Goal: Task Accomplishment & Management: Manage account settings

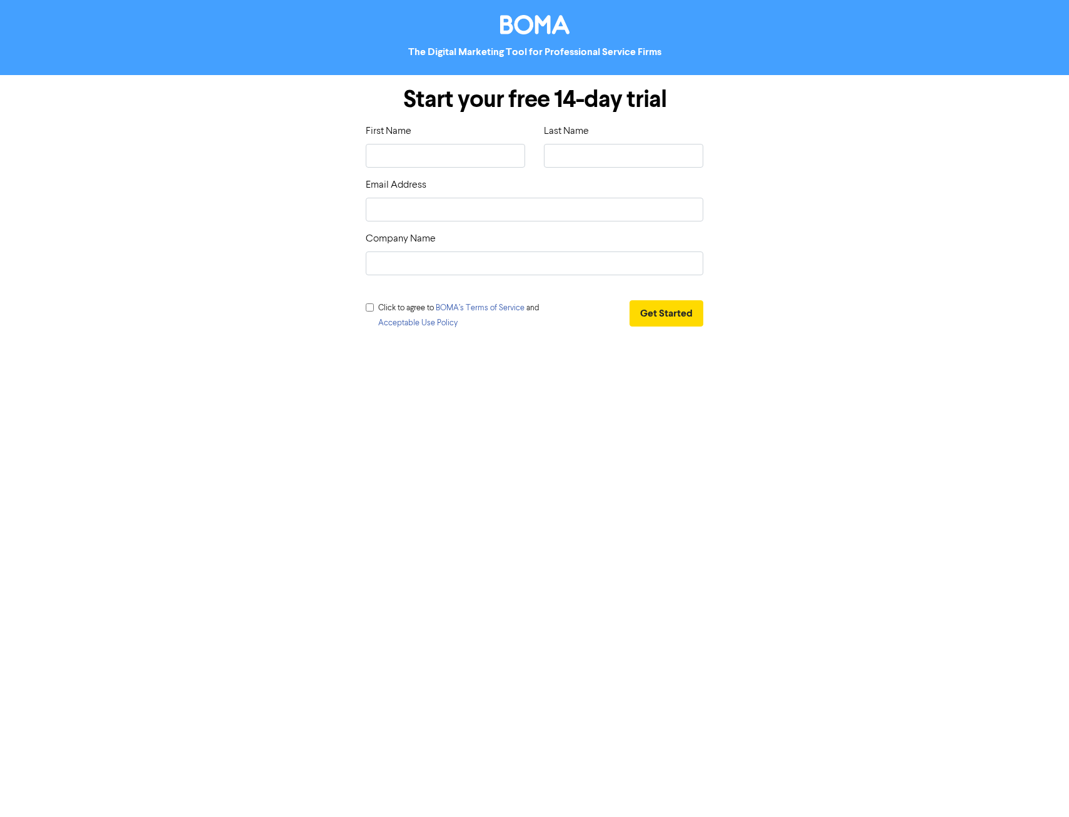
type input "R"
type input "Ry"
type input "Rya"
type input "[PERSON_NAME]"
type input "Ryan"
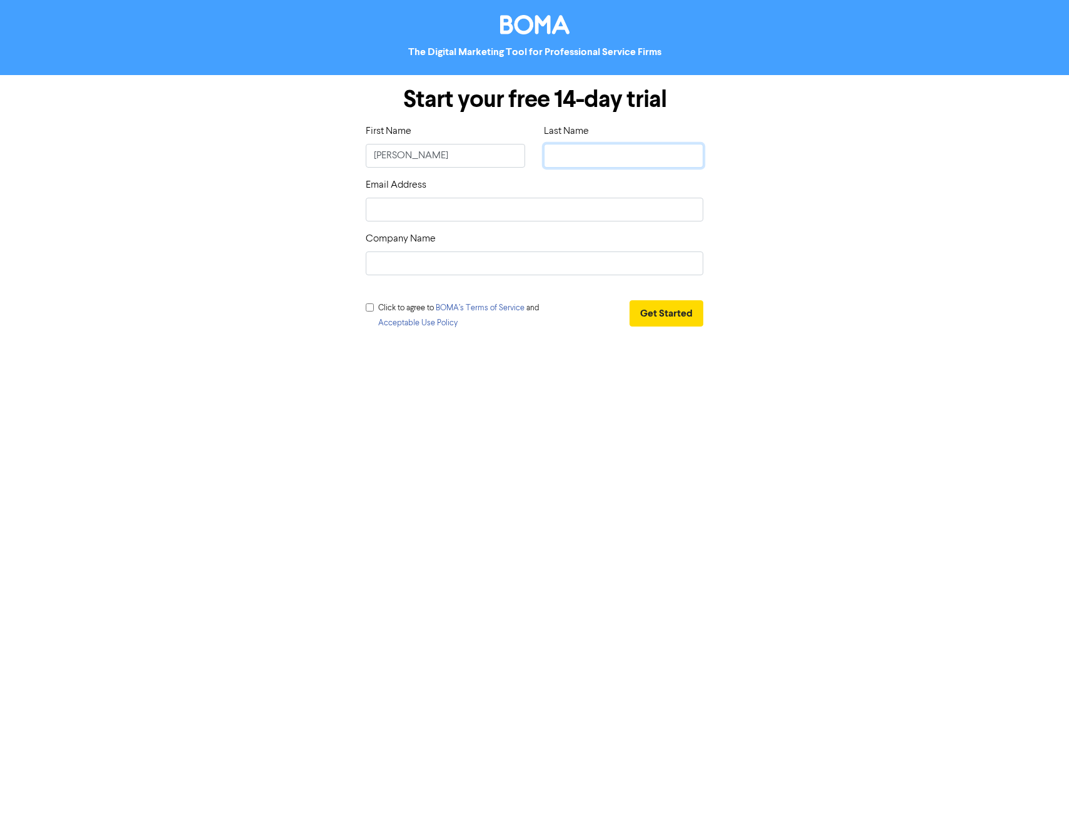
type input "T"
type input "Ta"
type input "Tar"
type input "Tarr"
type input "Tarra"
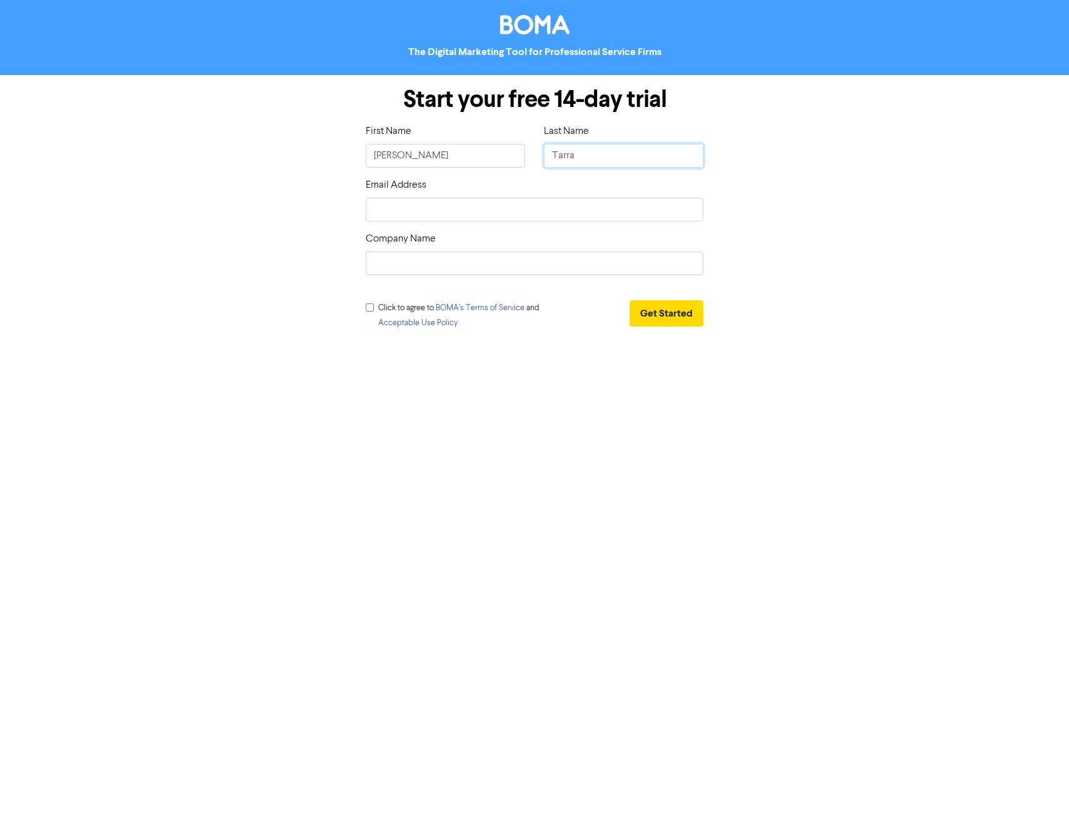
type input "Tarran"
type input "Tarrant"
type input "r"
type input "ry"
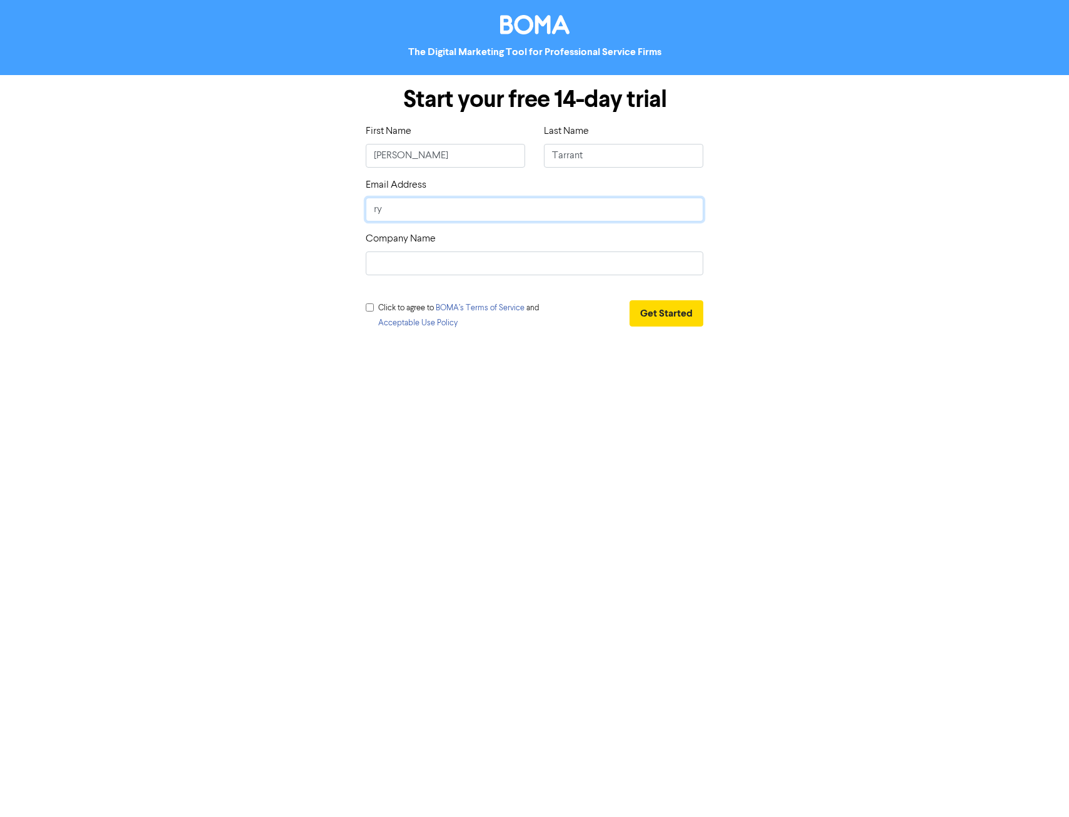
type input "rya"
type input "[PERSON_NAME]"
type input "[PERSON_NAME][EMAIL_ADDRESS][PERSON_NAME][DOMAIN_NAME]"
type input "Zweck Consulting Pty Ltd"
click at [373, 308] on input "checkbox" at bounding box center [370, 307] width 8 height 8
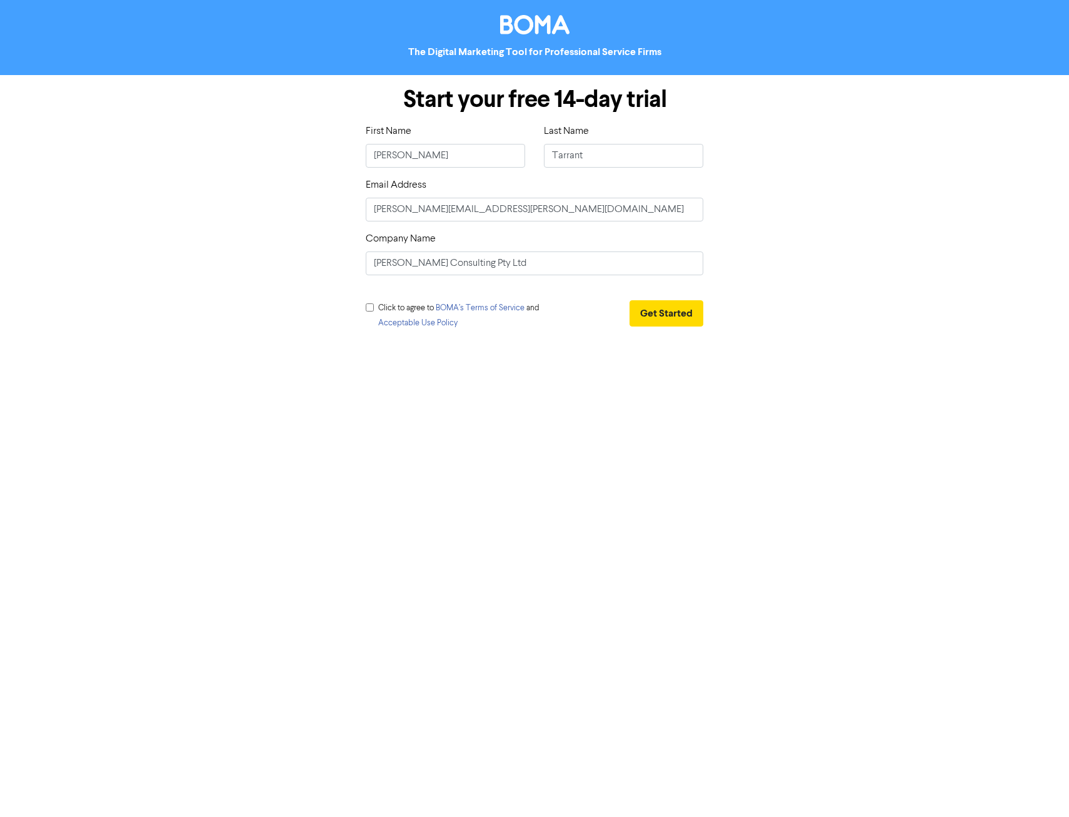
checkbox input "true"
click at [680, 312] on button "Get Started" at bounding box center [667, 313] width 74 height 26
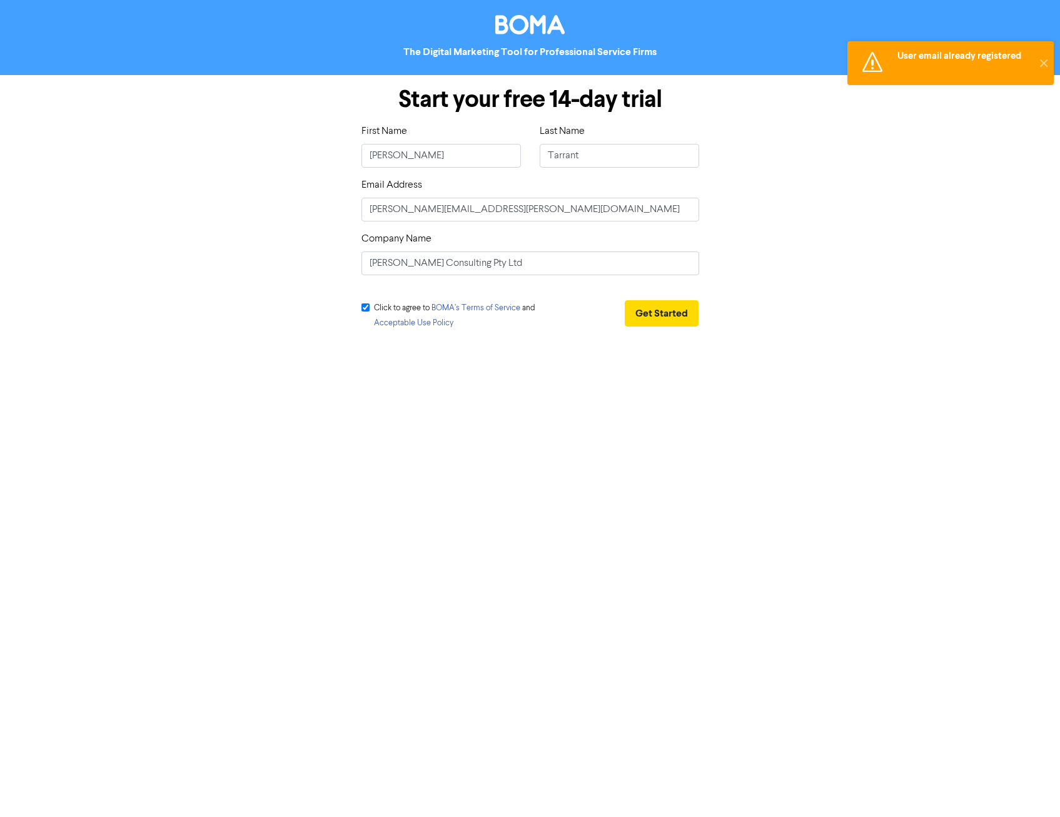
click at [984, 58] on div "User email already registered" at bounding box center [964, 55] width 134 height 13
click at [825, 436] on div "The Digital Marketing Tool for Professional Service Firms Start your free 14-da…" at bounding box center [530, 408] width 1060 height 817
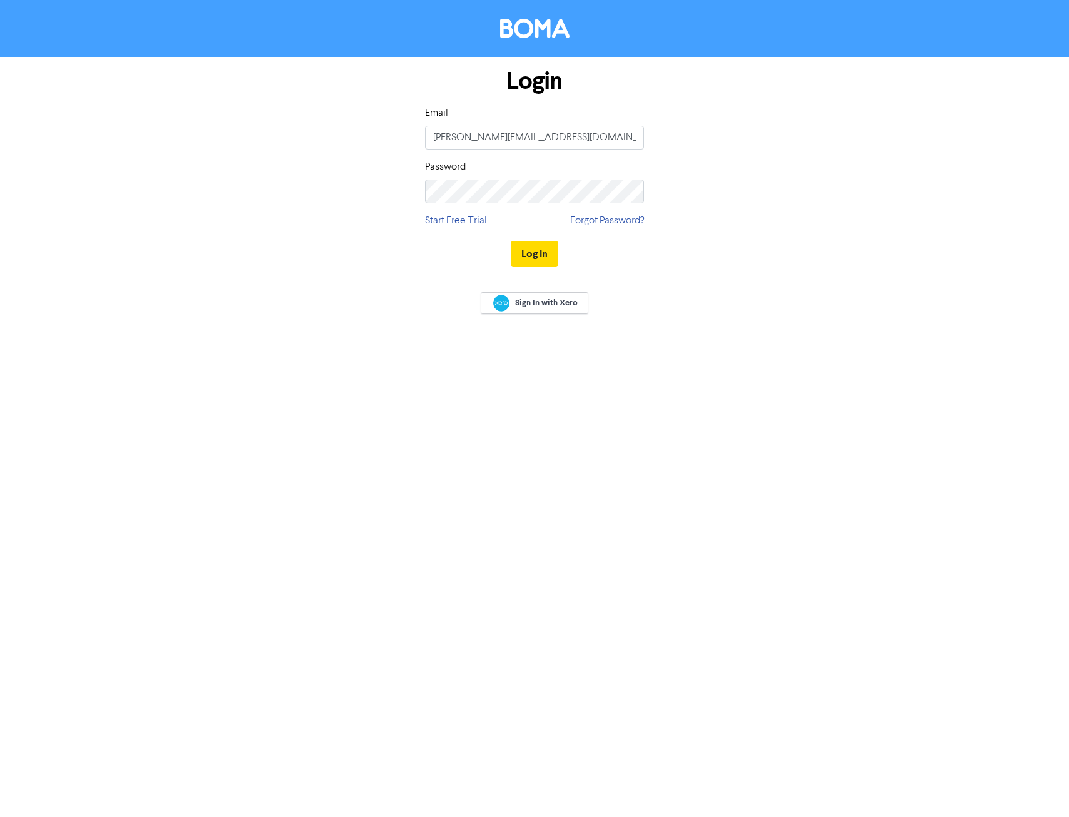
click at [577, 133] on input "[PERSON_NAME][EMAIL_ADDRESS][DOMAIN_NAME]" at bounding box center [534, 138] width 219 height 24
drag, startPoint x: 580, startPoint y: 138, endPoint x: 21, endPoint y: 166, distance: 559.7
click at [54, 168] on form "Login Email [PERSON_NAME][EMAIL_ADDRESS][DOMAIN_NAME] Password Start Free Trial…" at bounding box center [534, 168] width 1069 height 223
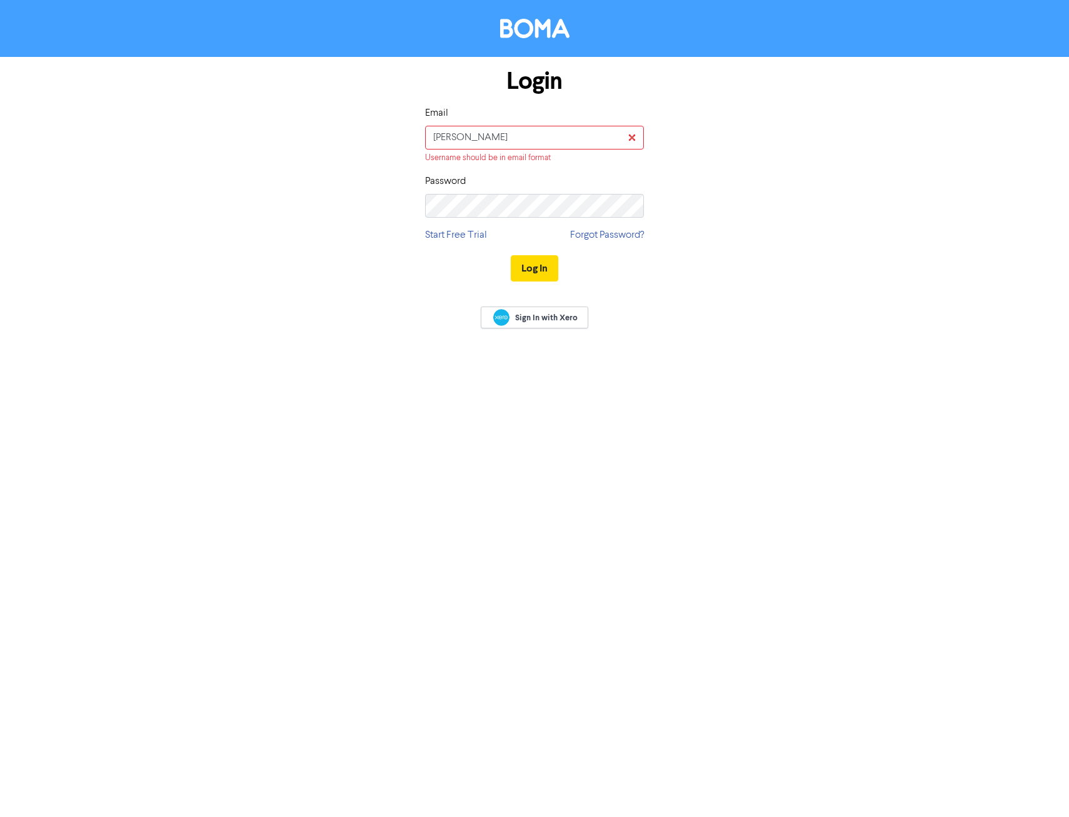
type input "[PERSON_NAME][EMAIL_ADDRESS][PERSON_NAME][DOMAIN_NAME]"
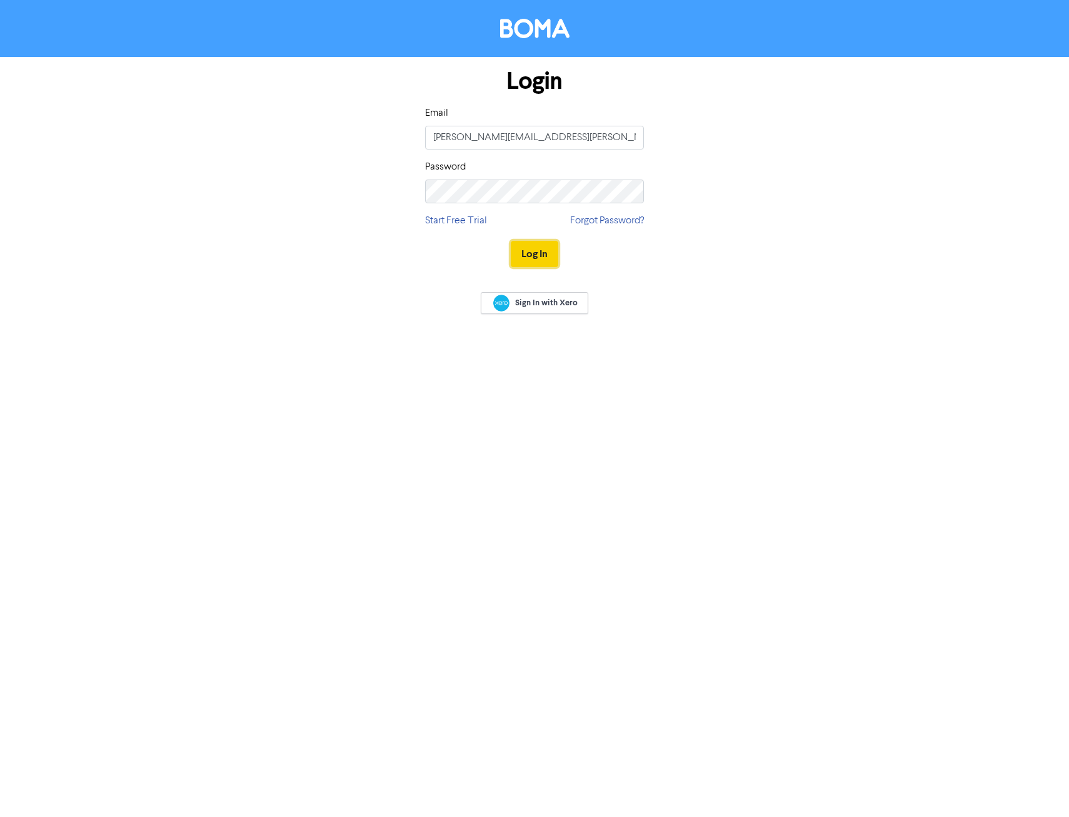
click at [533, 251] on button "Log In" at bounding box center [535, 254] width 48 height 26
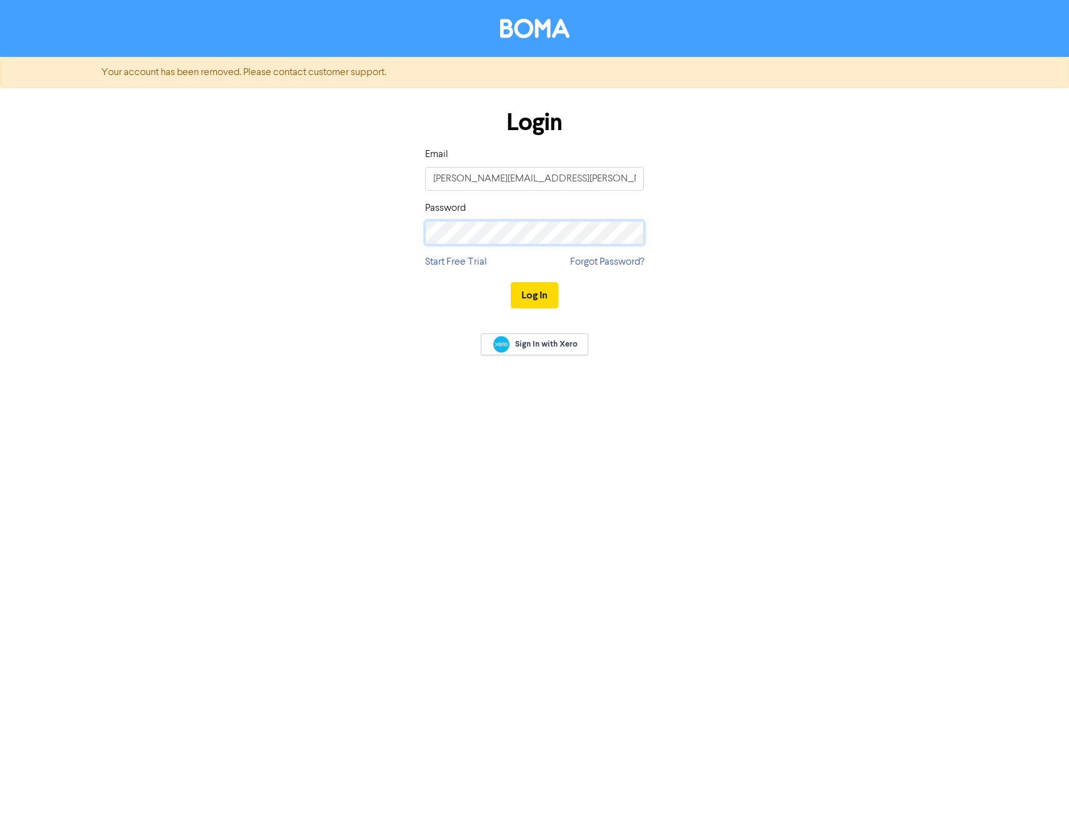
click at [113, 237] on form "Your account has been removed. Please contact customer support. Login Email [PE…" at bounding box center [534, 189] width 1069 height 264
click at [511, 282] on button "Log In" at bounding box center [535, 295] width 48 height 26
click at [544, 295] on button "Log In" at bounding box center [535, 295] width 48 height 26
click at [535, 344] on span "Sign In with Xero" at bounding box center [546, 343] width 63 height 11
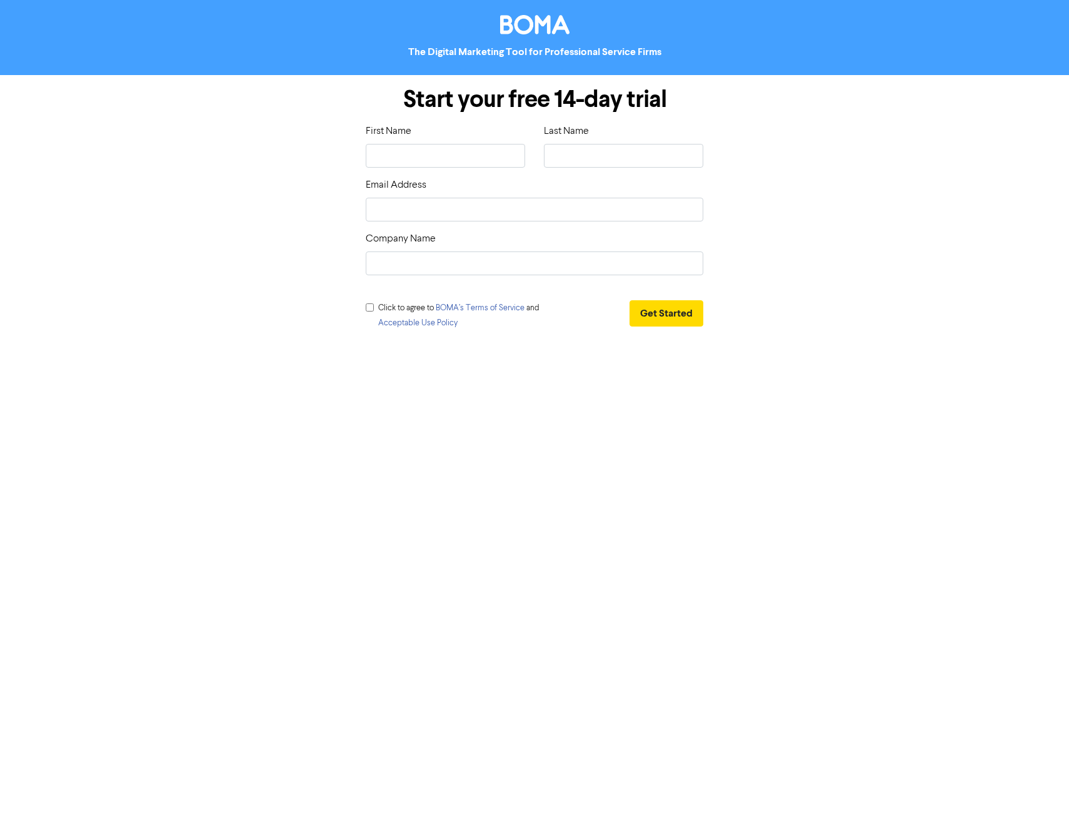
type input "R"
type input "Ry"
type input "Rya"
type input "[PERSON_NAME]"
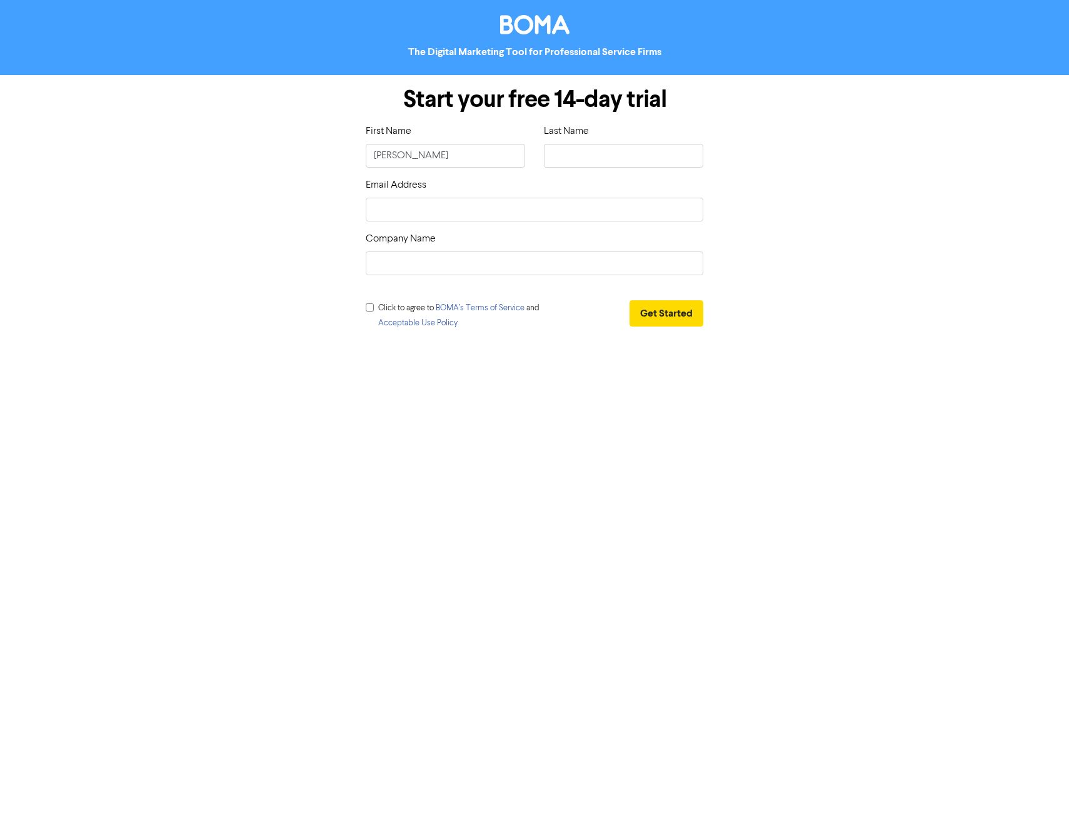
type input "[PERSON_NAME]"
type input "T"
type input "Ta"
type input "Tar"
type input "Tarr"
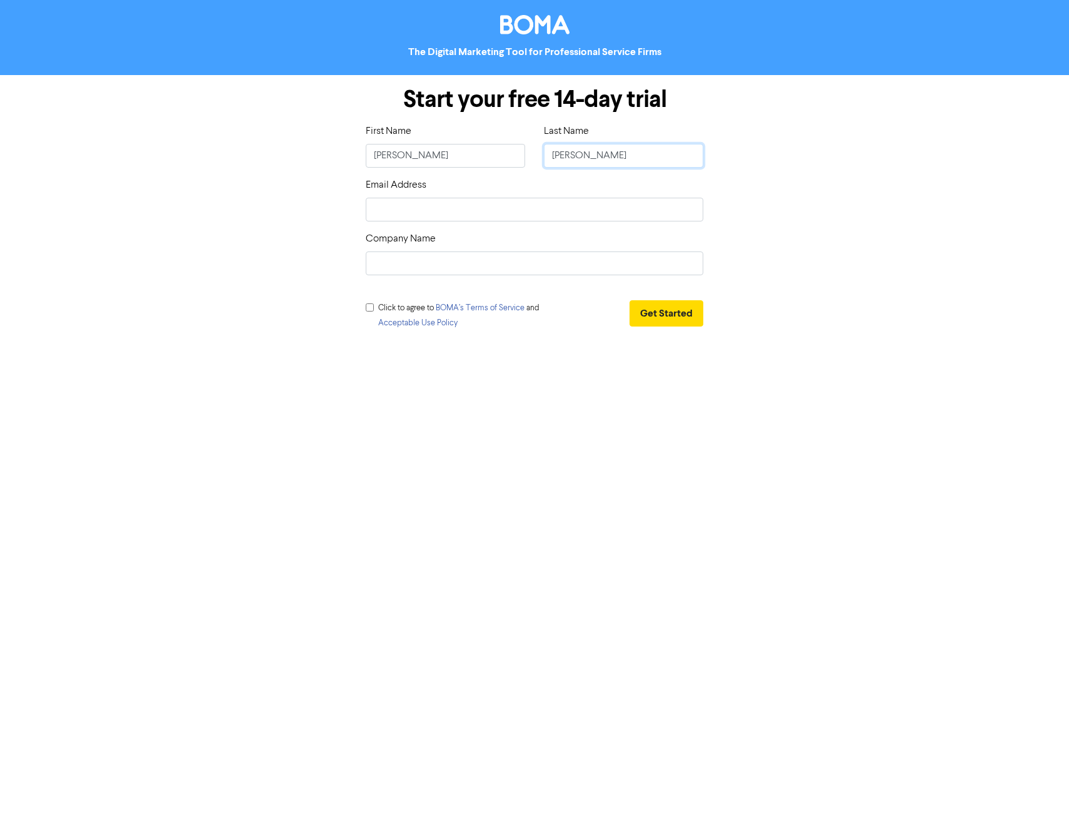
type input "Tarra"
type input "Tarran"
type input "Tarrant"
type input "i"
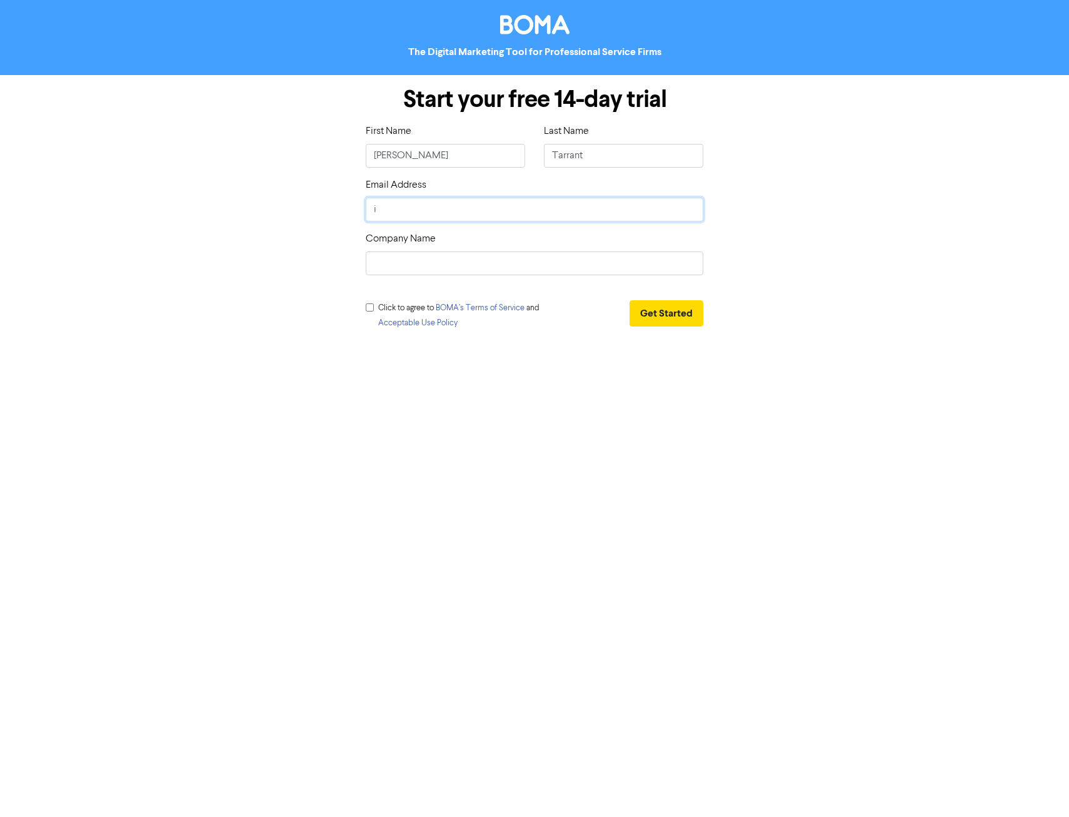
type input "in"
type input "inf"
type input "info@zweckgroup.com.au"
type input "Zweck"
click at [371, 307] on input "checkbox" at bounding box center [370, 307] width 8 height 8
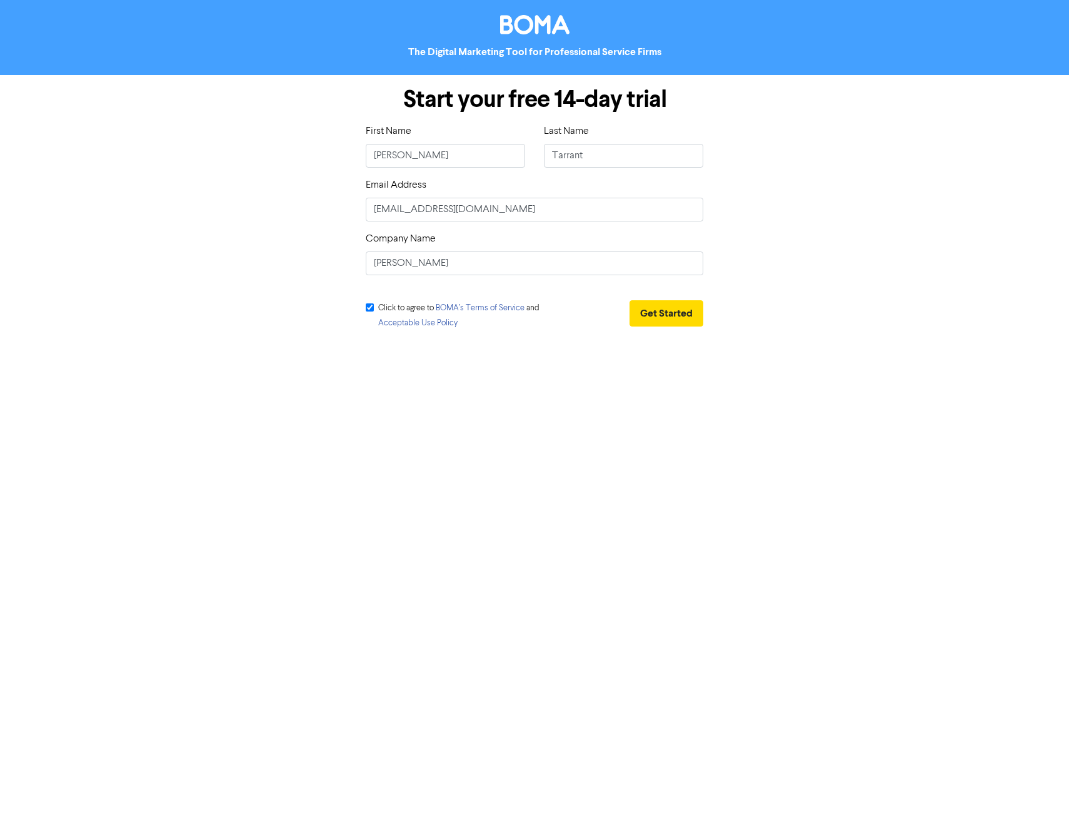
checkbox input "true"
click at [676, 309] on button "Get Started" at bounding box center [667, 313] width 74 height 26
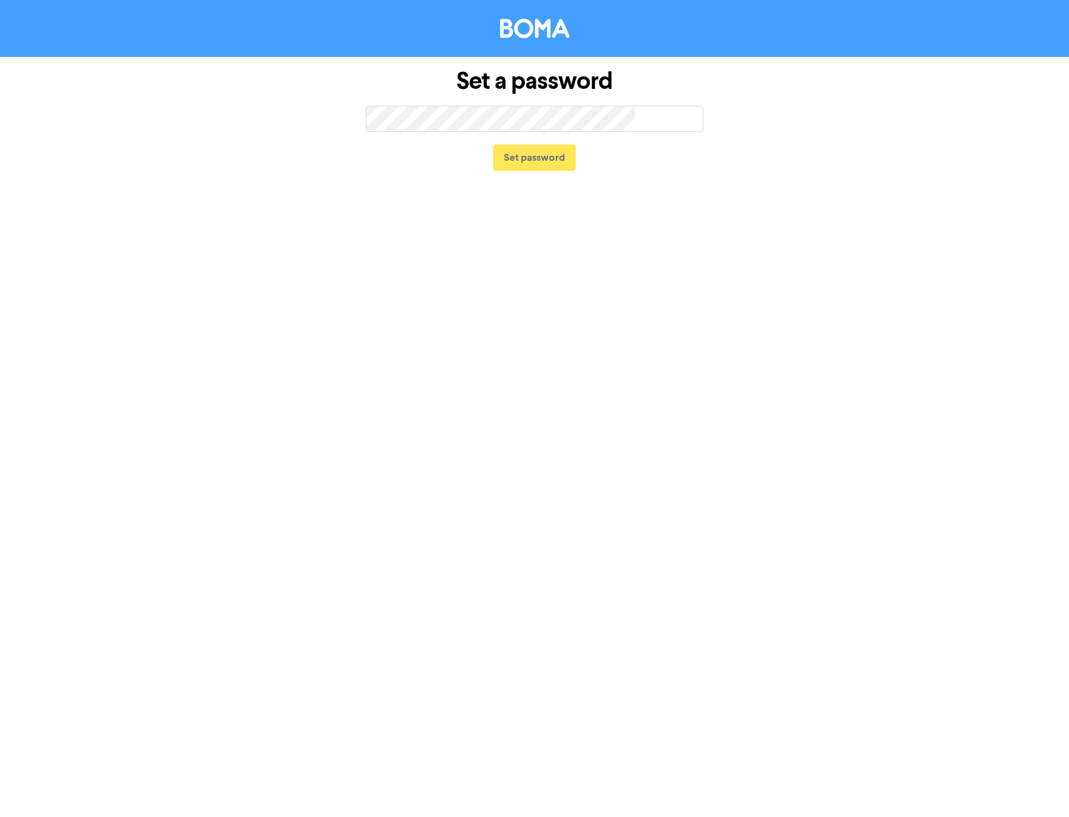
click at [622, 121] on keeper-lock "Open Keeper Popup" at bounding box center [625, 118] width 15 height 15
click at [631, 116] on keeper-lock "Open Keeper Popup" at bounding box center [625, 118] width 15 height 15
click at [552, 156] on button "Set password" at bounding box center [534, 157] width 83 height 26
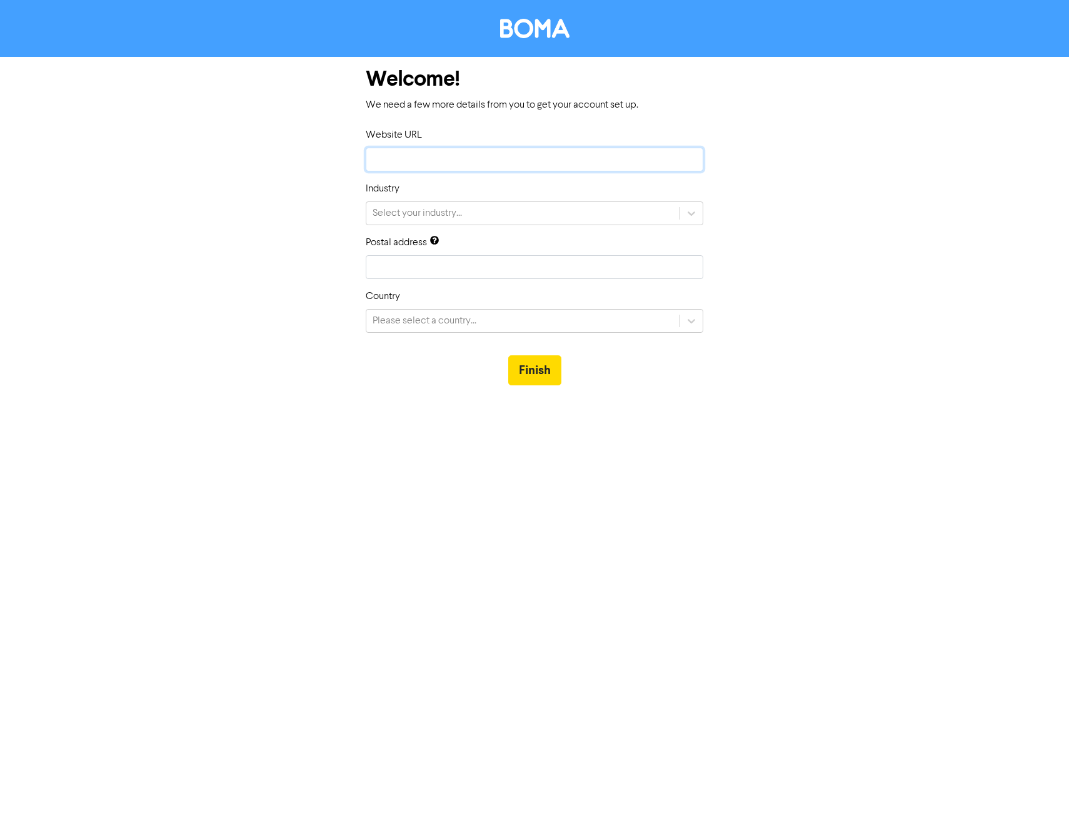
drag, startPoint x: 465, startPoint y: 163, endPoint x: 467, endPoint y: 150, distance: 13.3
click at [465, 163] on input "text" at bounding box center [535, 160] width 338 height 24
click at [479, 161] on input "text" at bounding box center [535, 160] width 338 height 24
type input "zw"
type input "zweckg"
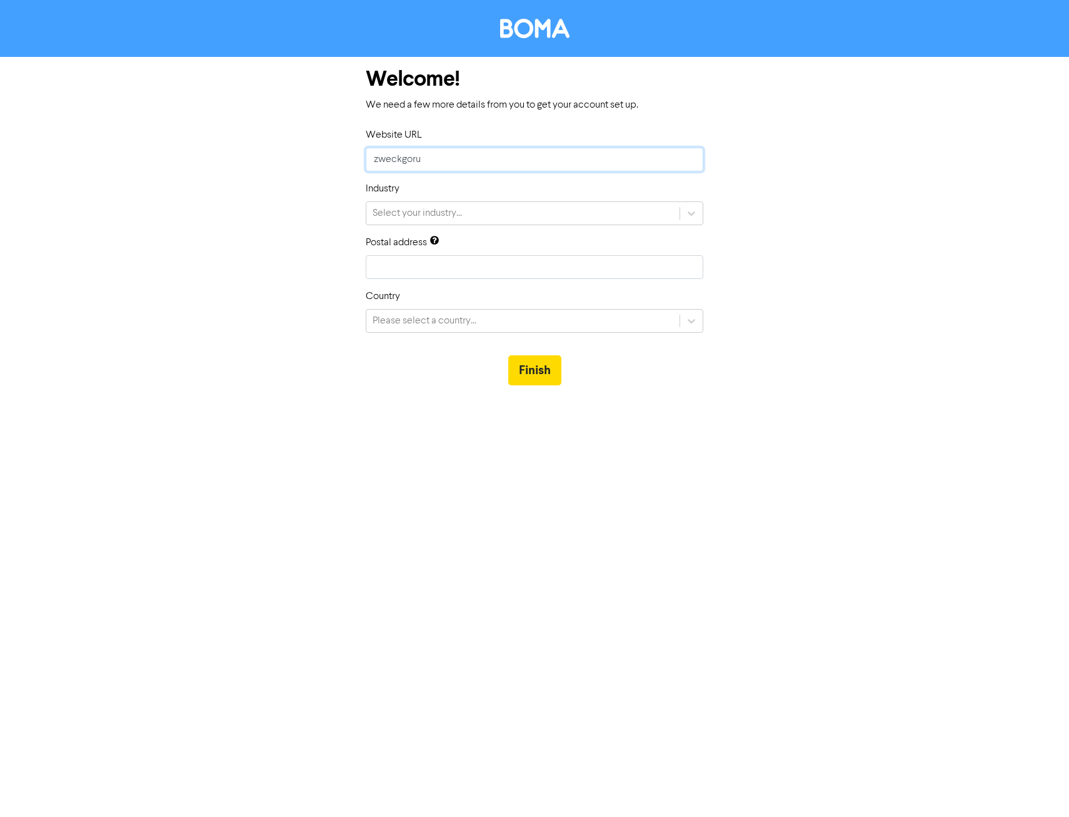
type input "zweckgorup"
type input "zweckgo"
type input "zweckg"
type input "zweckgro"
type input "zweckgrou"
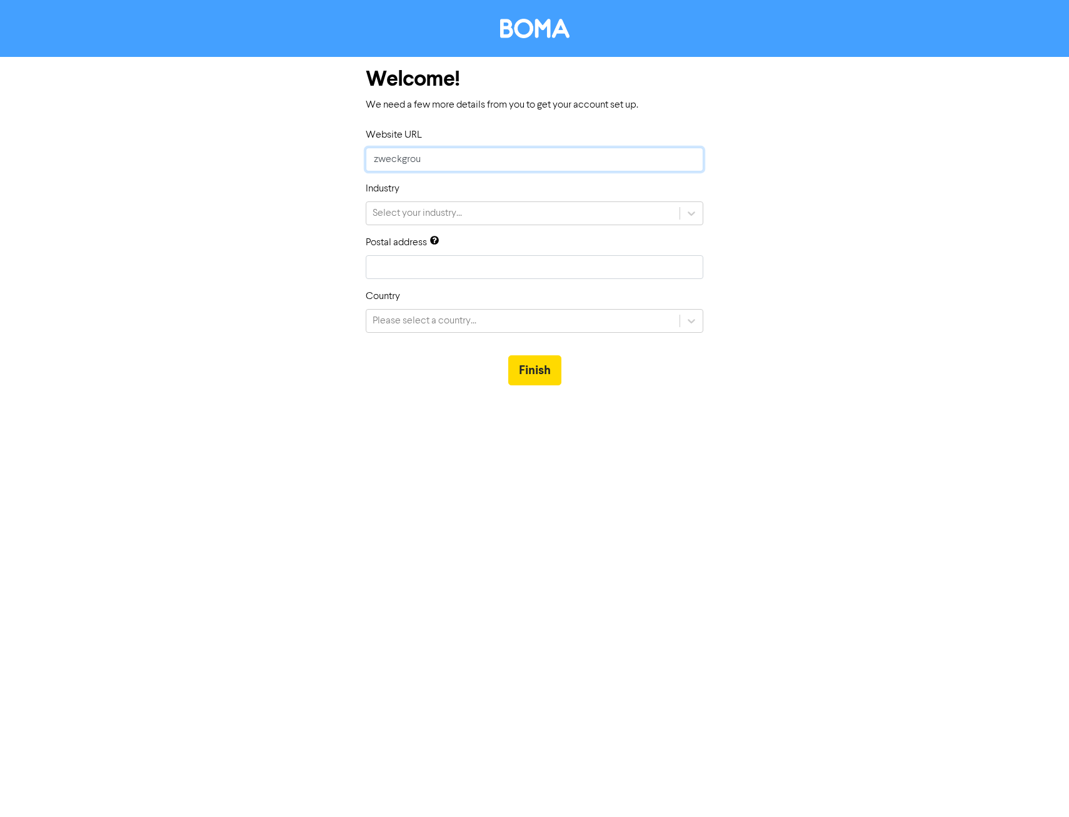
type input "zweckgroup"
type input "zweckgroup."
type input "zweckgroup.c"
type input "zweckgroup.com"
type input "zweckgroup.comc"
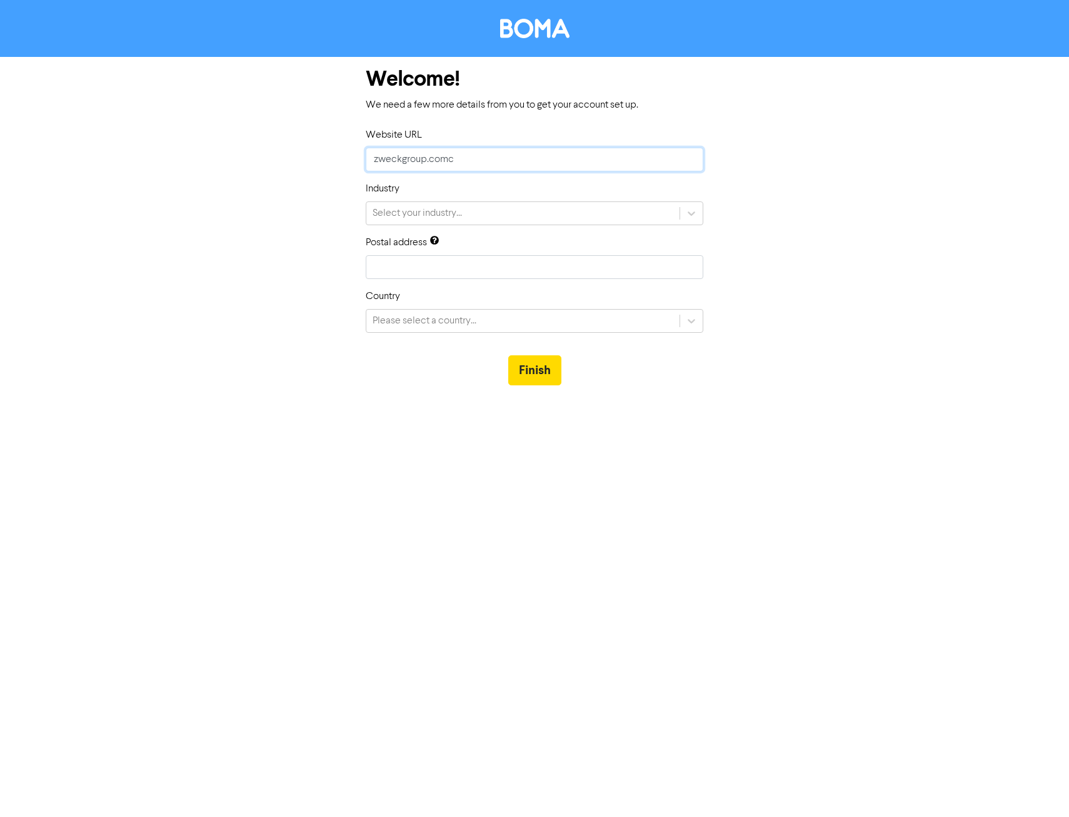
type input "zweckgroup.com"
type input "zweckgroup.com."
type input "zweckgroup.com.c"
type input "zweckgroup.com.a"
type input "zweckgroup.com.au"
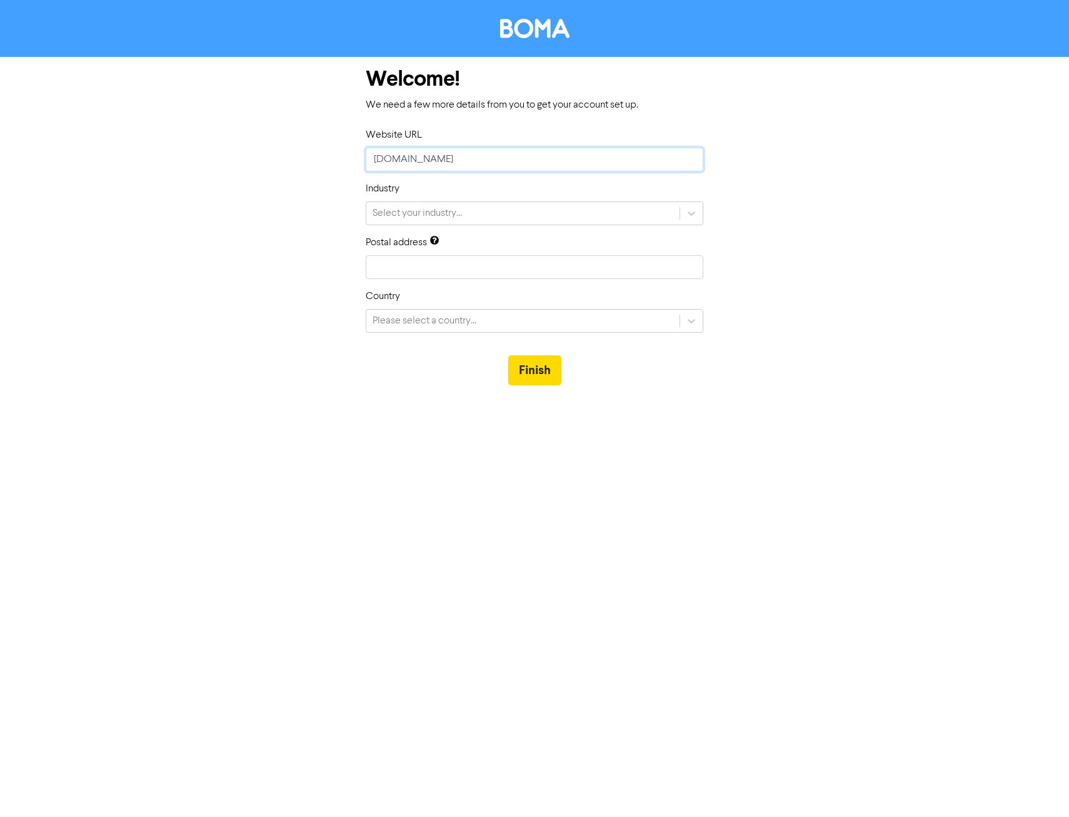
type input "zweckgroup.com.au"
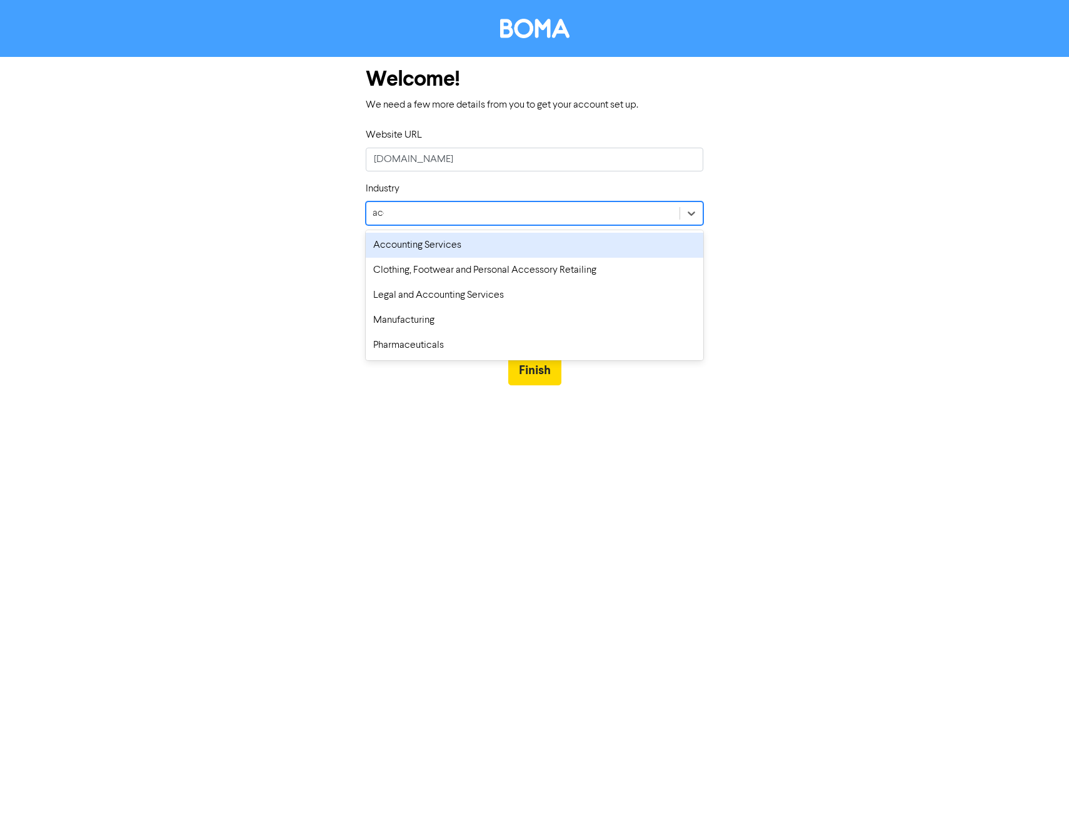
type input "acco"
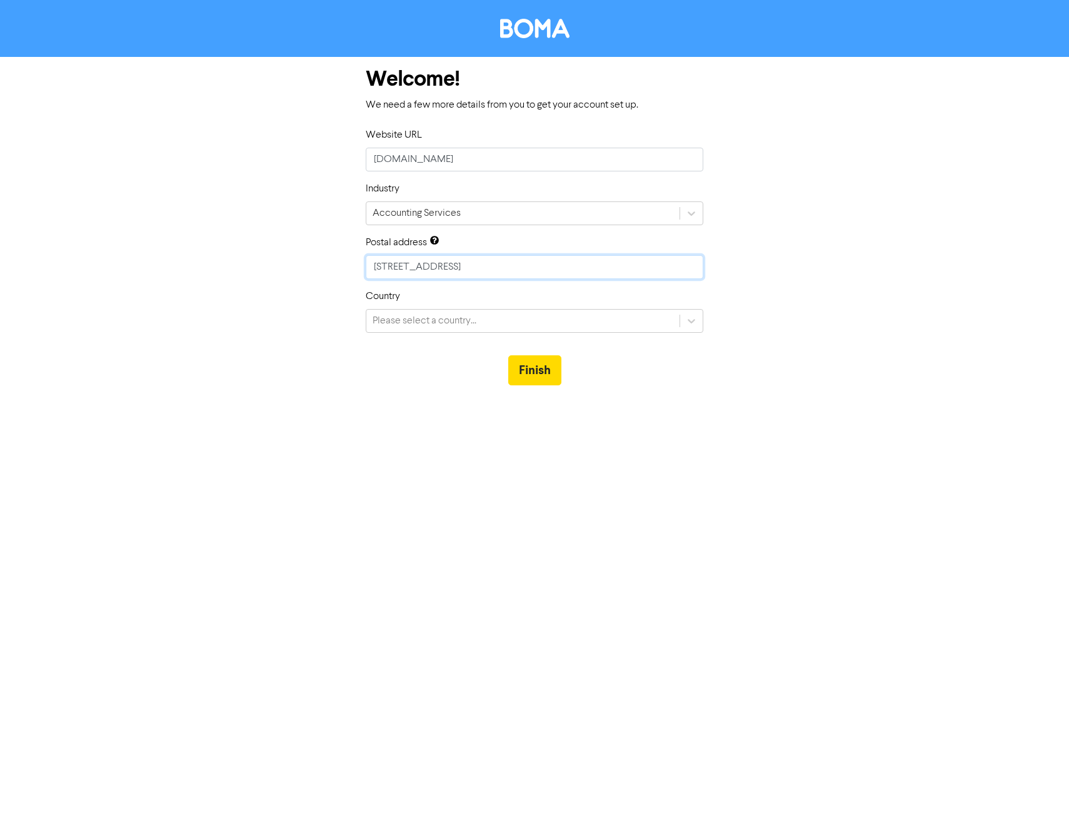
type input "PO Box 2990, Burleigh Heads QLD 4220"
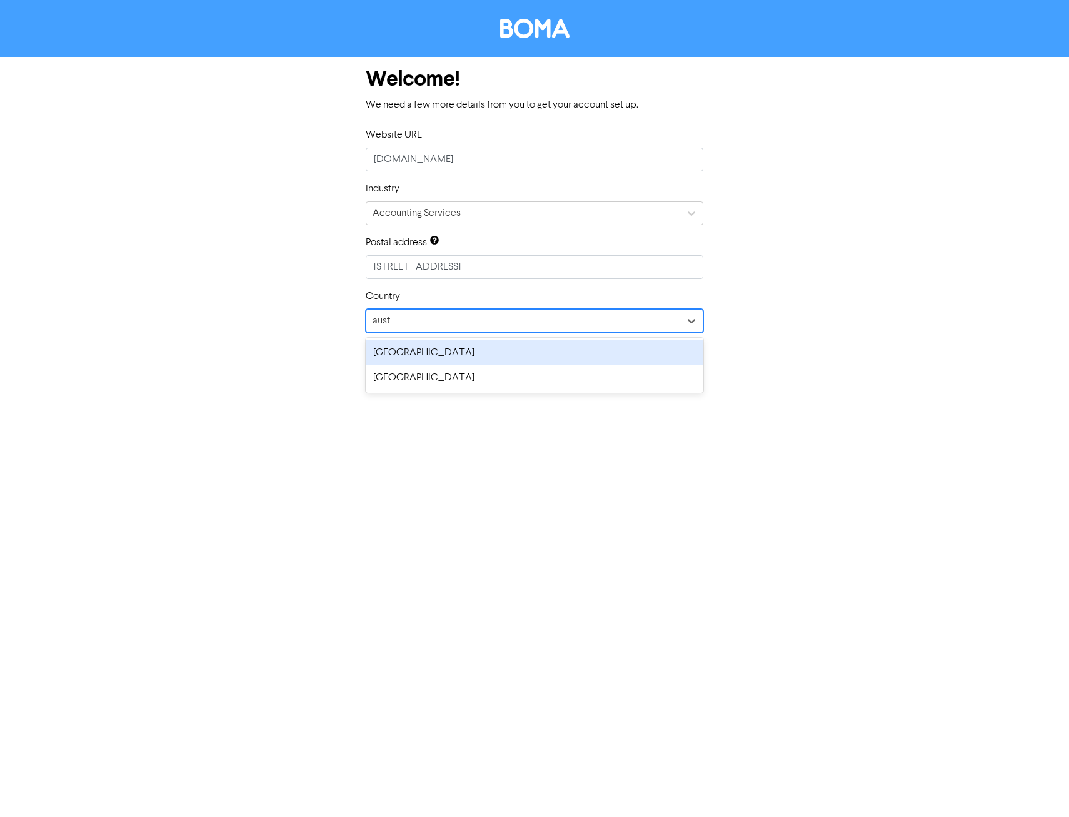
type input "austr"
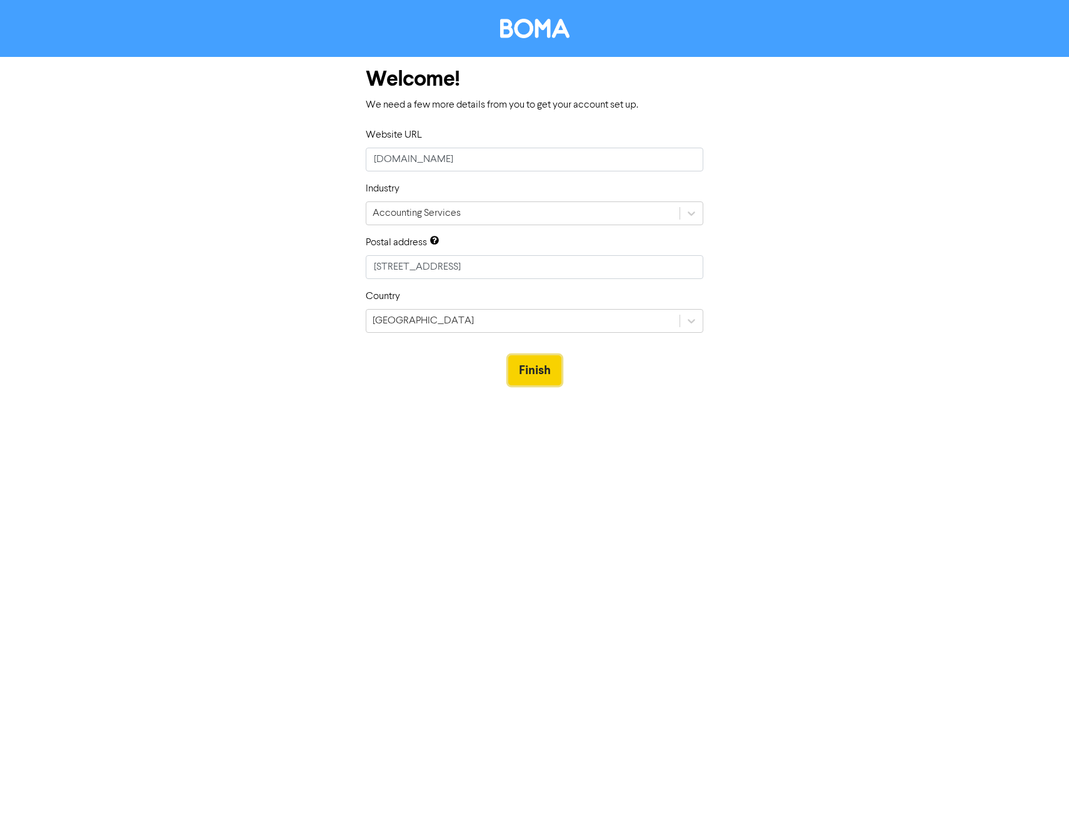
click at [535, 375] on button "Finish" at bounding box center [534, 370] width 53 height 30
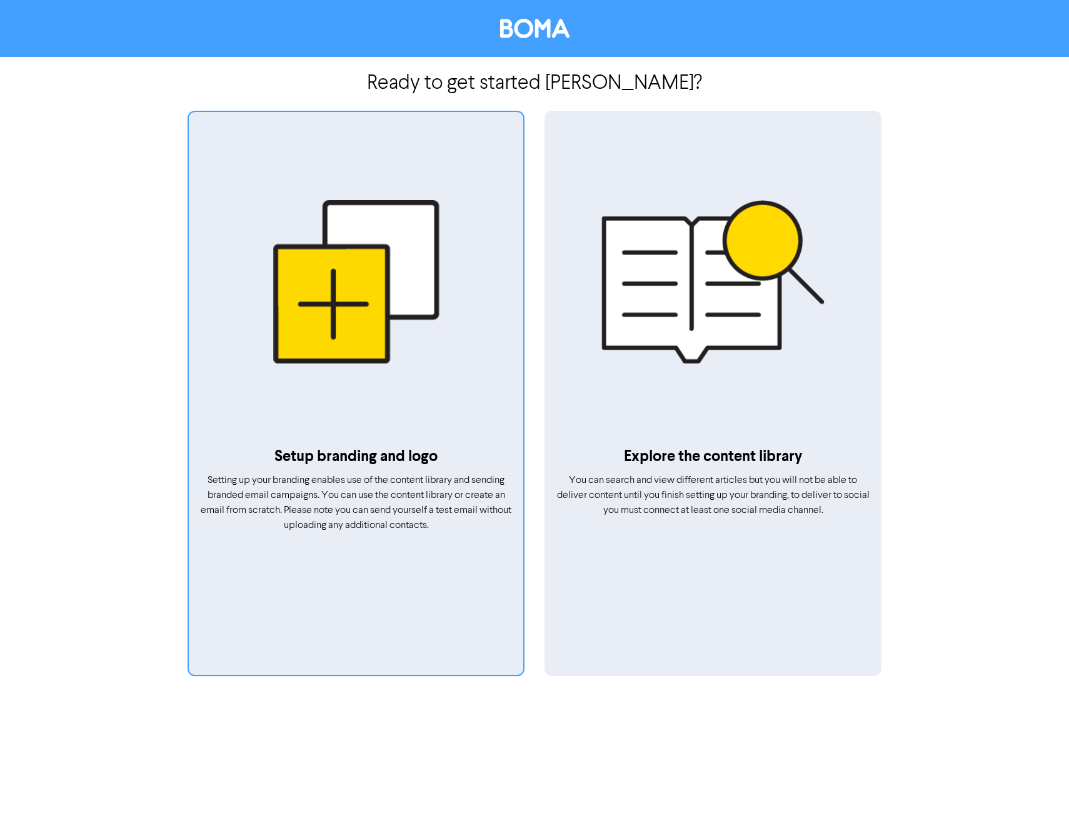
click at [386, 305] on div at bounding box center [356, 282] width 335 height 326
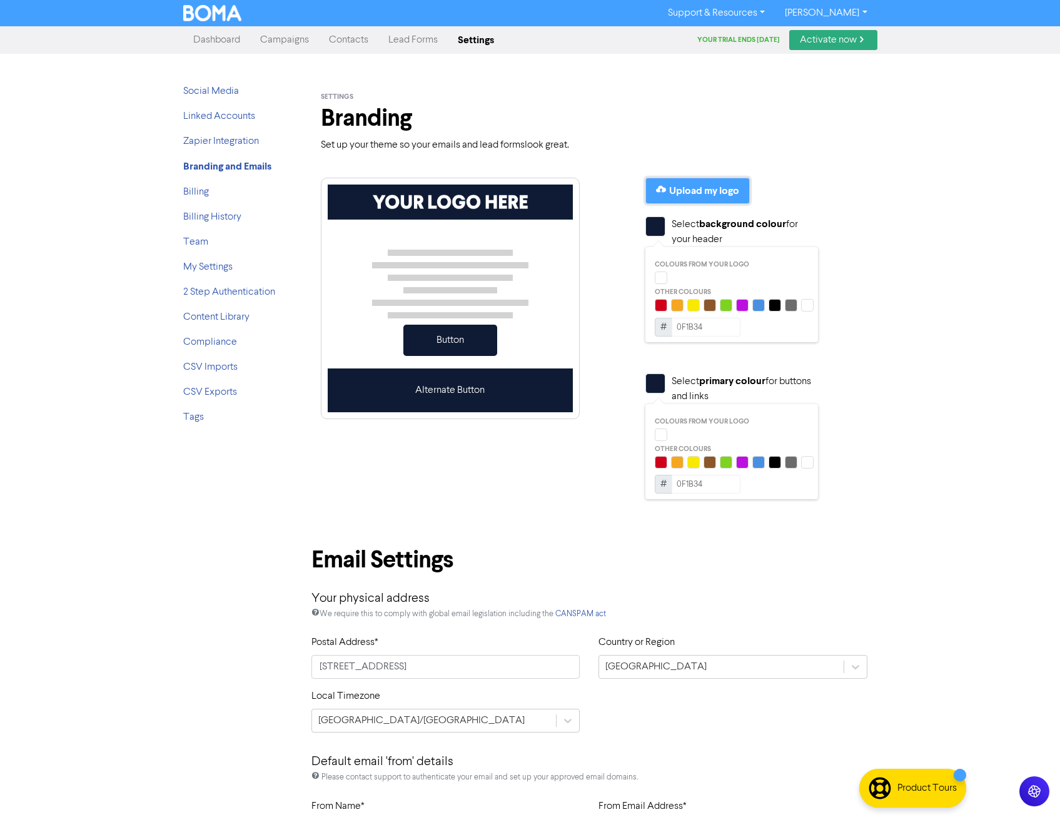
click at [737, 186] on div "Upload my logo" at bounding box center [704, 190] width 70 height 15
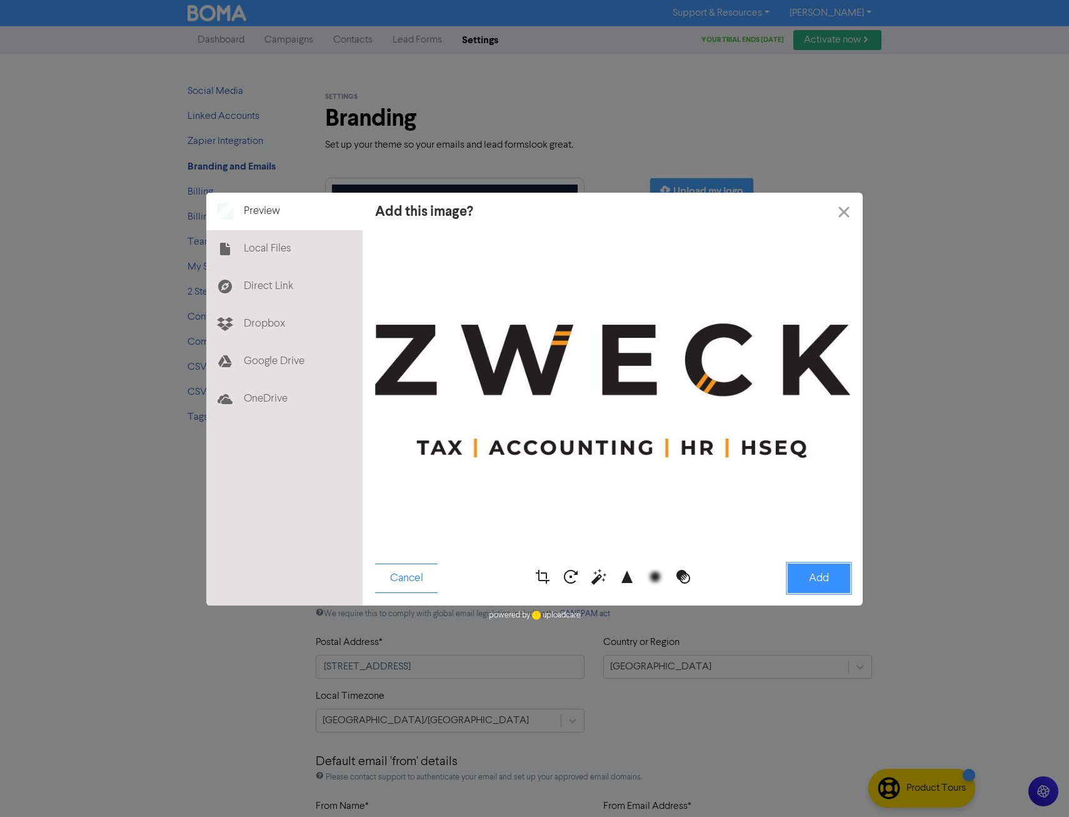
click at [822, 573] on button "Add" at bounding box center [819, 577] width 63 height 29
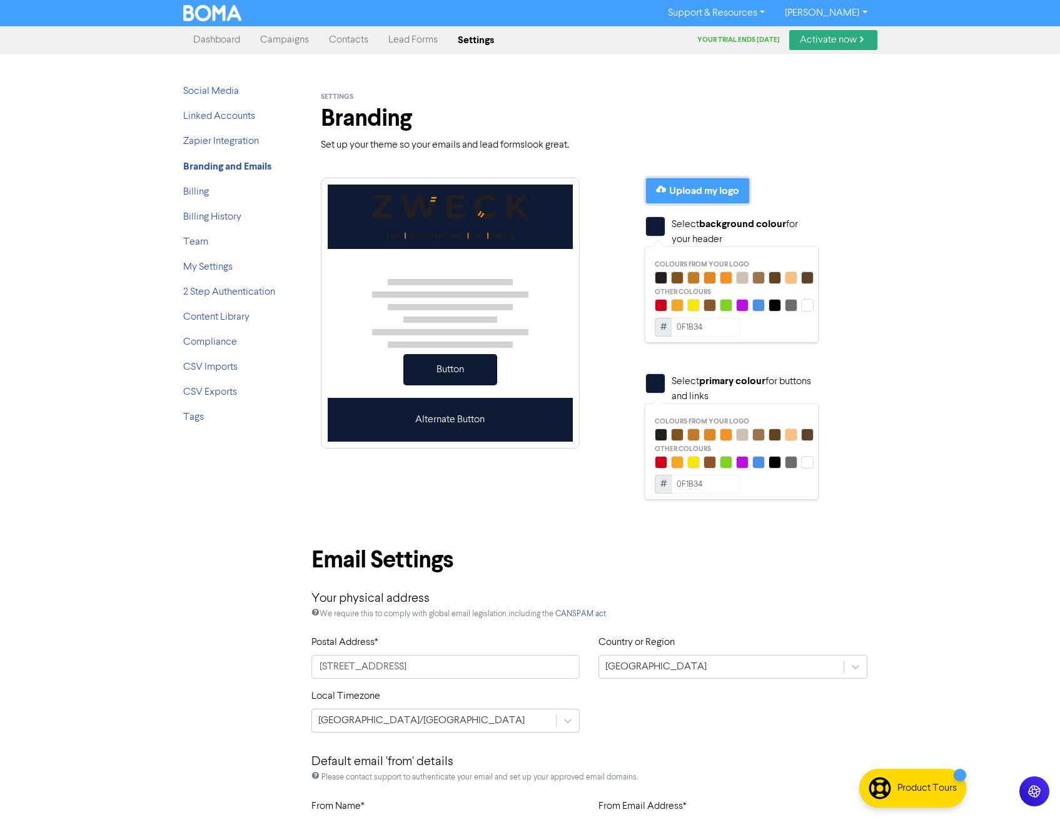
click at [715, 187] on div "Upload my logo" at bounding box center [704, 190] width 70 height 15
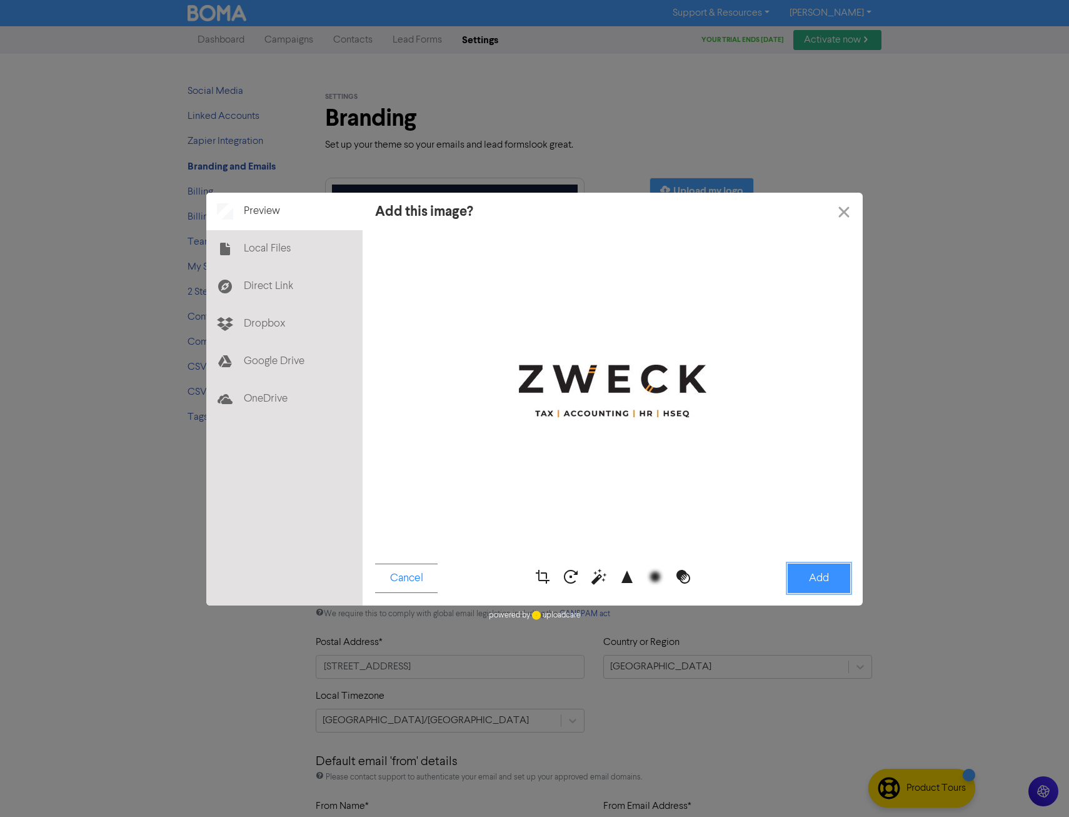
click at [830, 576] on button "Add" at bounding box center [819, 577] width 63 height 29
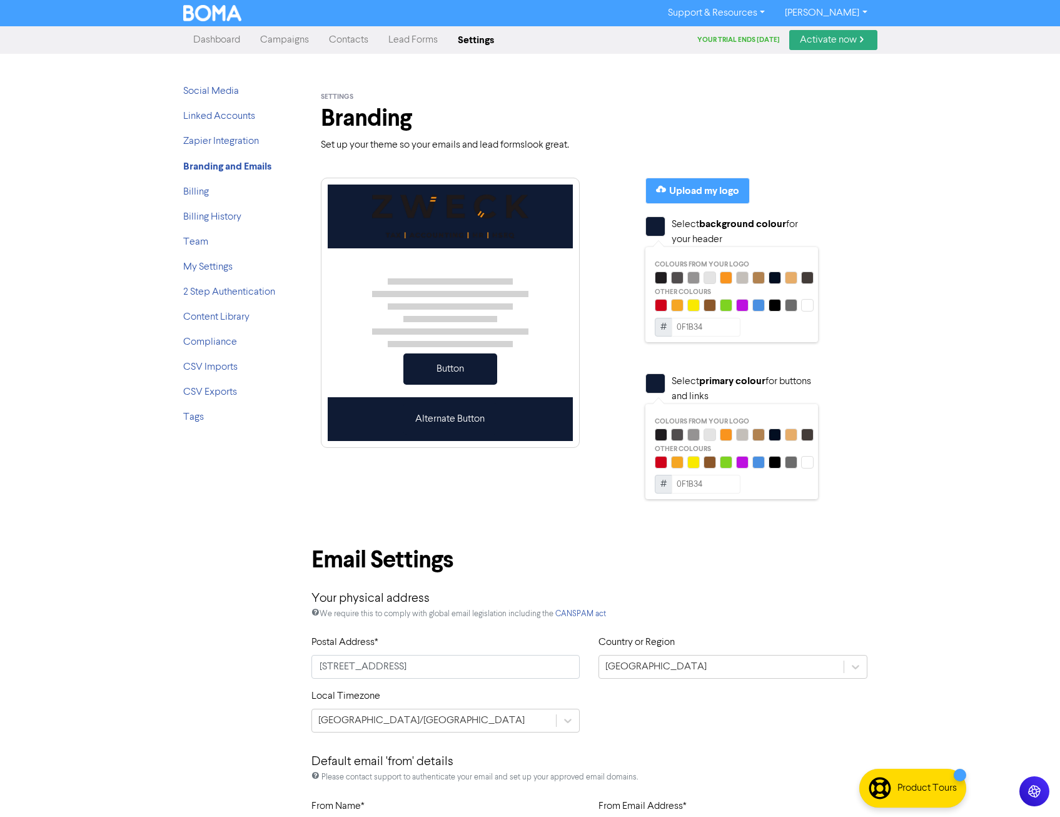
click at [807, 306] on div at bounding box center [807, 305] width 13 height 13
type input "FFFFFF"
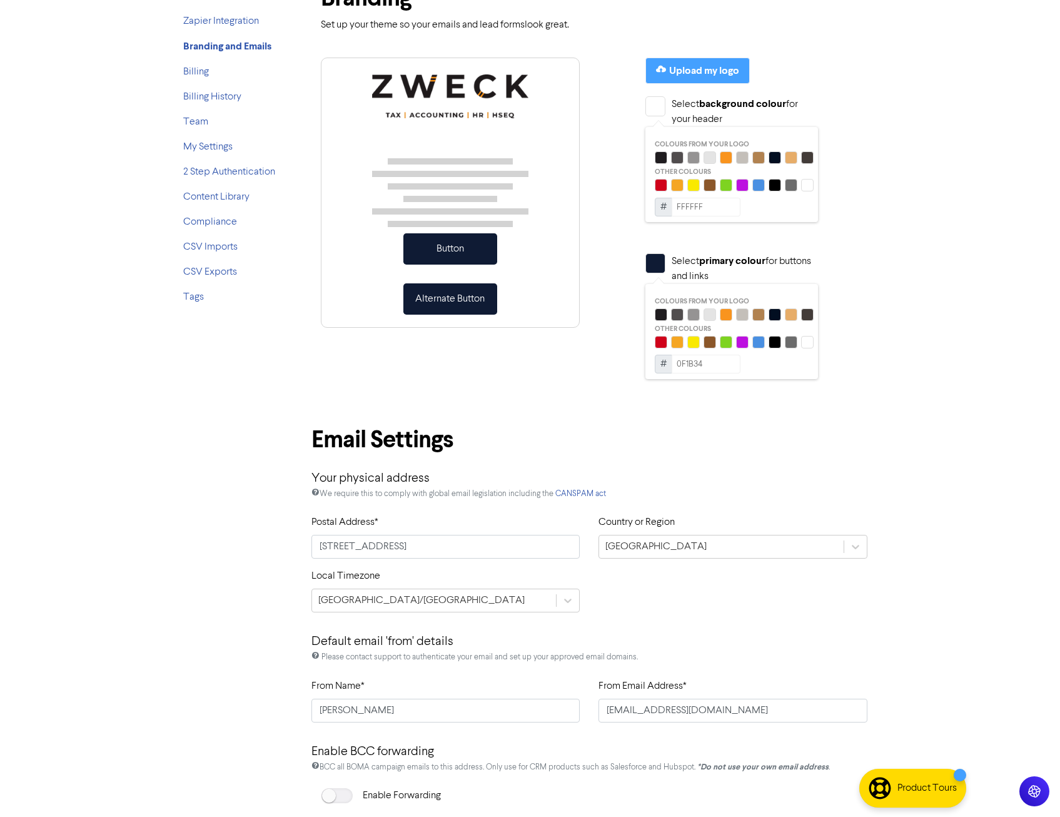
scroll to position [125, 0]
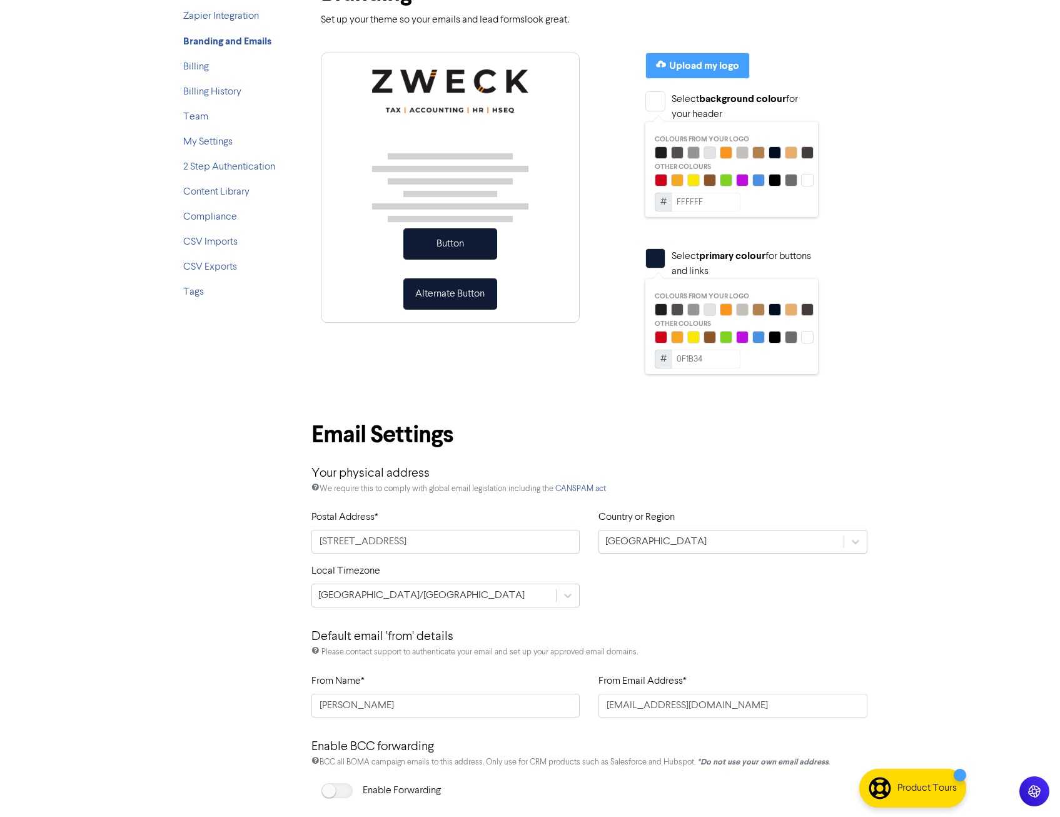
click at [729, 308] on div at bounding box center [726, 309] width 13 height 13
type input "F9941E"
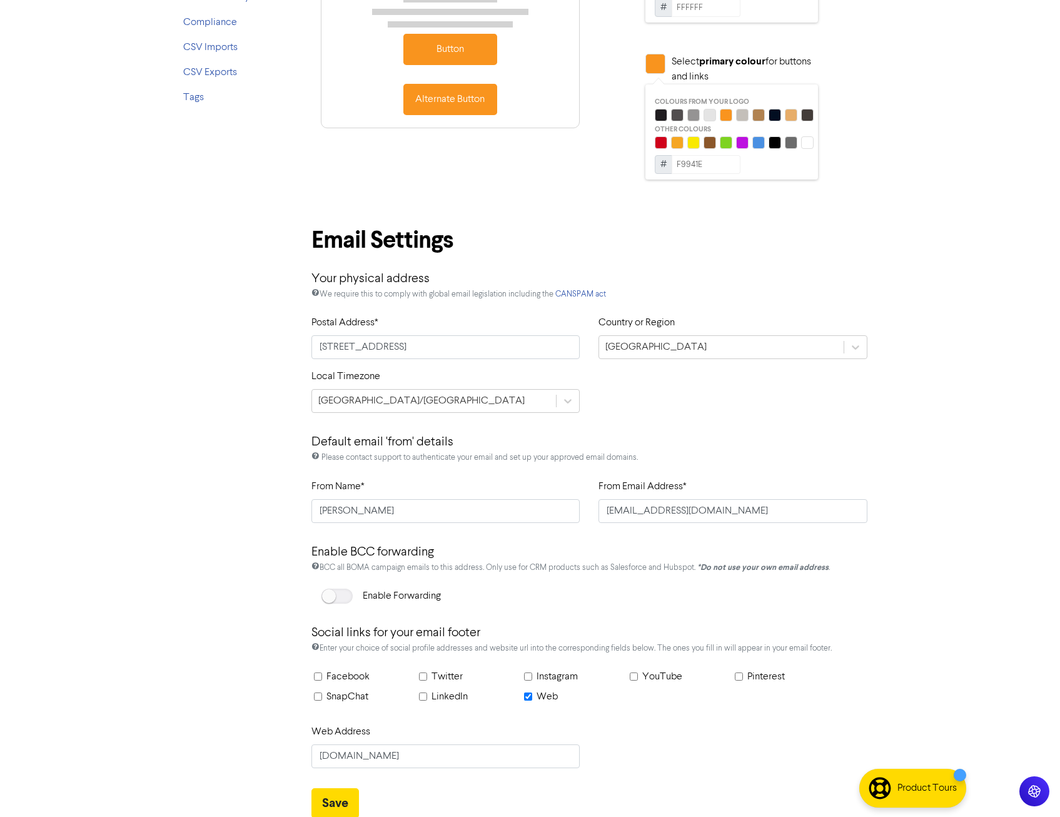
scroll to position [321, 0]
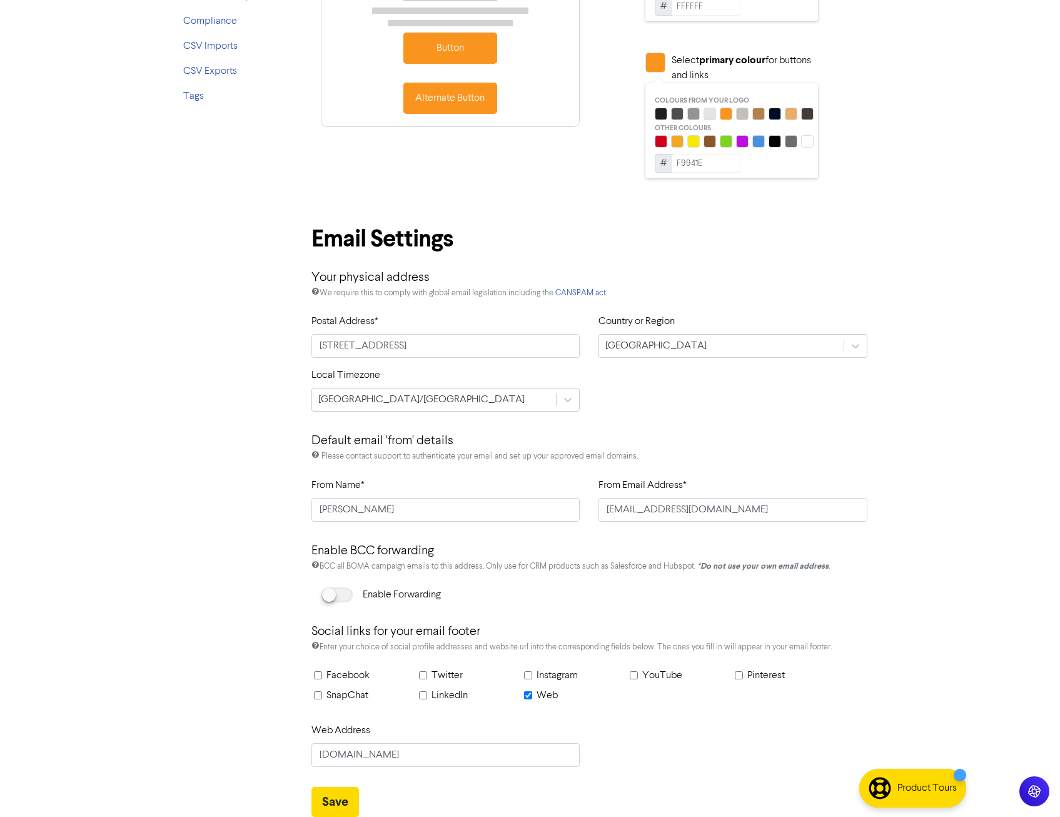
click at [343, 596] on div at bounding box center [343, 595] width 6 height 6
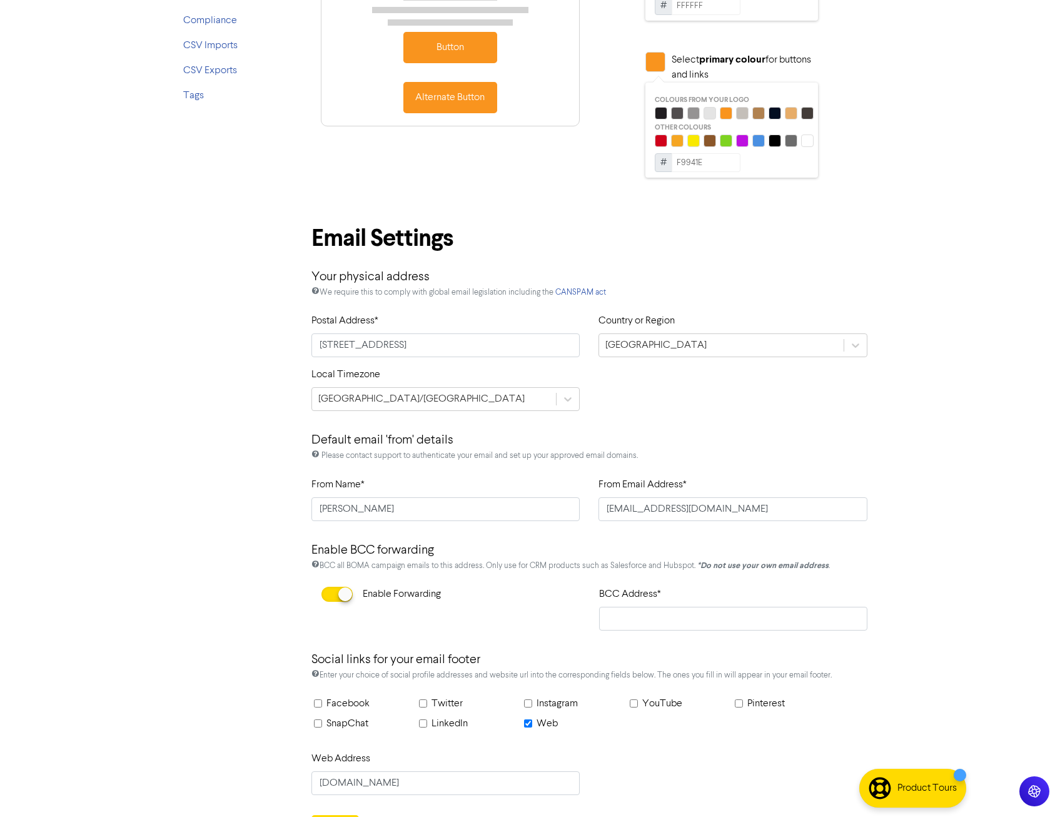
click at [328, 592] on div at bounding box center [336, 594] width 31 height 15
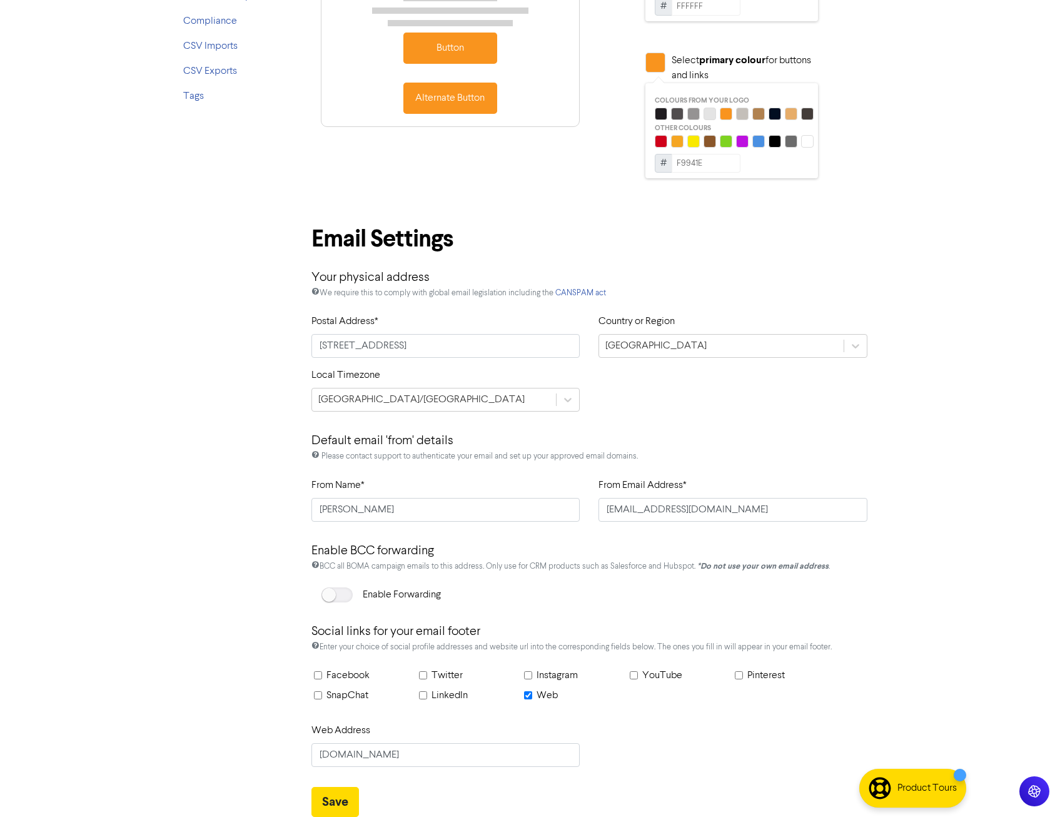
click at [321, 675] on input "Facebook" at bounding box center [318, 675] width 8 height 8
checkbox input "true"
click at [528, 675] on input "Instagram" at bounding box center [528, 675] width 8 height 8
checkbox input "true"
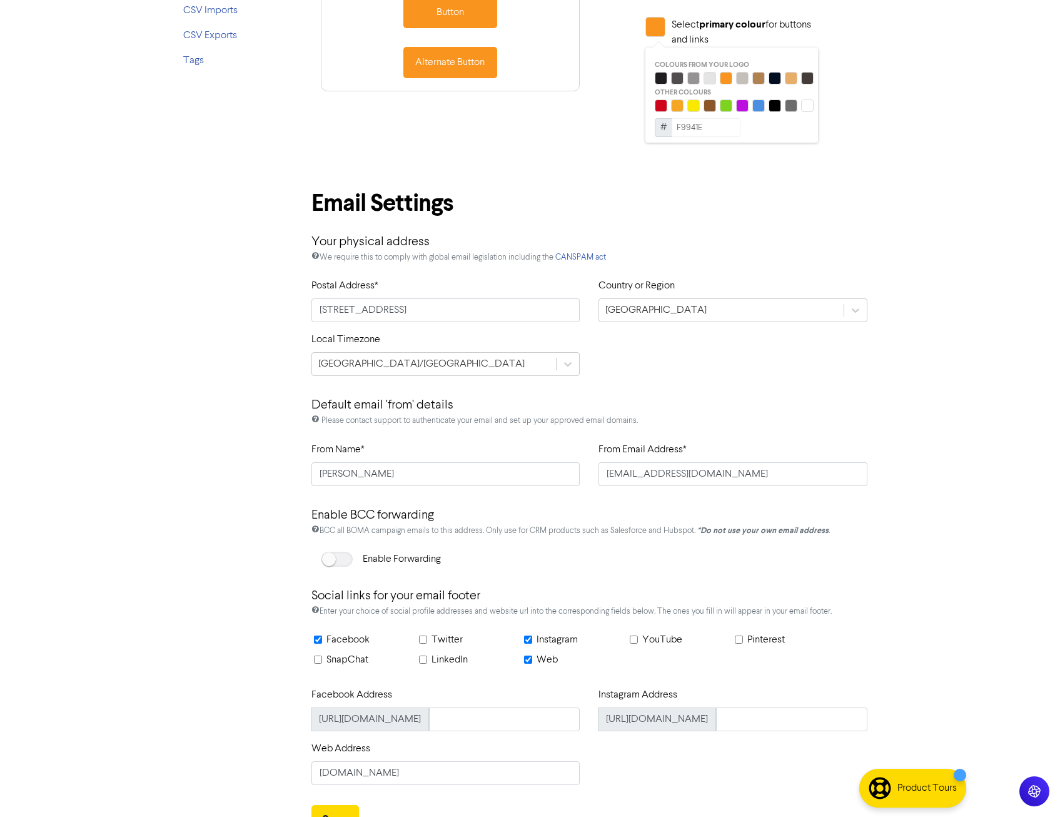
scroll to position [375, 0]
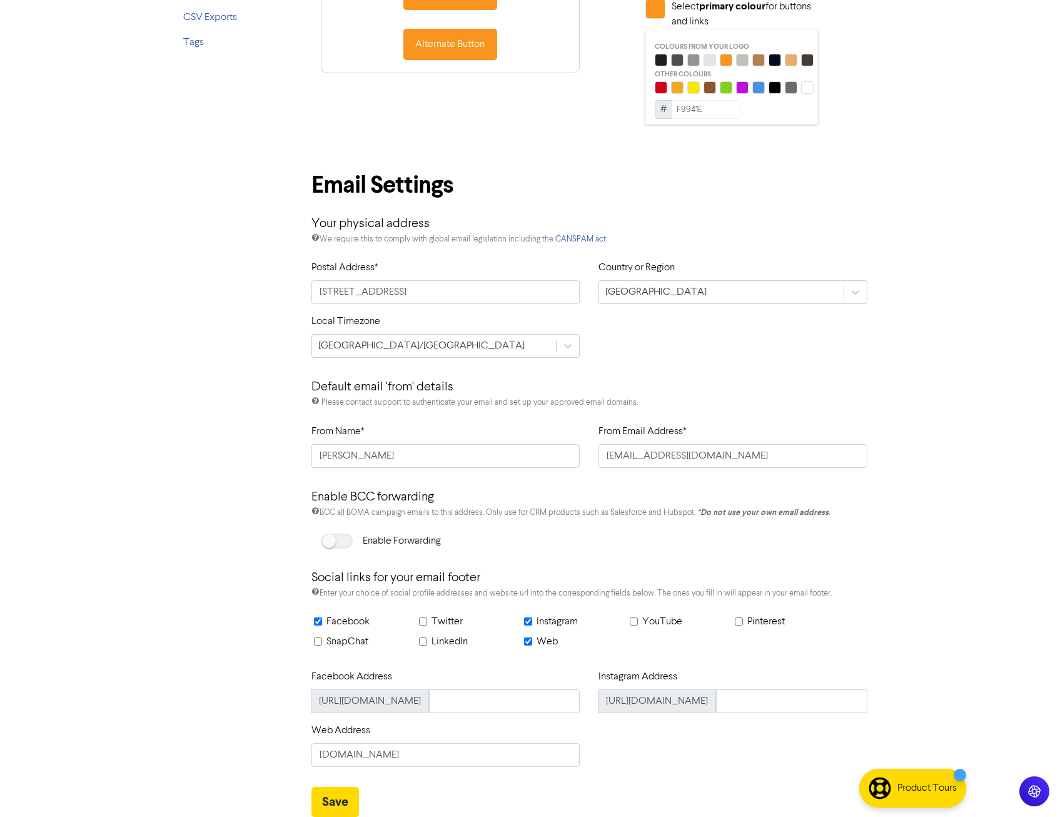
click at [426, 643] on input "LinkedIn" at bounding box center [423, 641] width 8 height 8
click at [487, 700] on input "text" at bounding box center [504, 701] width 151 height 24
click at [426, 642] on input "LinkedIn" at bounding box center [423, 641] width 8 height 8
checkbox input "false"
drag, startPoint x: 523, startPoint y: 643, endPoint x: 531, endPoint y: 632, distance: 14.1
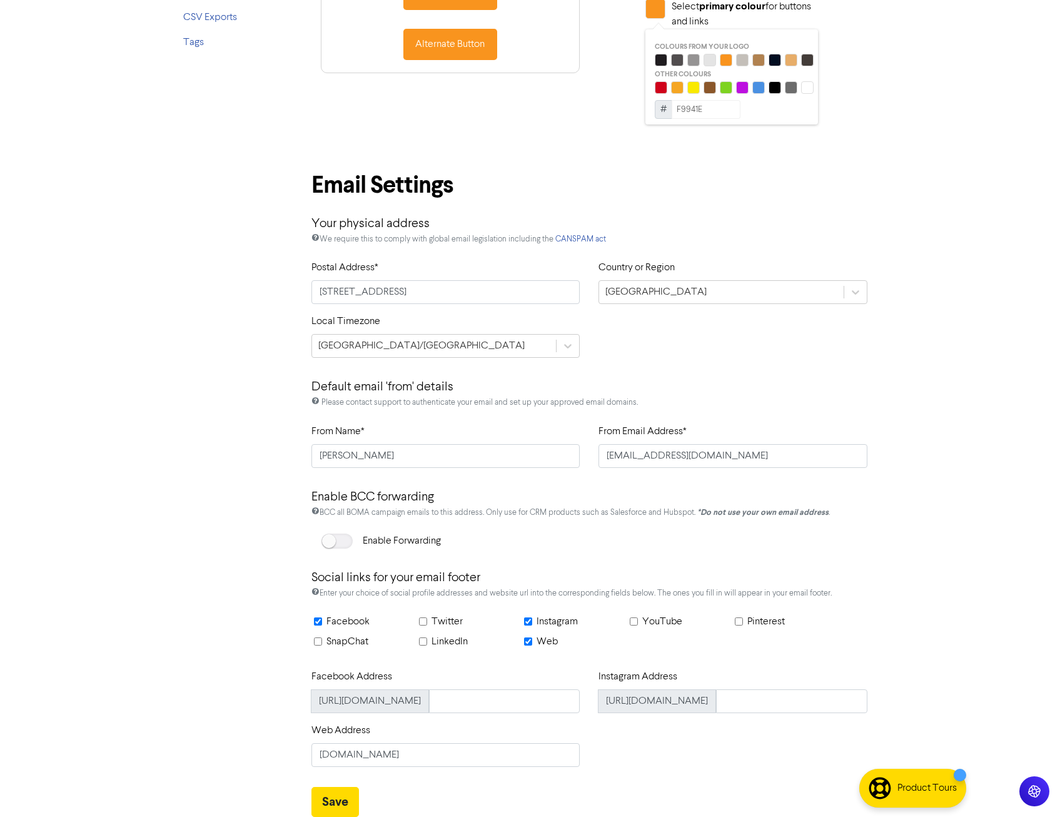
click at [524, 643] on div "Facebook Twitter Instagram YouTube Pinterest SnapChat LinkedIn Web" at bounding box center [589, 641] width 557 height 55
click at [529, 642] on input "Web" at bounding box center [528, 641] width 8 height 8
checkbox input "false"
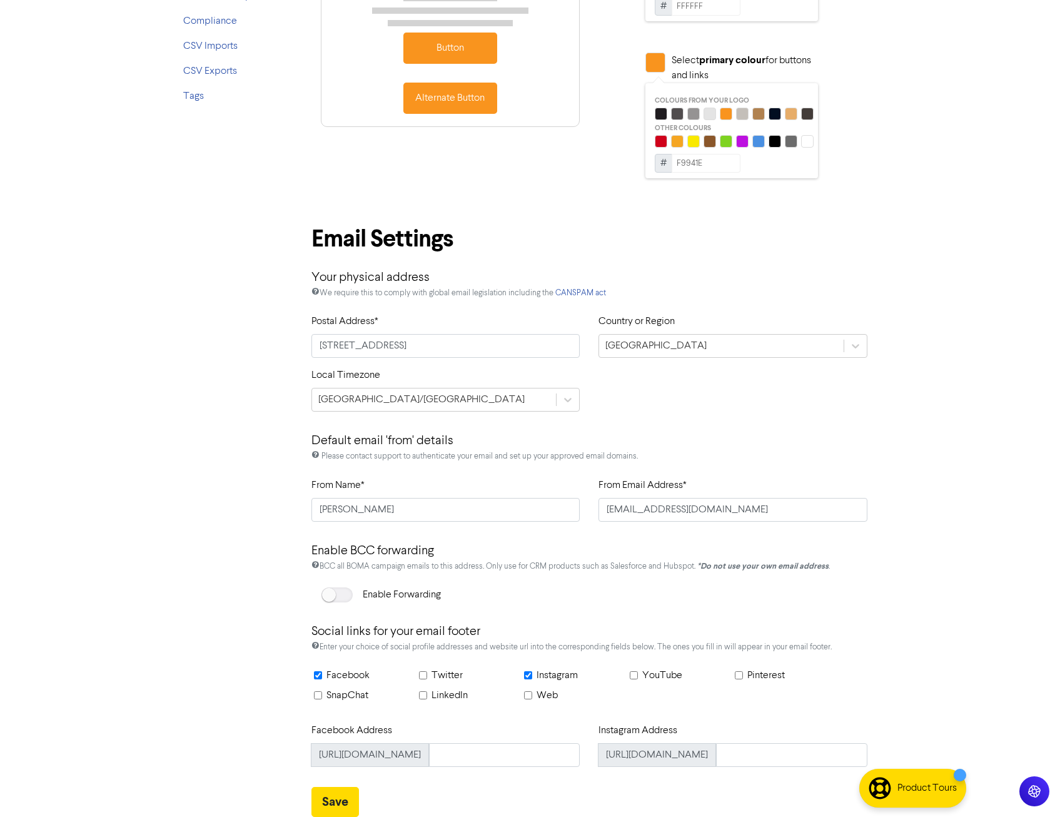
click at [531, 672] on input "Instagram" at bounding box center [528, 675] width 8 height 8
checkbox input "false"
click at [348, 677] on label "Facebook" at bounding box center [347, 675] width 43 height 15
click at [322, 677] on input "Facebook" at bounding box center [318, 675] width 8 height 8
checkbox input "false"
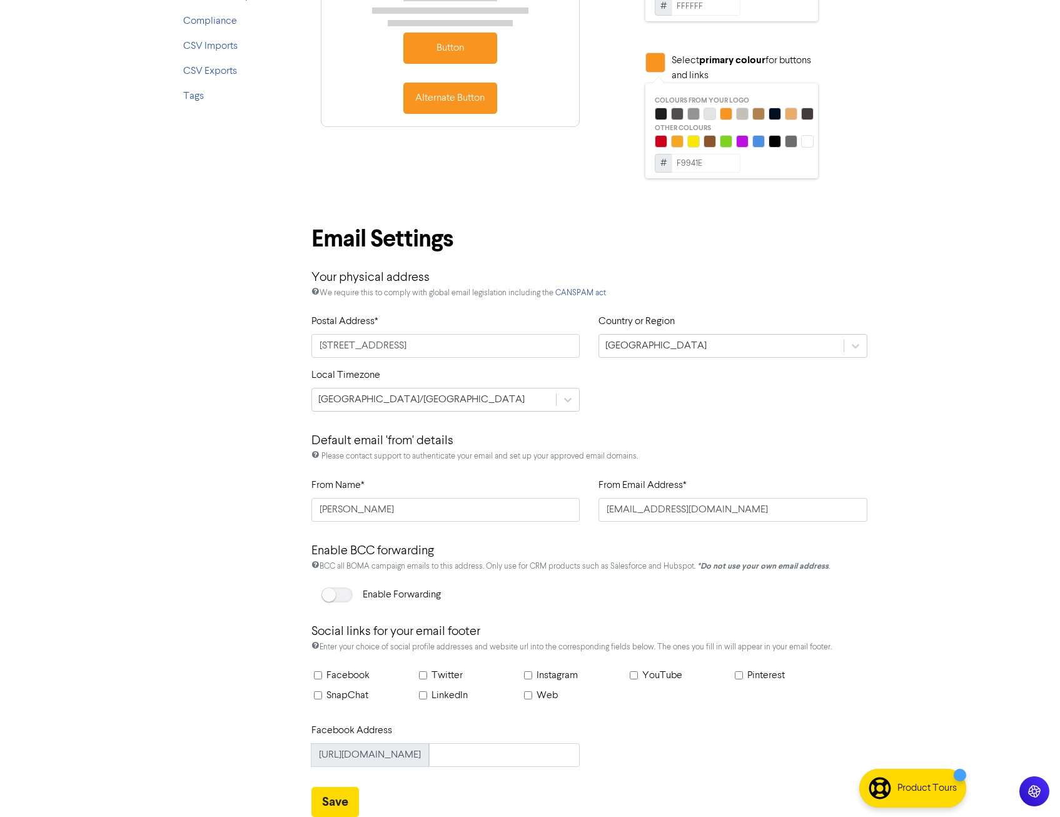
scroll to position [268, 0]
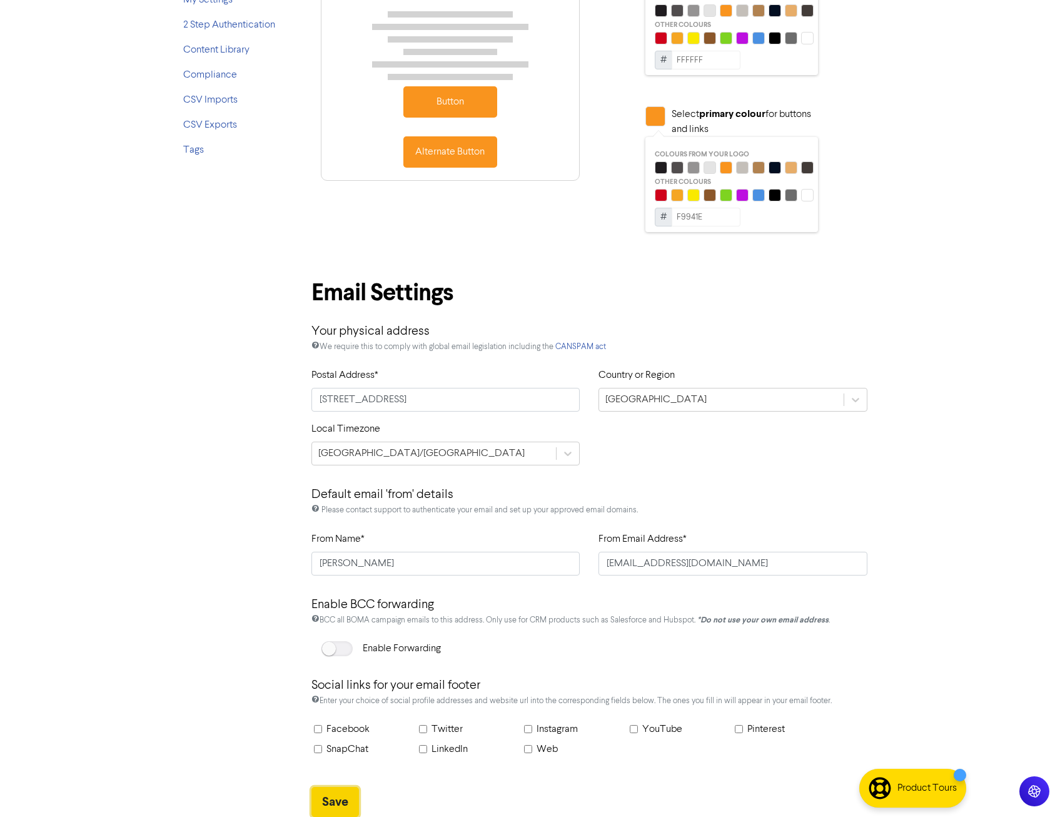
click at [346, 797] on button "Save" at bounding box center [335, 802] width 48 height 30
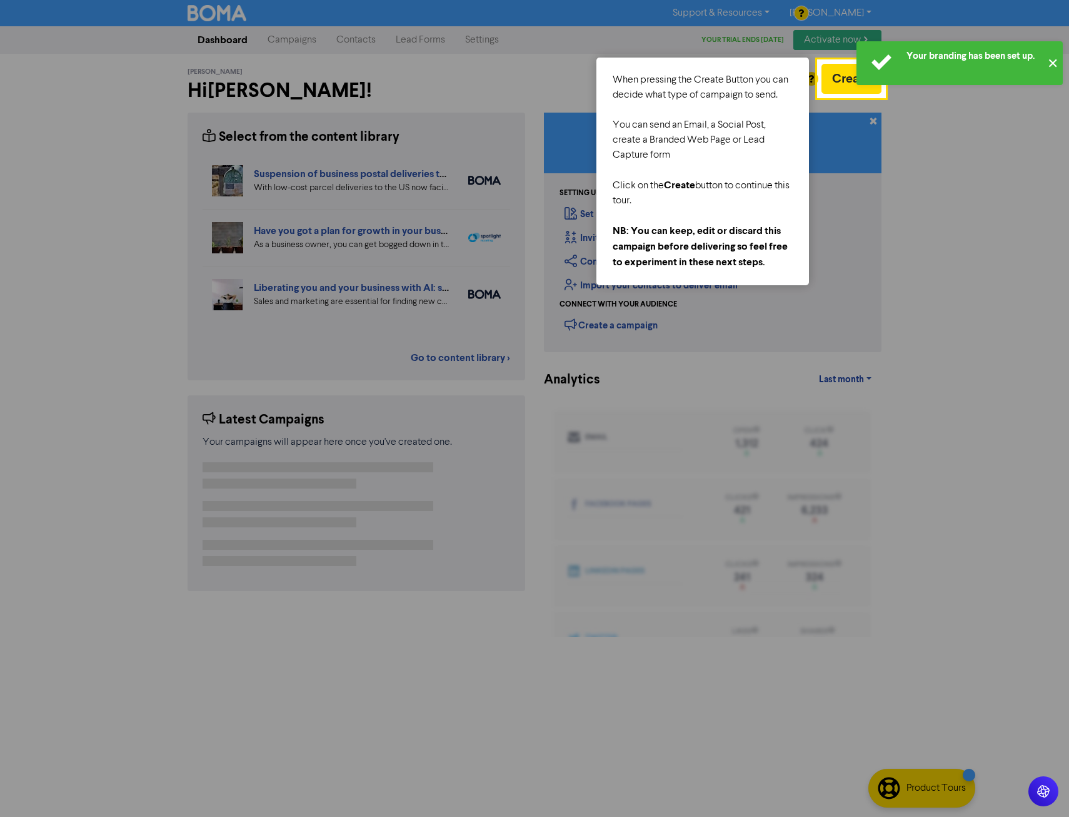
click at [1049, 61] on button "✕" at bounding box center [1052, 63] width 21 height 44
click at [987, 224] on div at bounding box center [977, 408] width 184 height 817
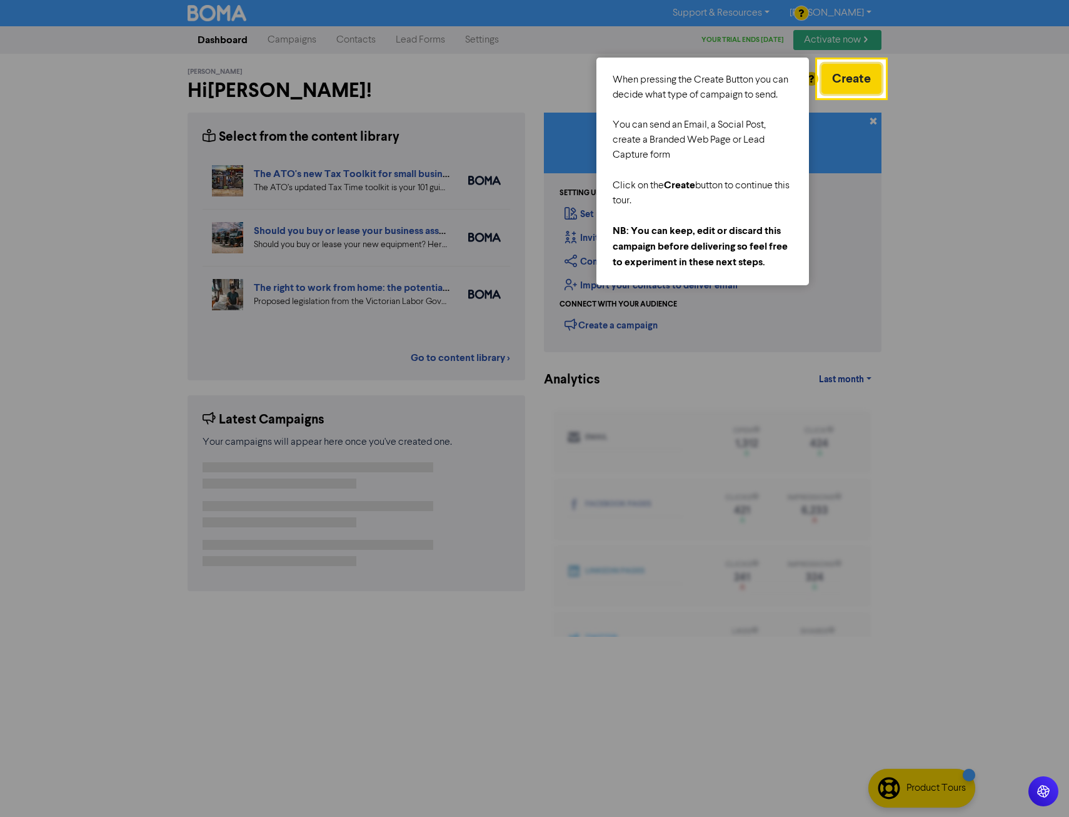
click at [860, 81] on button "Create" at bounding box center [852, 79] width 60 height 30
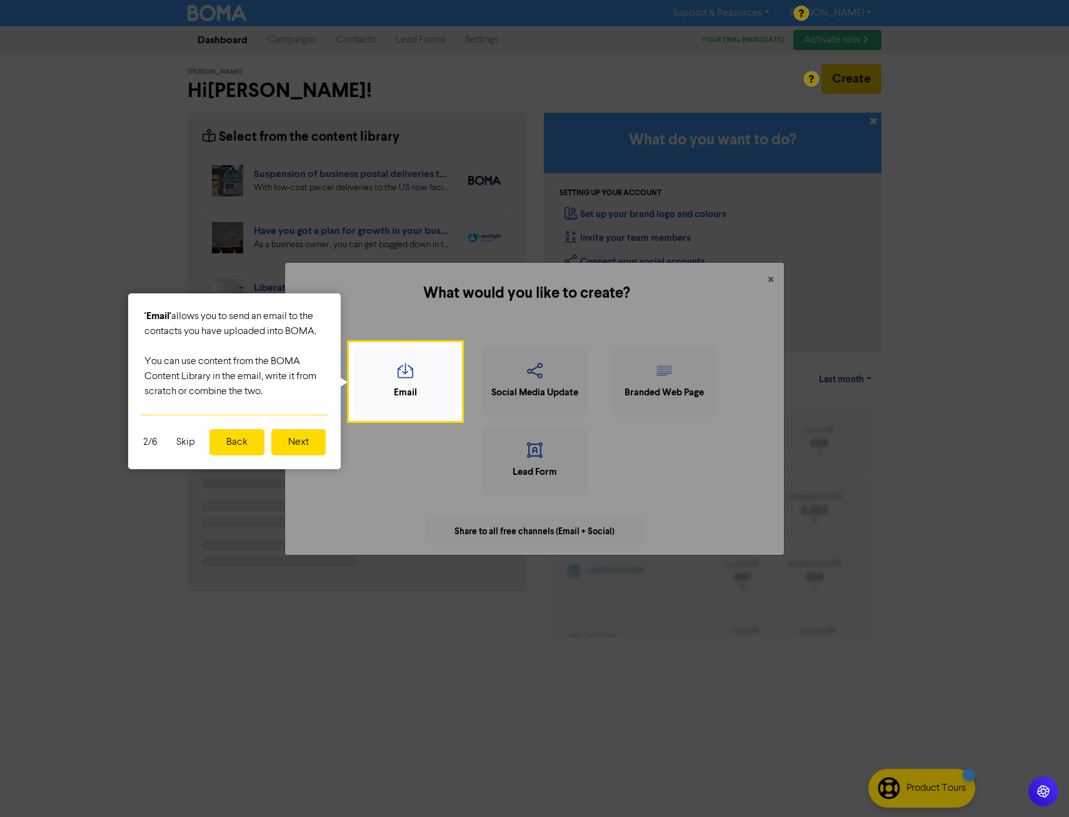
click at [289, 441] on button "Next" at bounding box center [298, 442] width 54 height 26
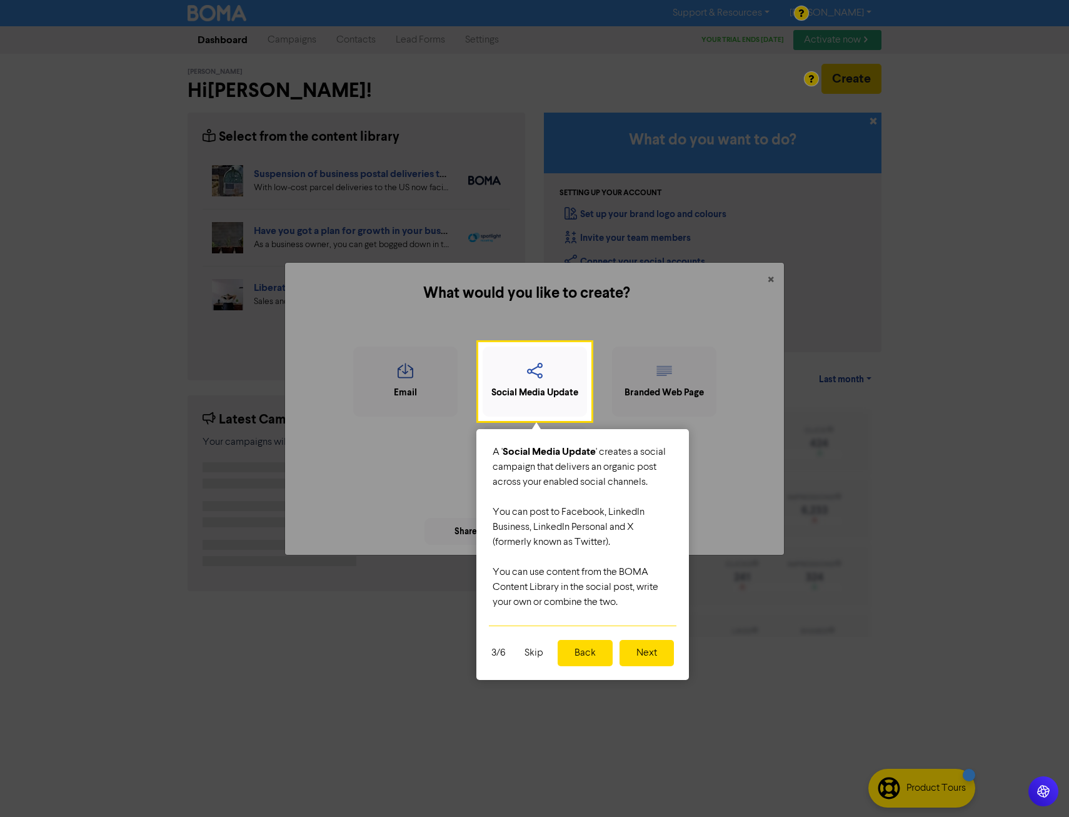
drag, startPoint x: 500, startPoint y: 534, endPoint x: 522, endPoint y: 548, distance: 26.2
drag, startPoint x: 522, startPoint y: 548, endPoint x: 285, endPoint y: 492, distance: 244.2
click at [285, 492] on div at bounding box center [240, 408] width 480 height 817
click at [658, 653] on button "Next" at bounding box center [647, 653] width 54 height 26
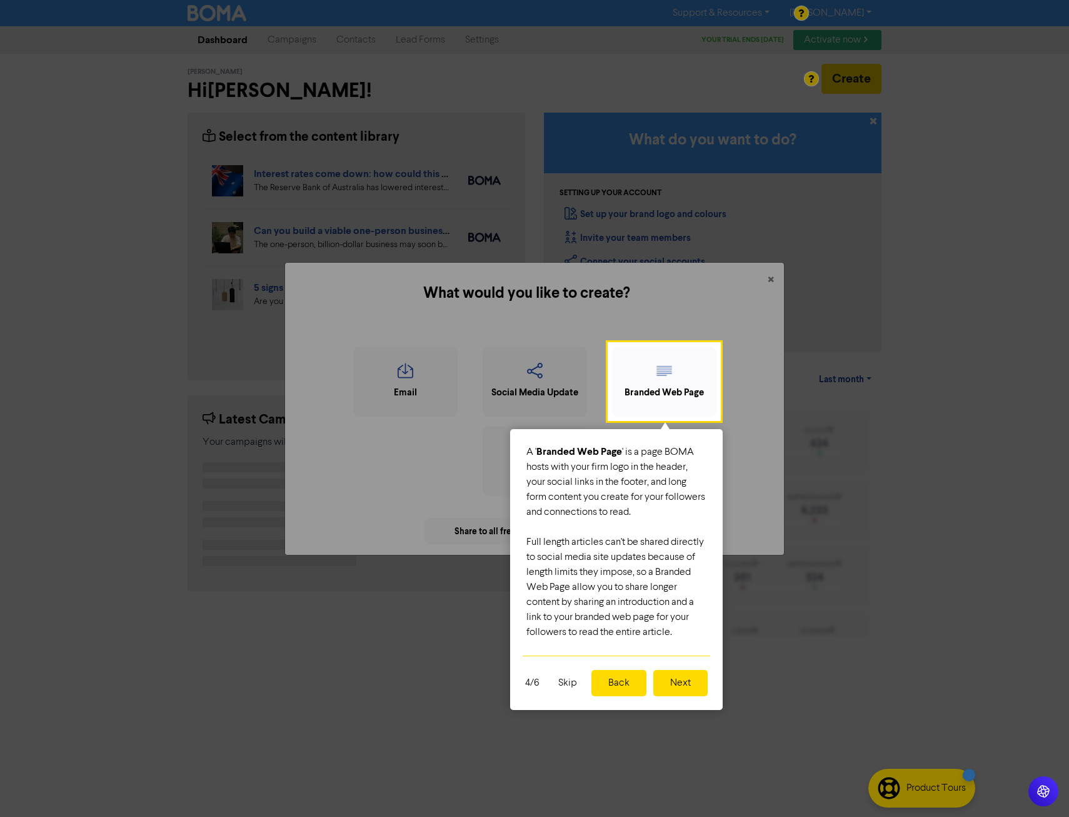
click at [683, 682] on button "Next" at bounding box center [680, 683] width 54 height 26
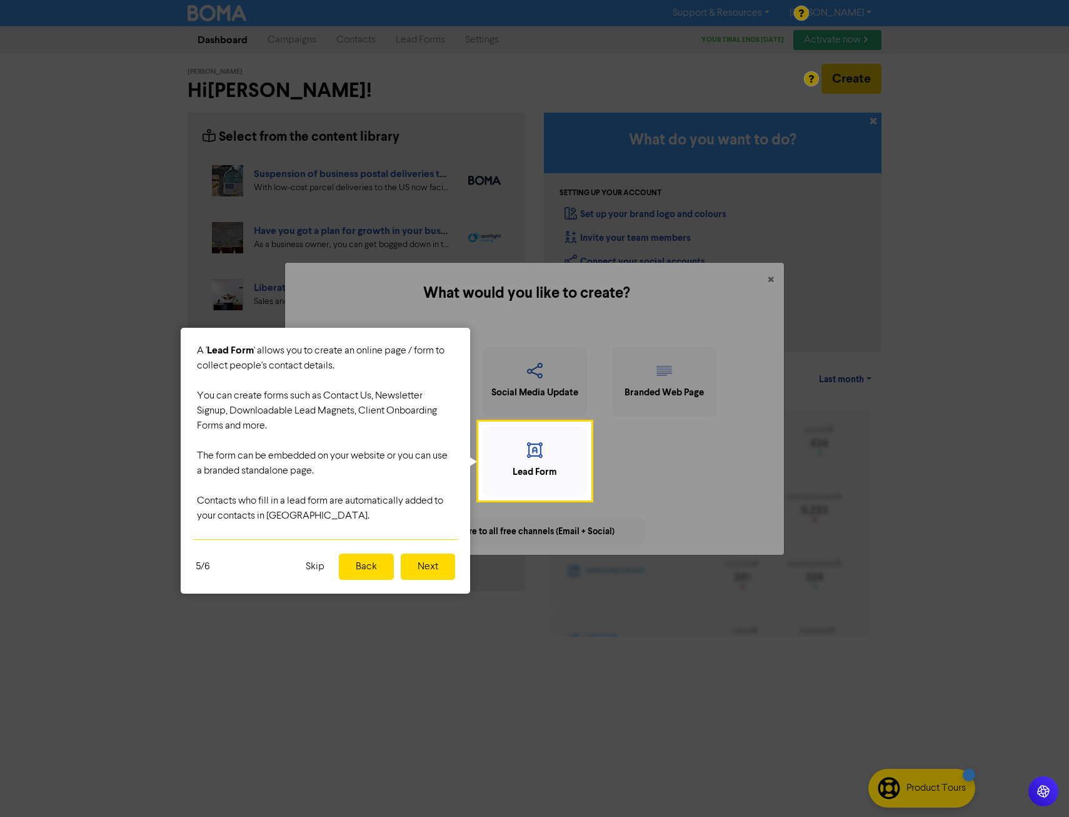
click at [432, 567] on button "Next" at bounding box center [428, 566] width 54 height 26
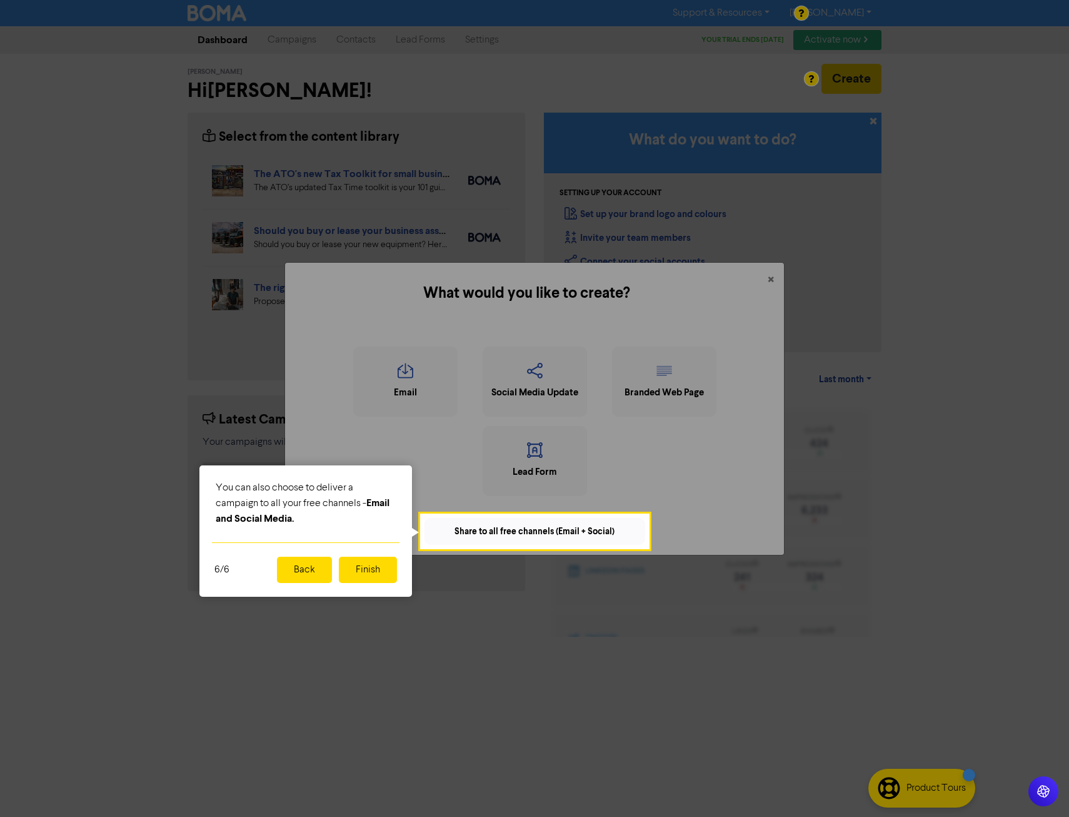
click at [369, 571] on button "Finish" at bounding box center [368, 570] width 58 height 26
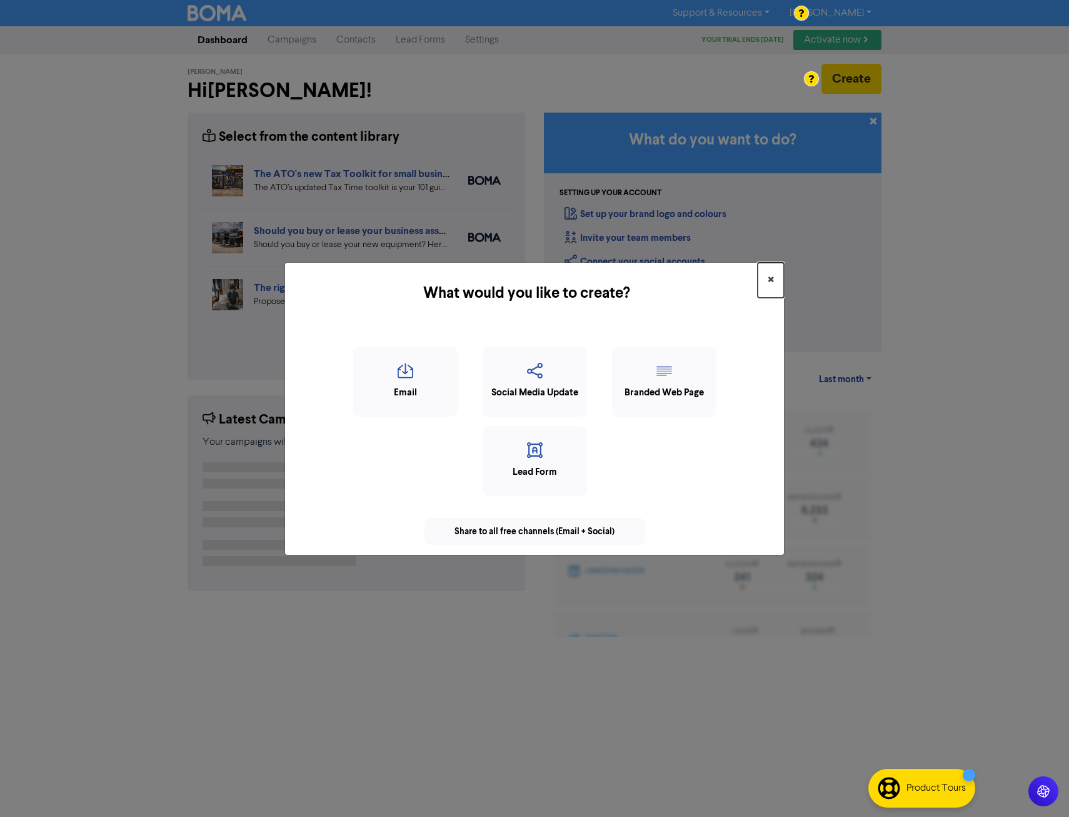
click at [777, 277] on button "×" at bounding box center [771, 280] width 26 height 35
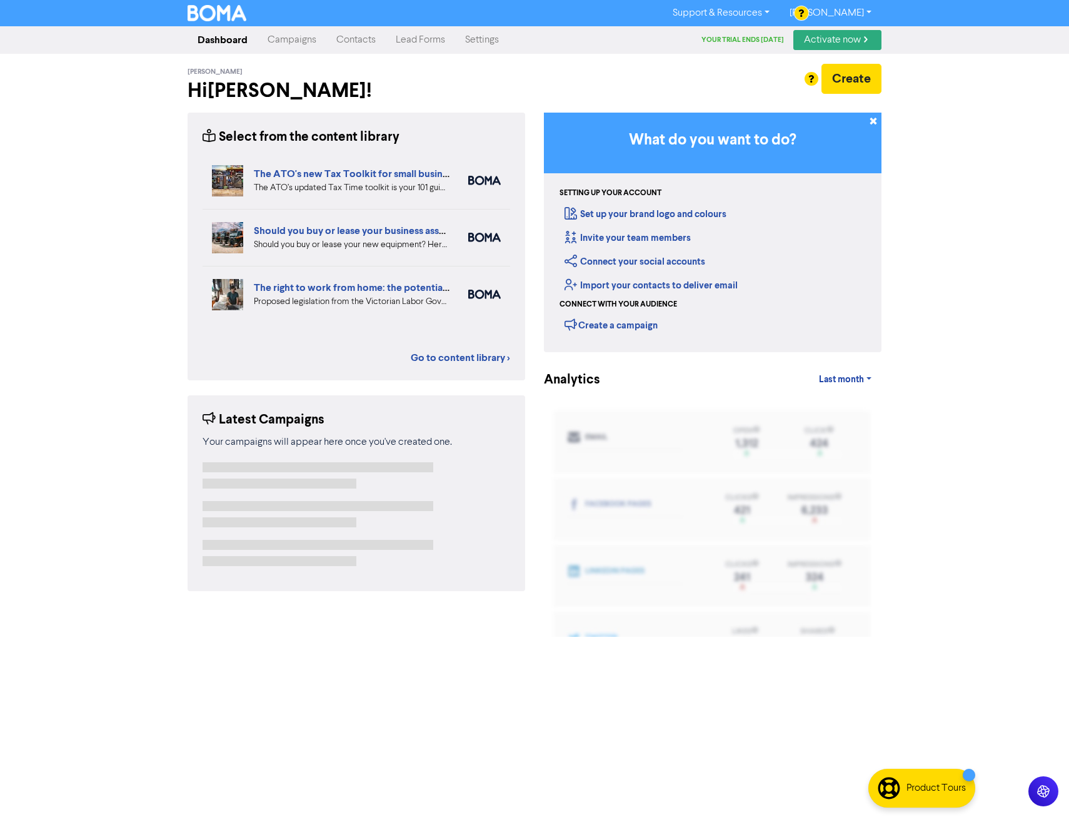
click at [296, 36] on link "Campaigns" at bounding box center [292, 40] width 69 height 25
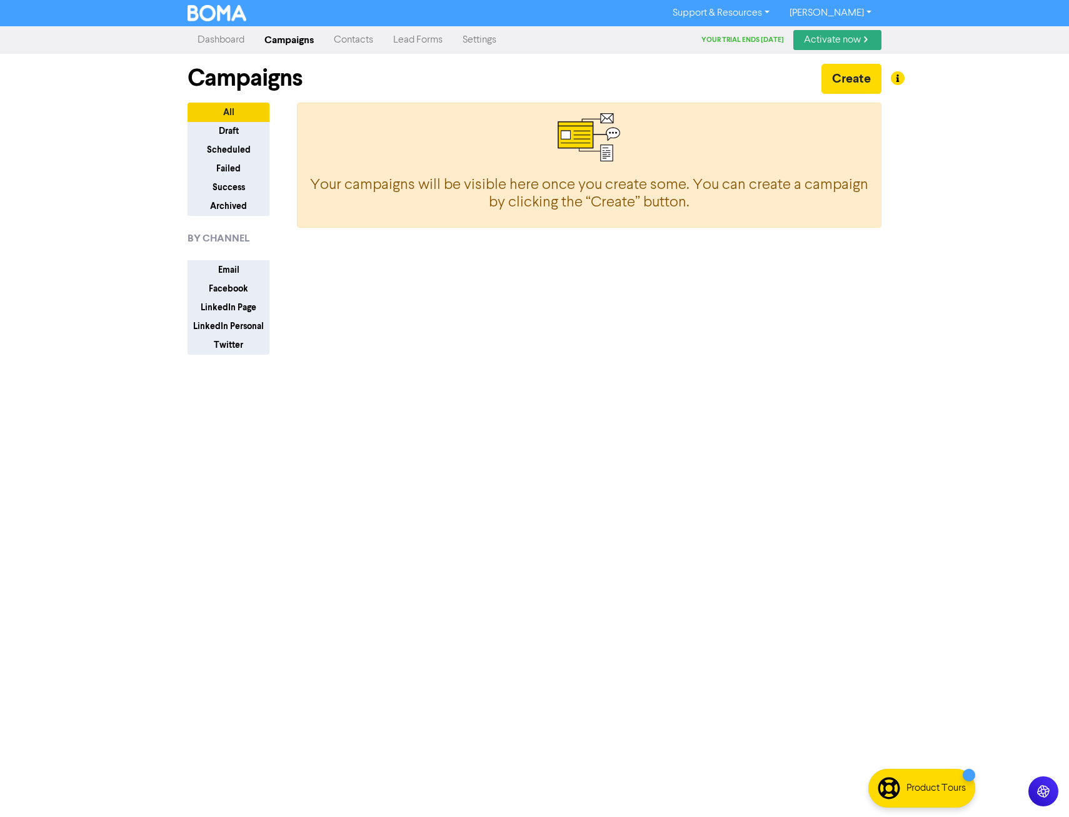
click at [446, 518] on div "Support & Resources Video Tutorials FAQ & Guides Marketing Education Ryan Tarra…" at bounding box center [534, 408] width 1069 height 817
click at [359, 38] on link "Contacts" at bounding box center [353, 40] width 59 height 25
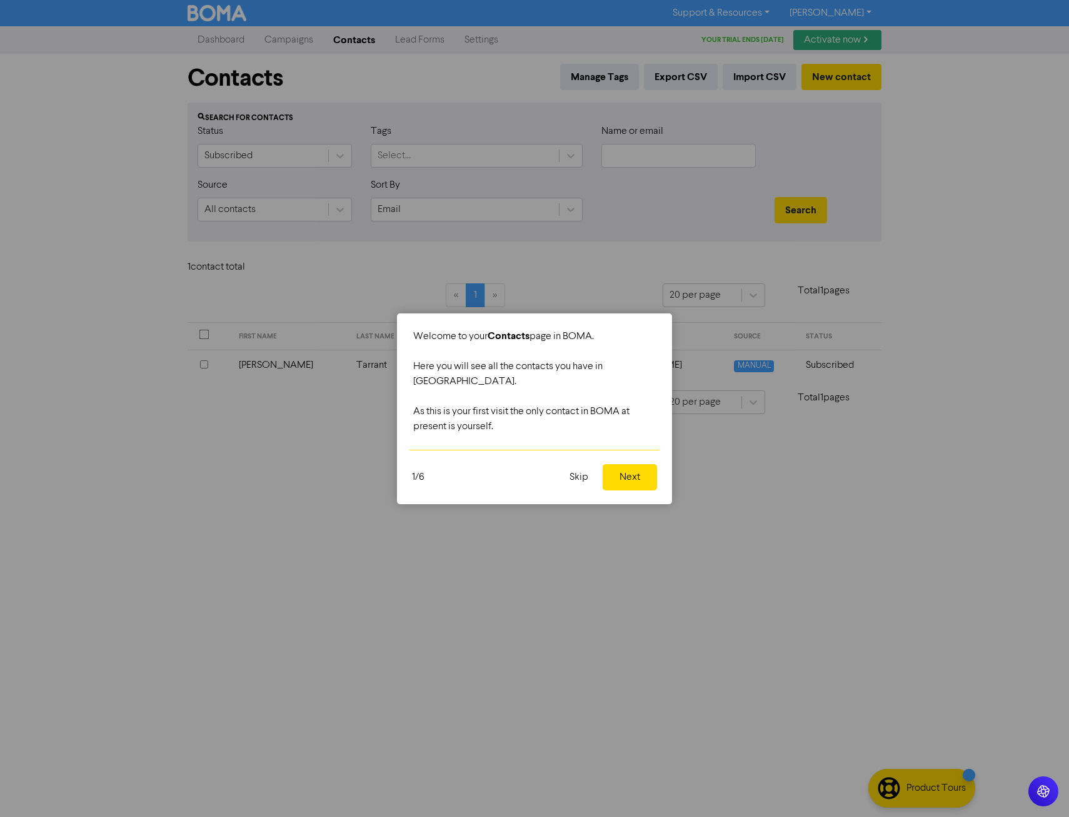
click at [577, 471] on button "Skip" at bounding box center [579, 477] width 34 height 26
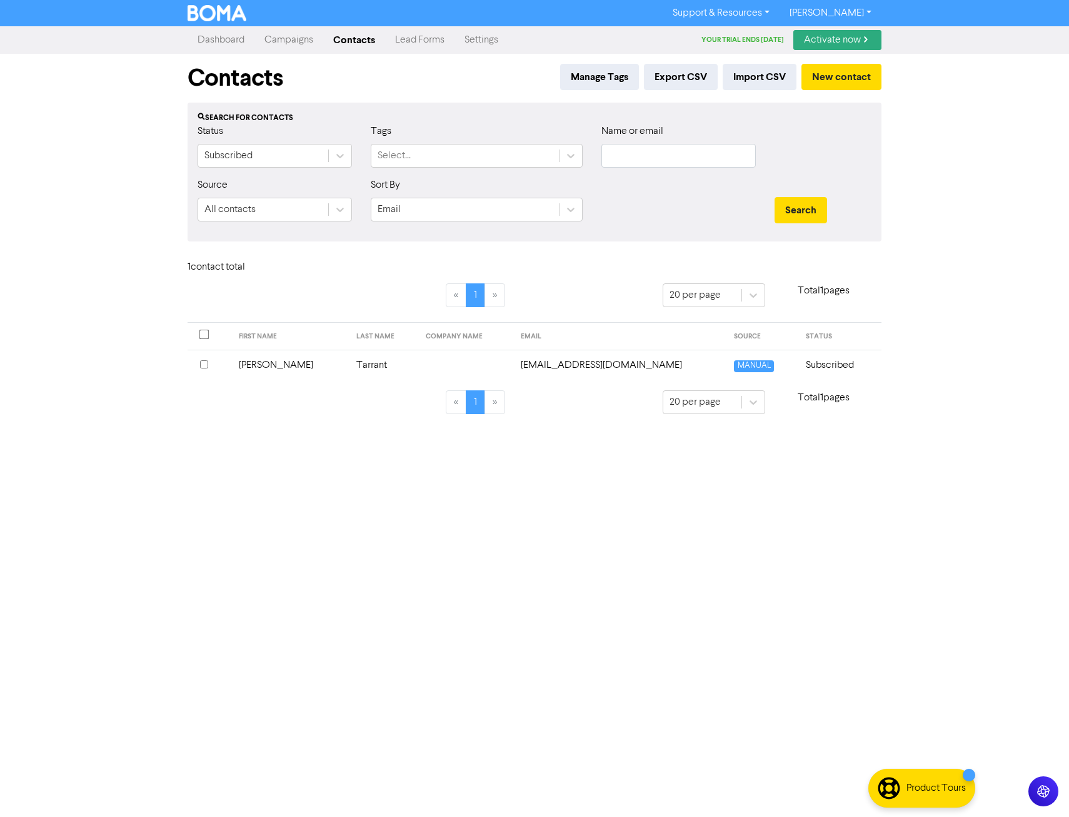
click at [214, 39] on link "Dashboard" at bounding box center [221, 40] width 67 height 25
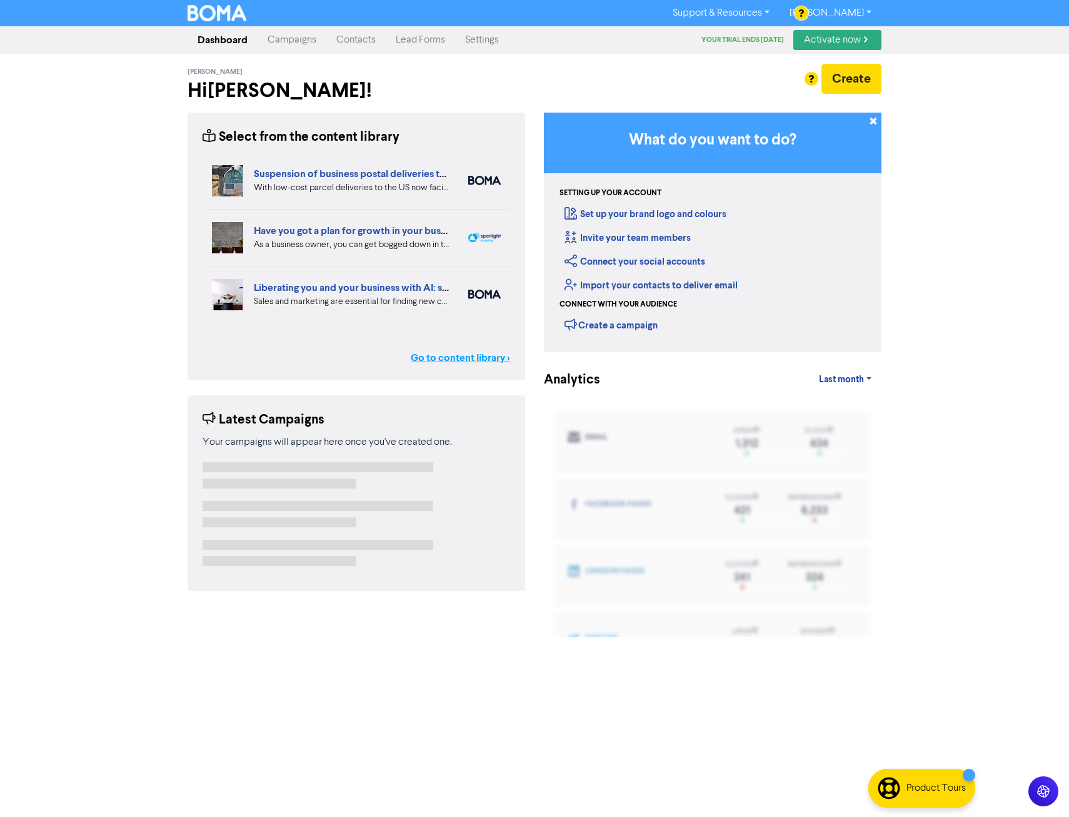
click at [459, 360] on link "Go to content library >" at bounding box center [460, 357] width 99 height 15
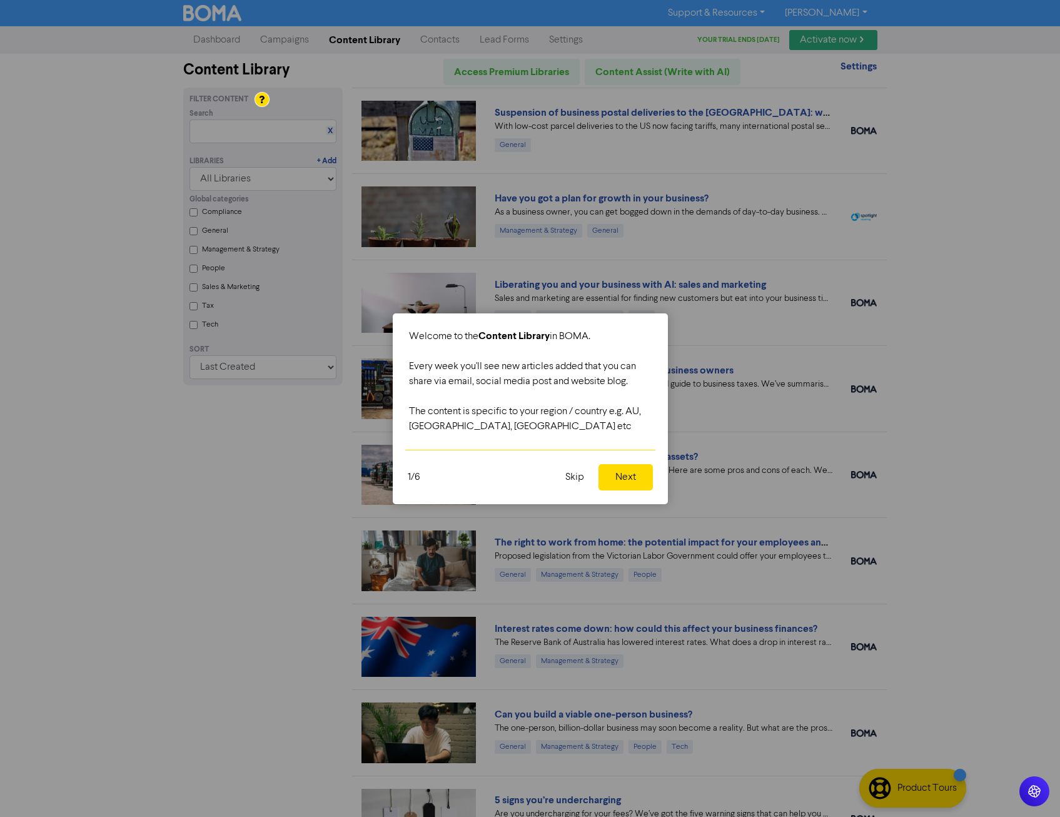
click at [640, 480] on button "Next" at bounding box center [625, 477] width 54 height 26
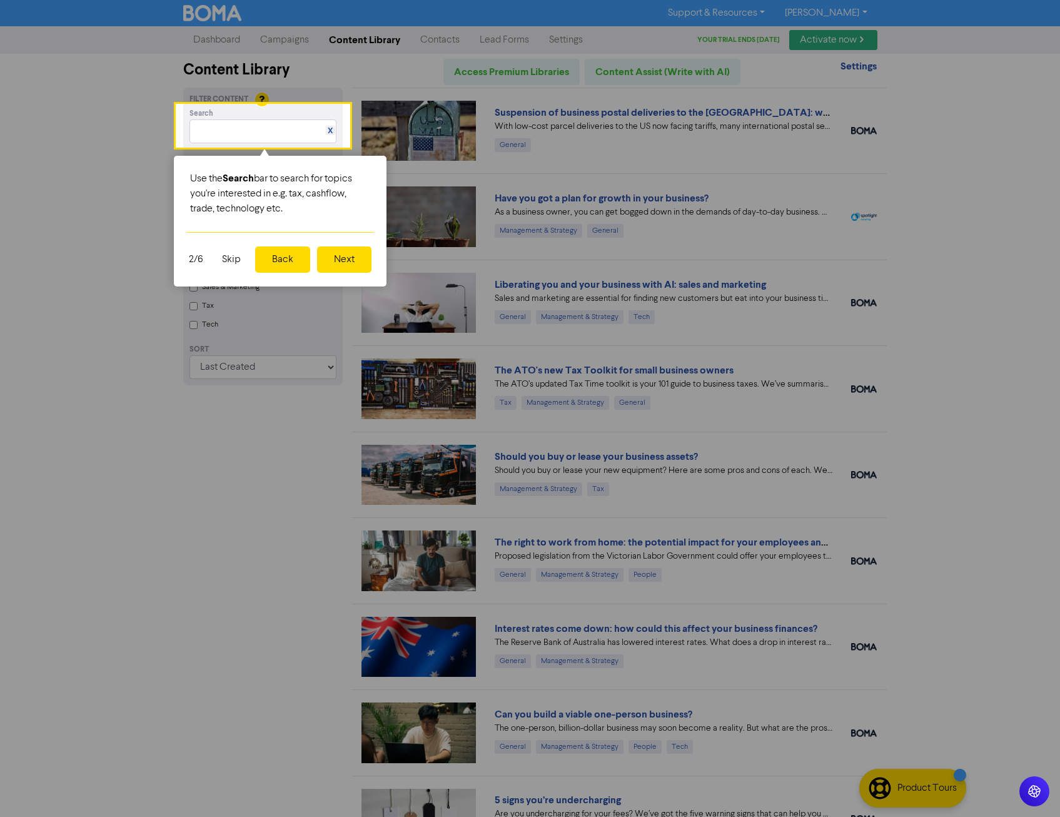
click at [340, 258] on button "Next" at bounding box center [344, 259] width 54 height 26
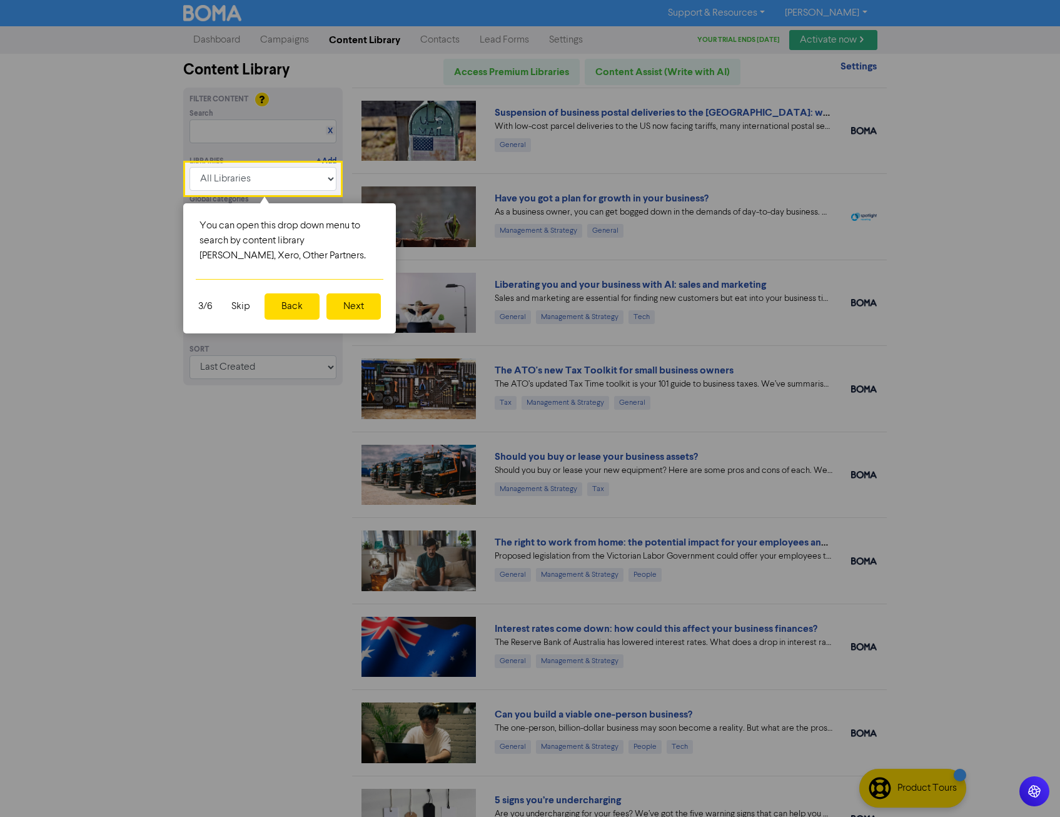
click at [367, 303] on button "Next" at bounding box center [353, 306] width 54 height 26
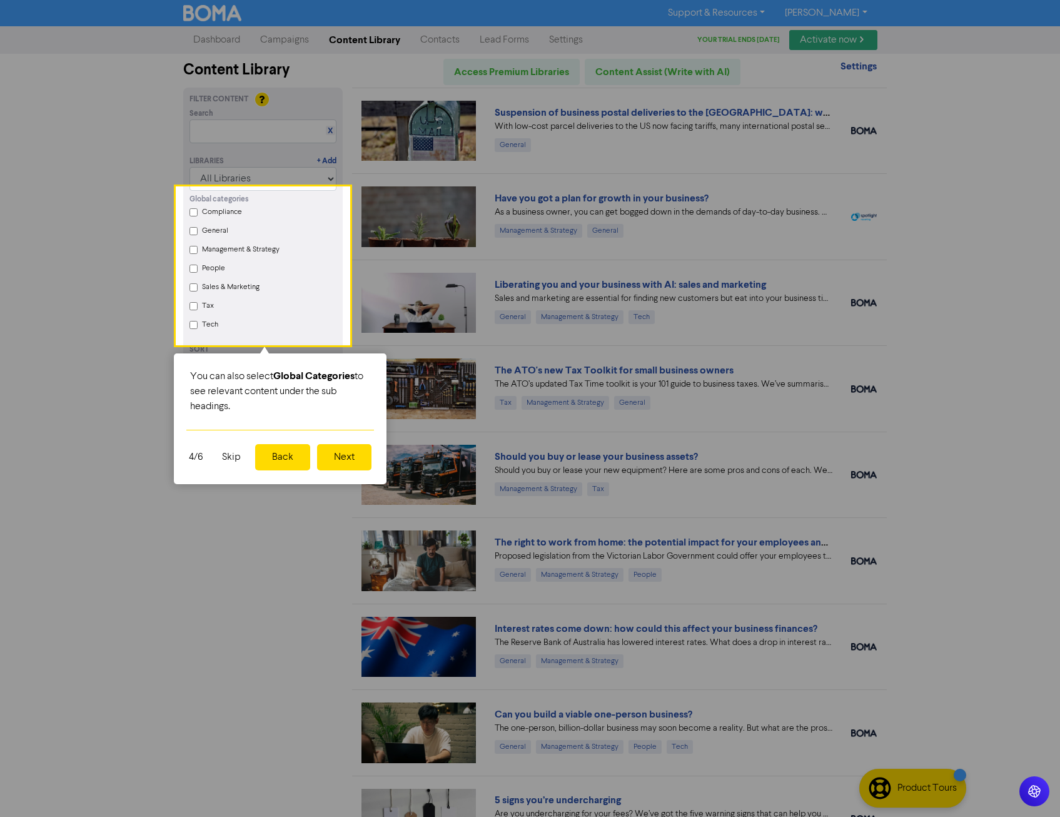
click at [277, 458] on button "Back" at bounding box center [282, 457] width 55 height 26
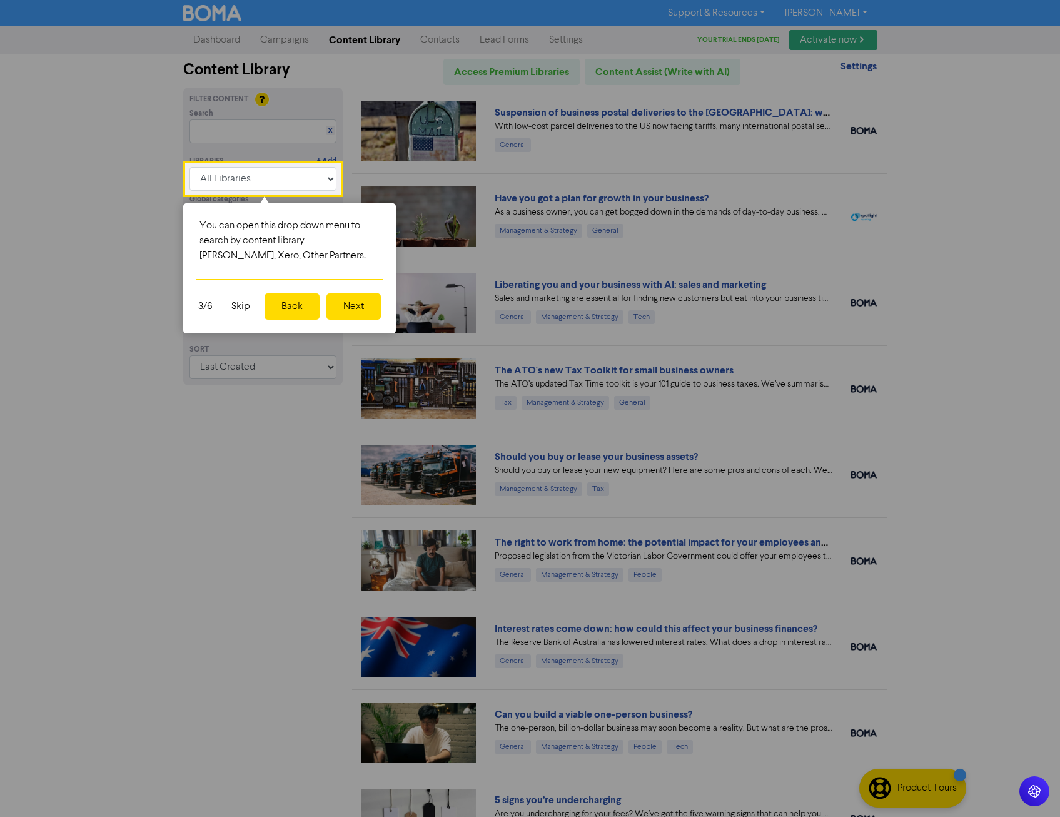
click at [240, 306] on button "Skip" at bounding box center [241, 306] width 34 height 26
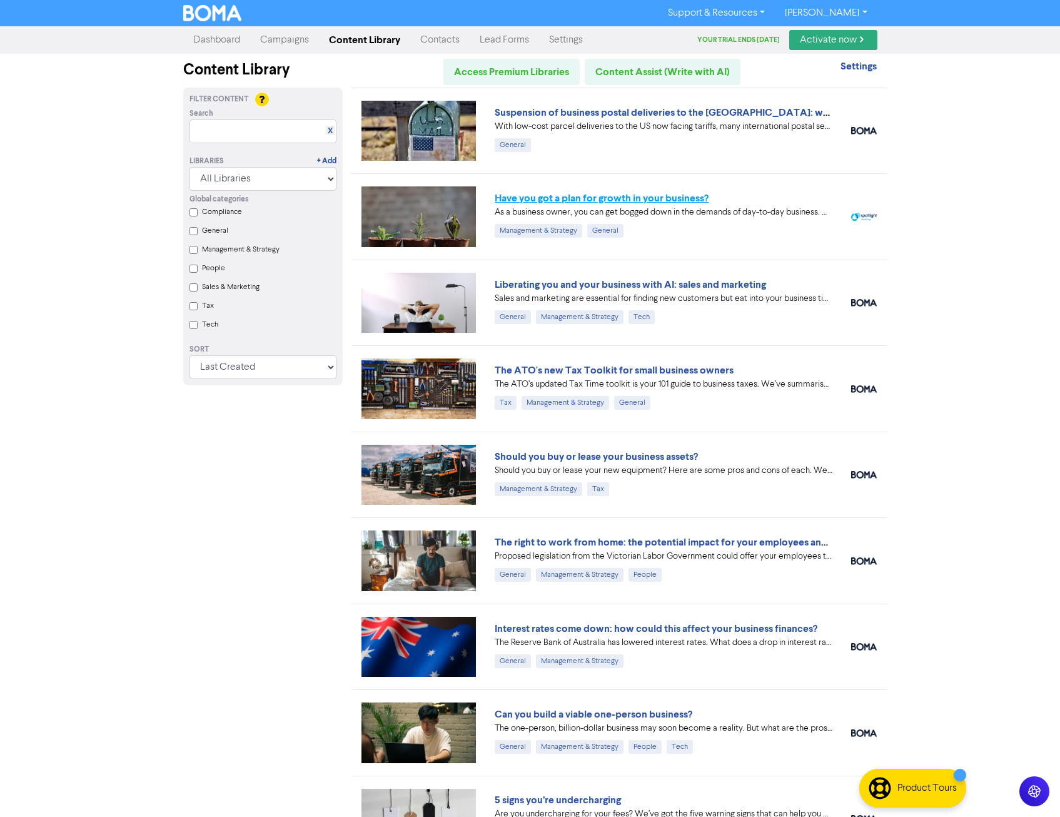
click at [515, 193] on link "Have you got a plan for growth in your business?" at bounding box center [602, 198] width 214 height 13
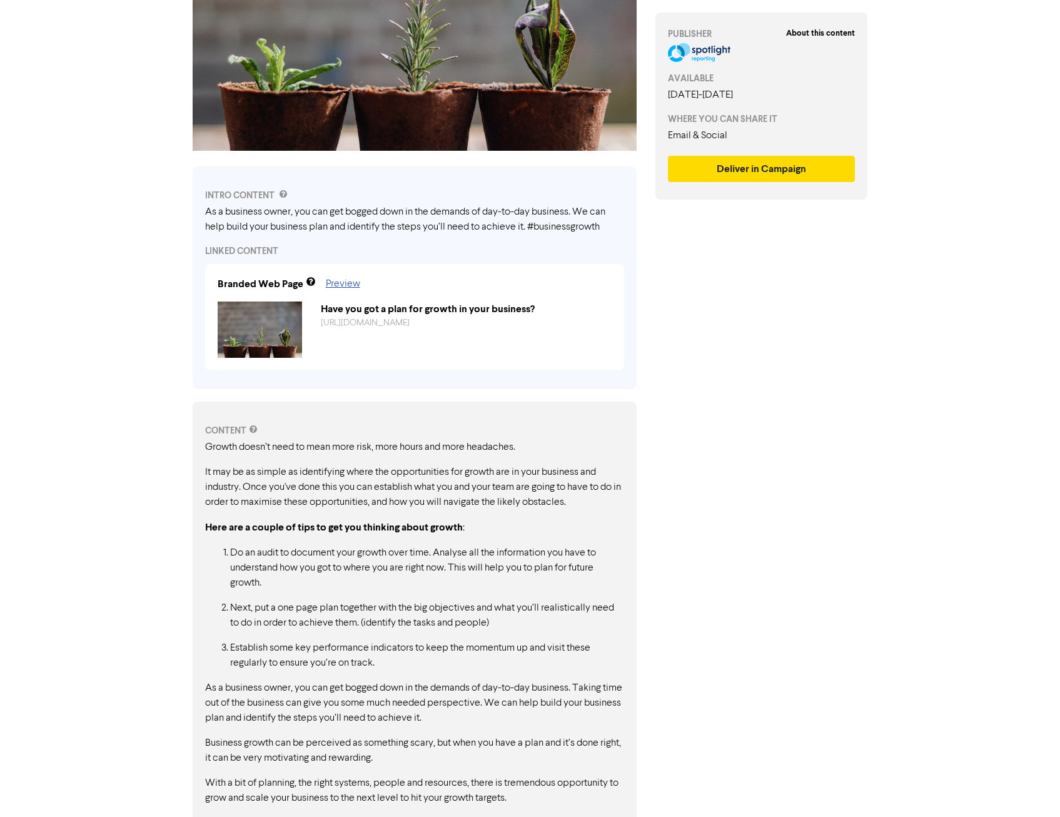
scroll to position [281, 0]
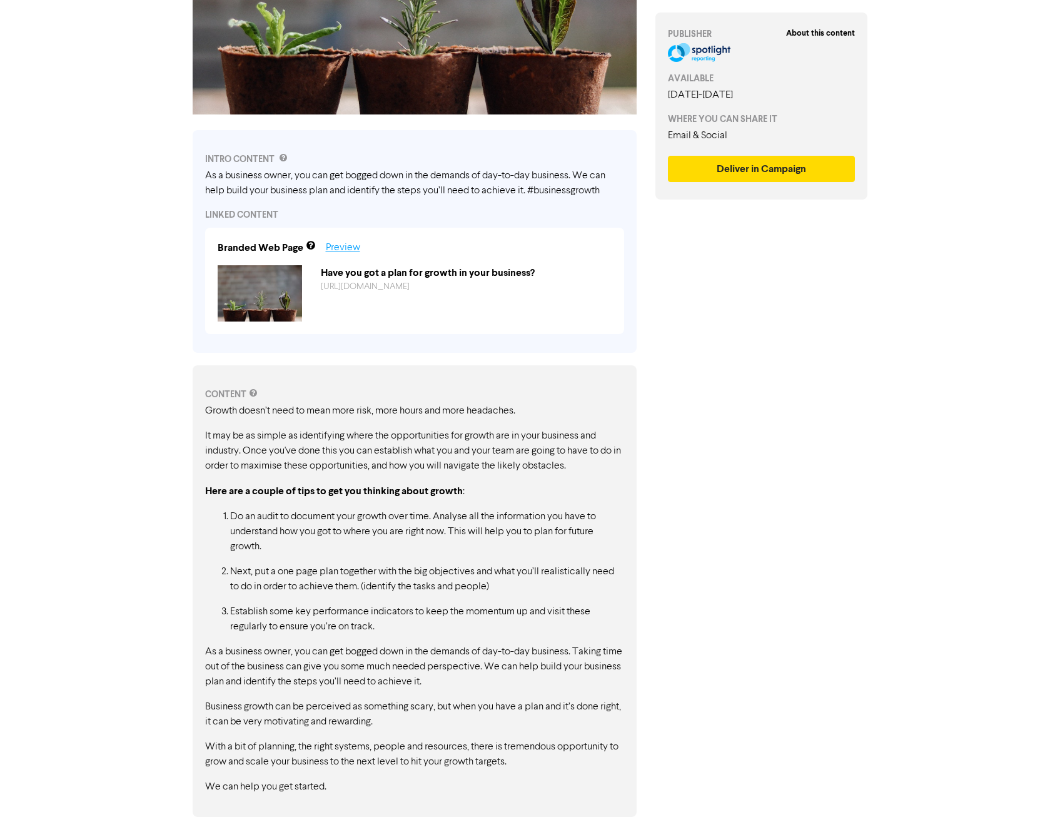
click at [338, 246] on link "Preview" at bounding box center [343, 248] width 34 height 10
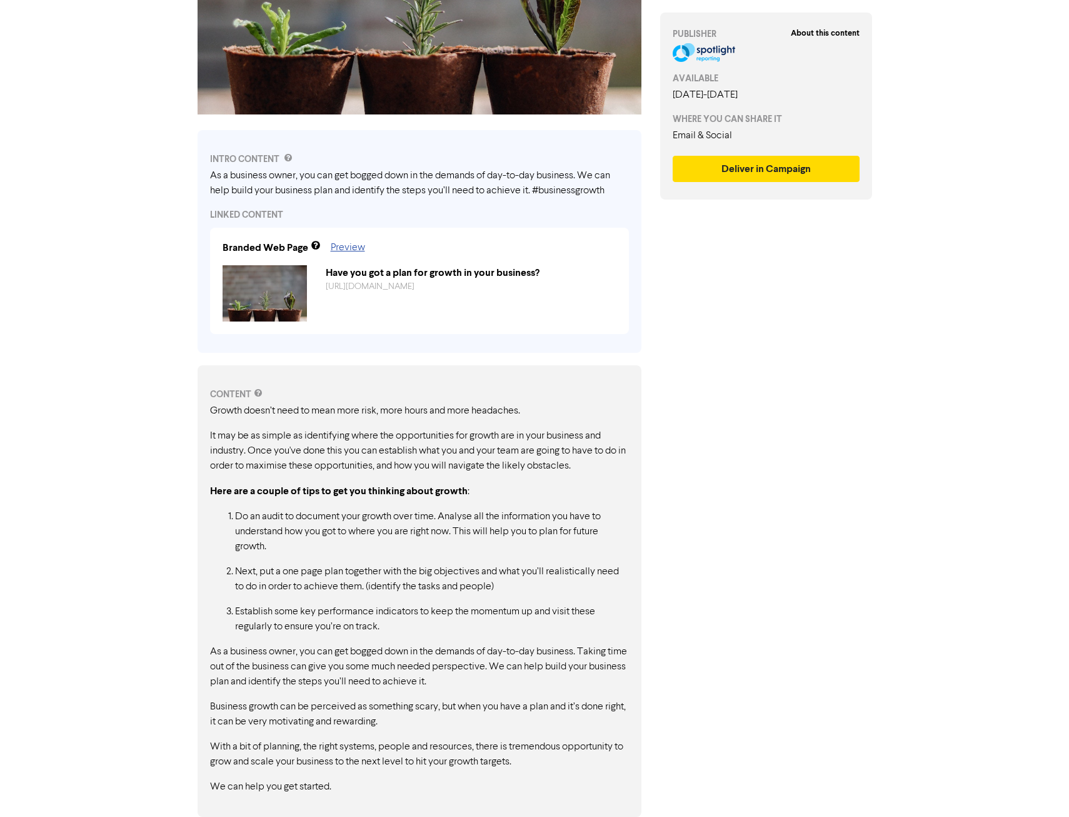
scroll to position [0, 0]
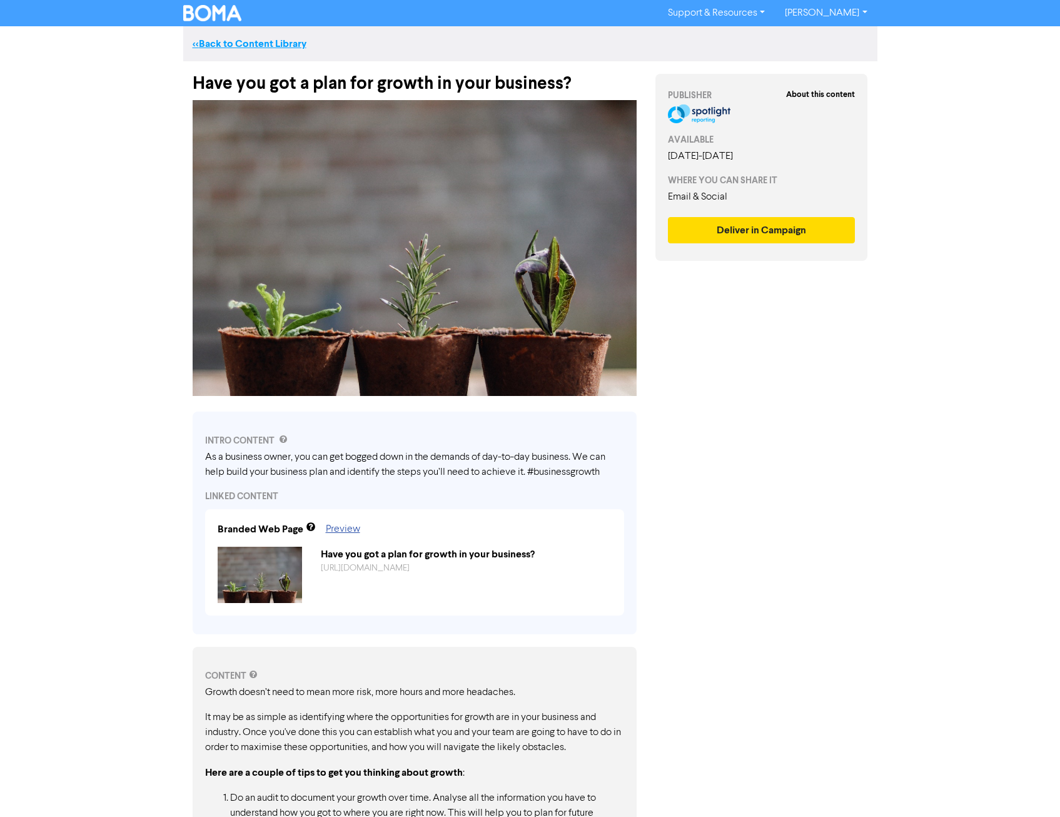
click at [241, 41] on link "<< Back to Content Library" at bounding box center [250, 44] width 114 height 13
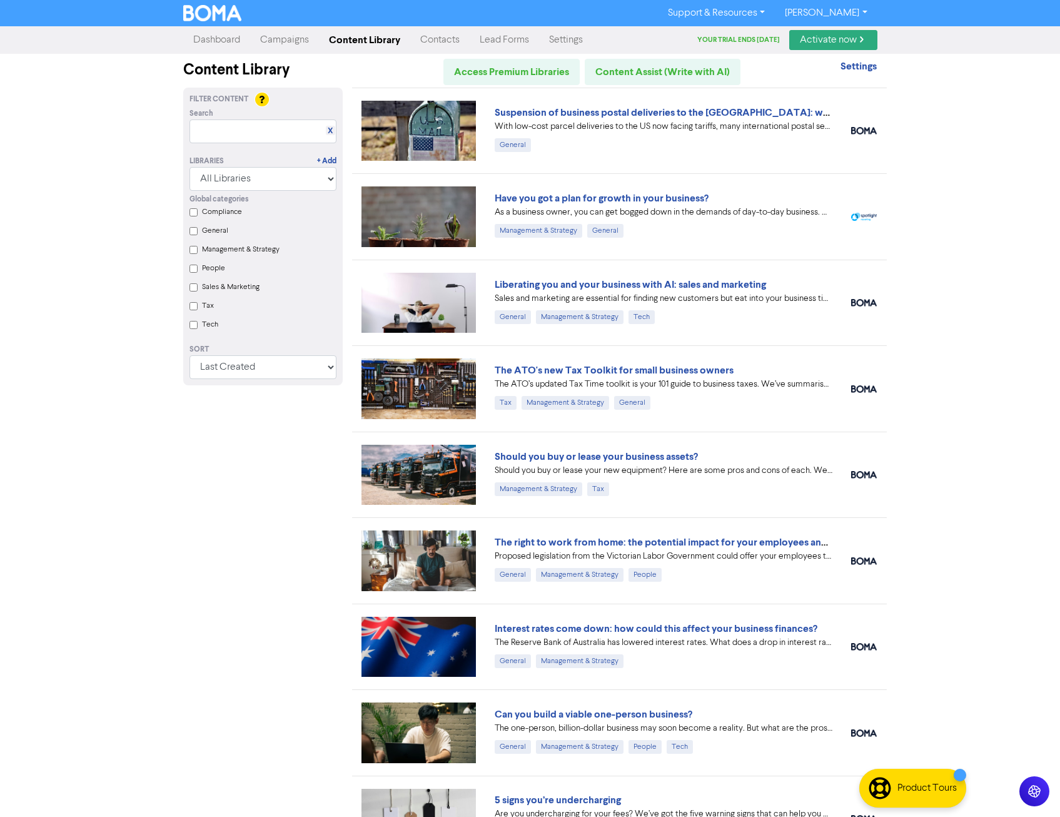
click at [832, 35] on link "Activate now" at bounding box center [833, 40] width 88 height 20
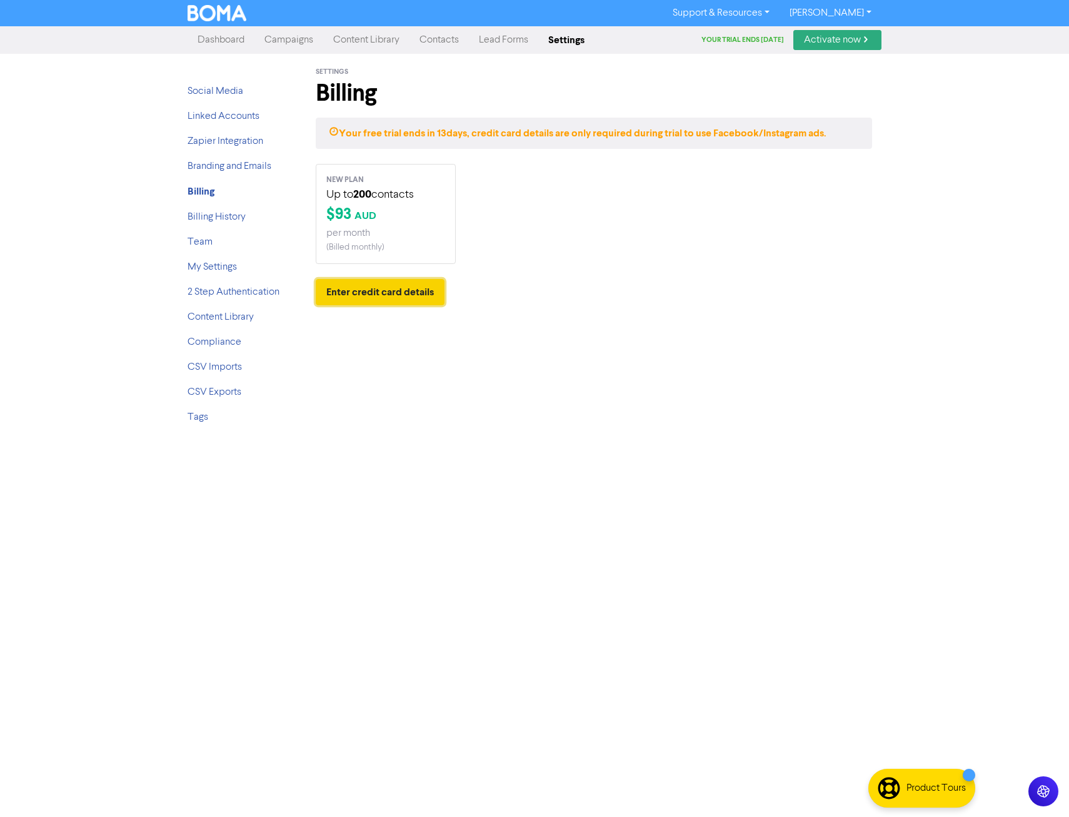
click at [388, 290] on button "Enter credit card details" at bounding box center [380, 292] width 129 height 26
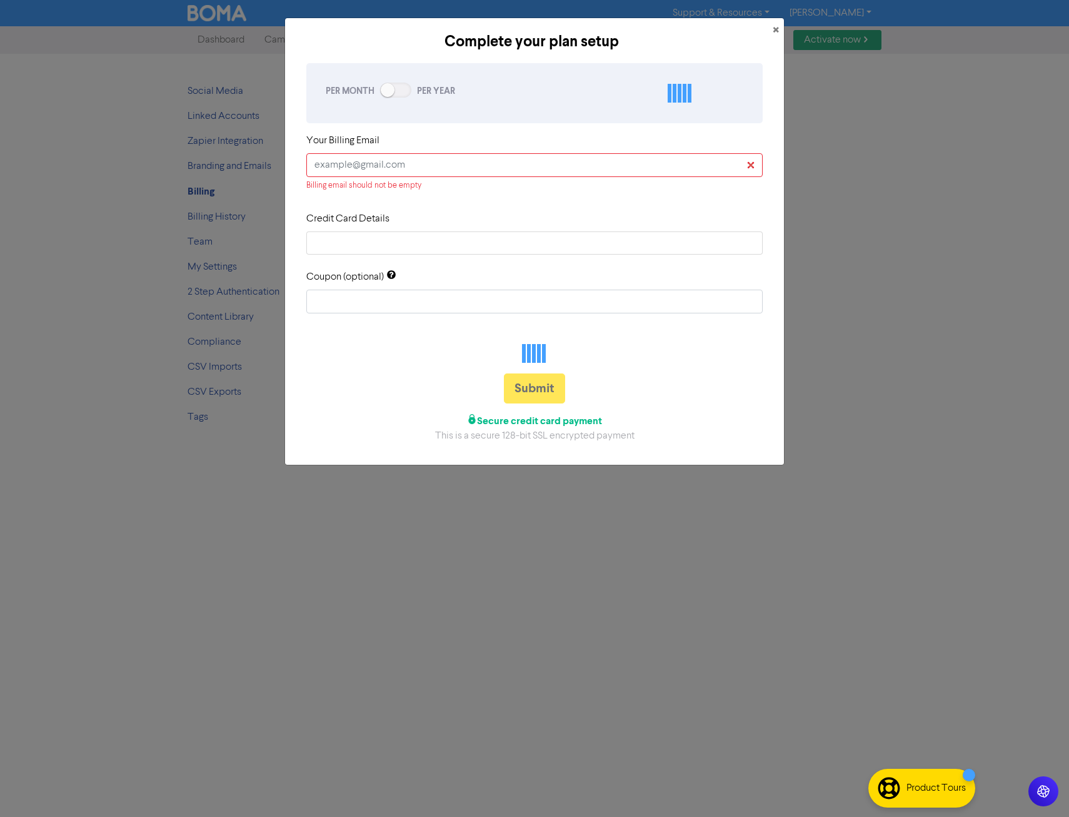
checkbox input "true"
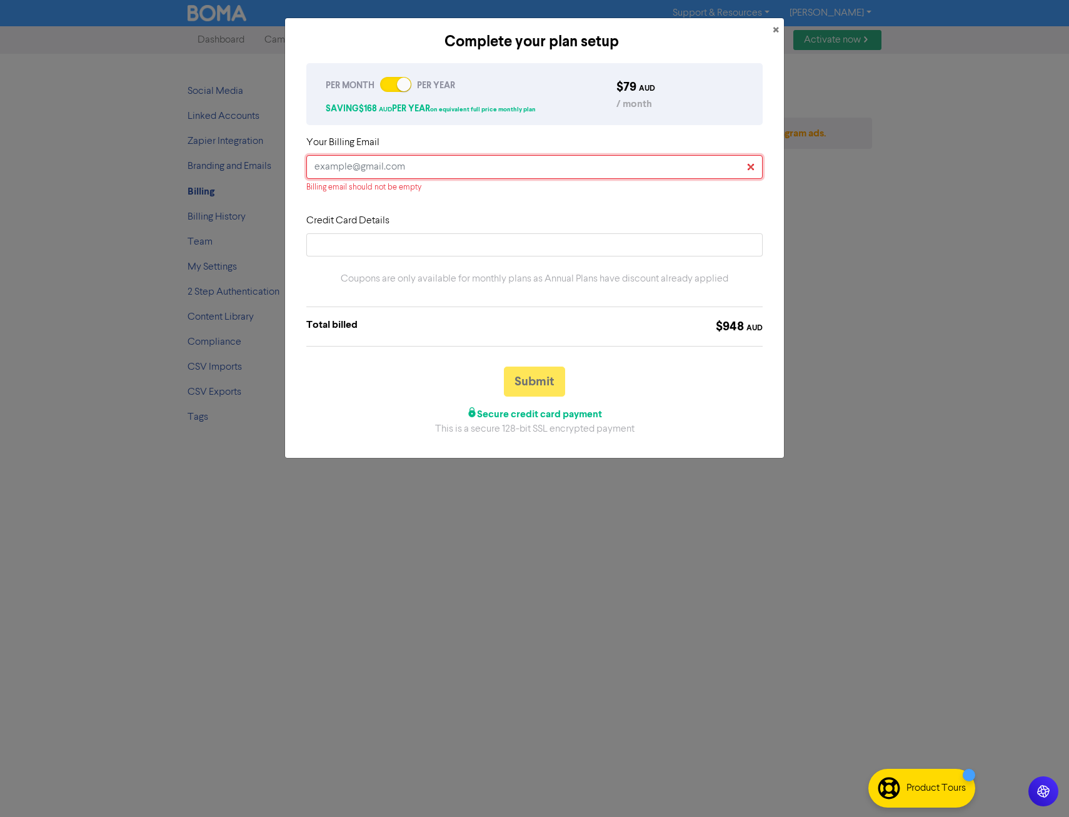
click at [435, 167] on input "text" at bounding box center [534, 167] width 457 height 24
click at [390, 83] on div at bounding box center [389, 84] width 9 height 6
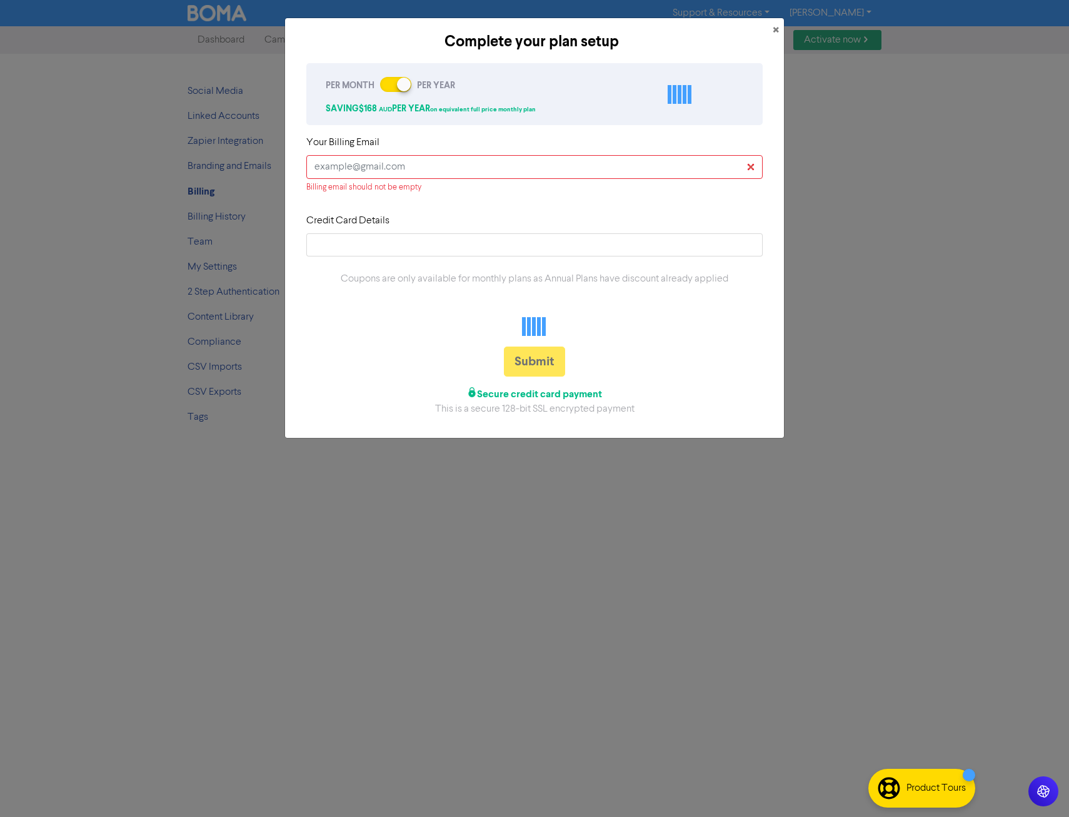
checkbox input "false"
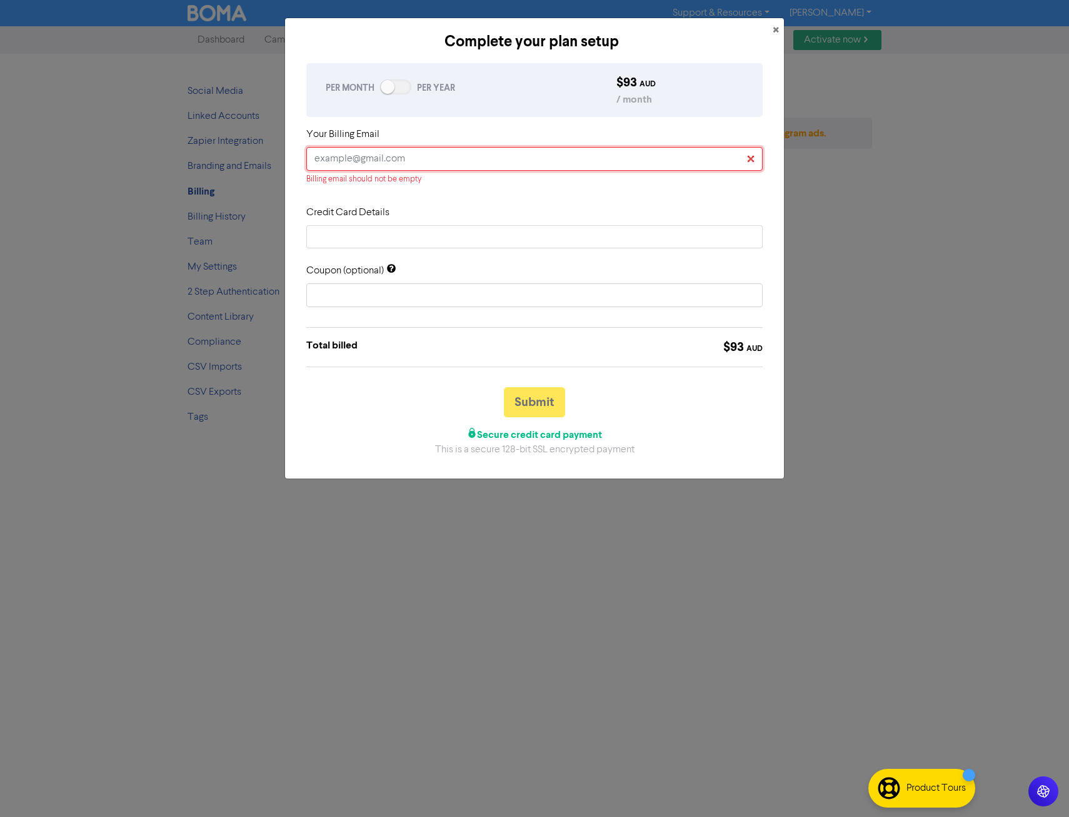
click at [369, 161] on input "text" at bounding box center [534, 159] width 457 height 24
type input "info@zweckgroup.com.au"
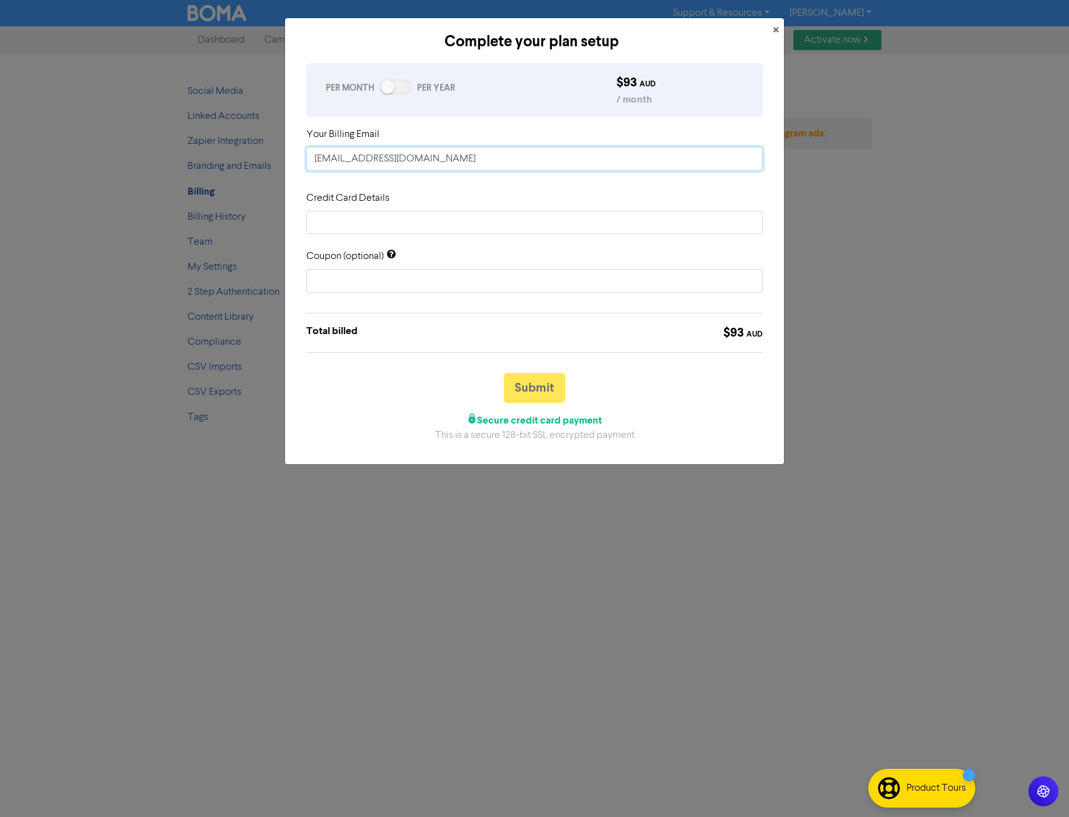
type input "tarrantr@hotmail.com"
click at [545, 387] on button "Submit" at bounding box center [534, 388] width 61 height 30
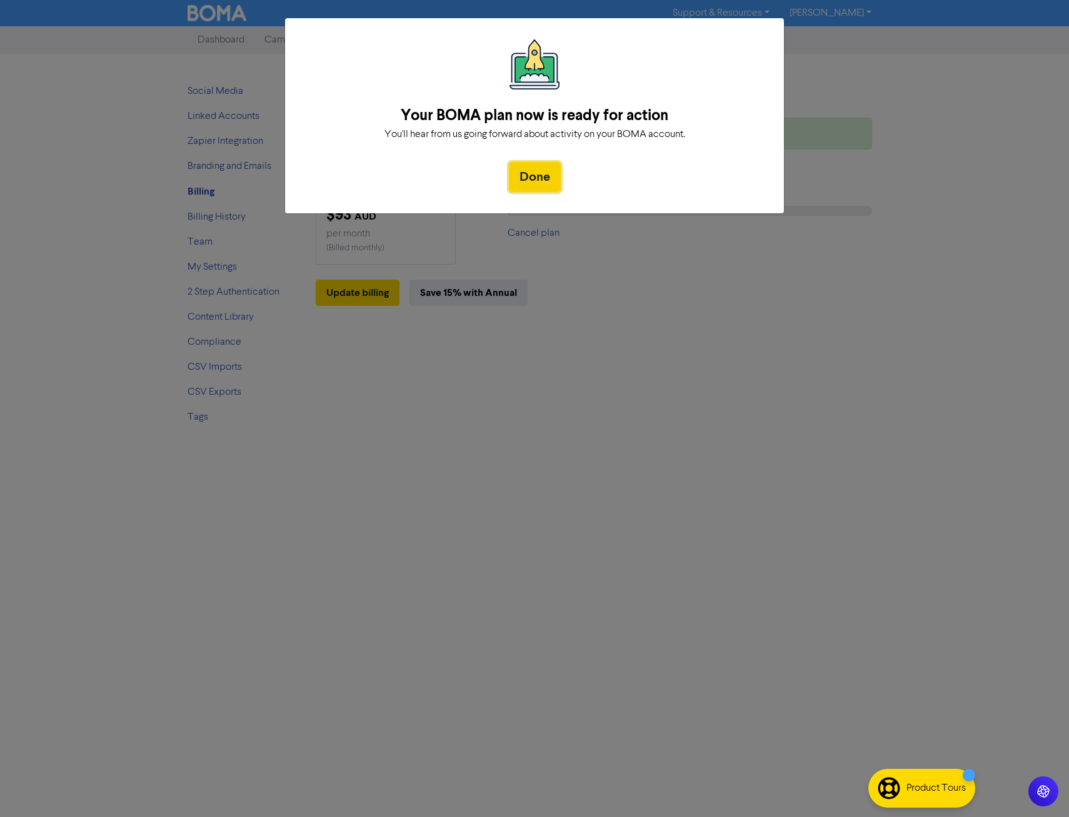
click at [536, 181] on button "Done" at bounding box center [535, 177] width 52 height 30
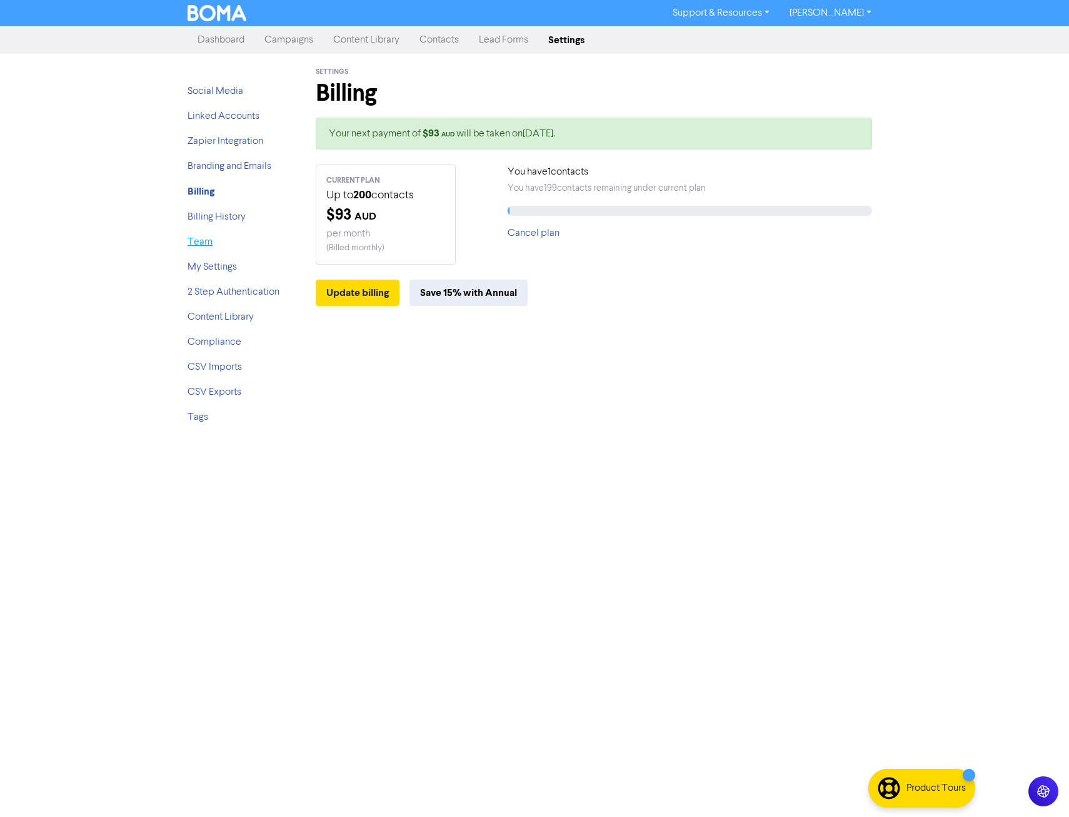
click at [206, 247] on link "Team" at bounding box center [200, 242] width 25 height 10
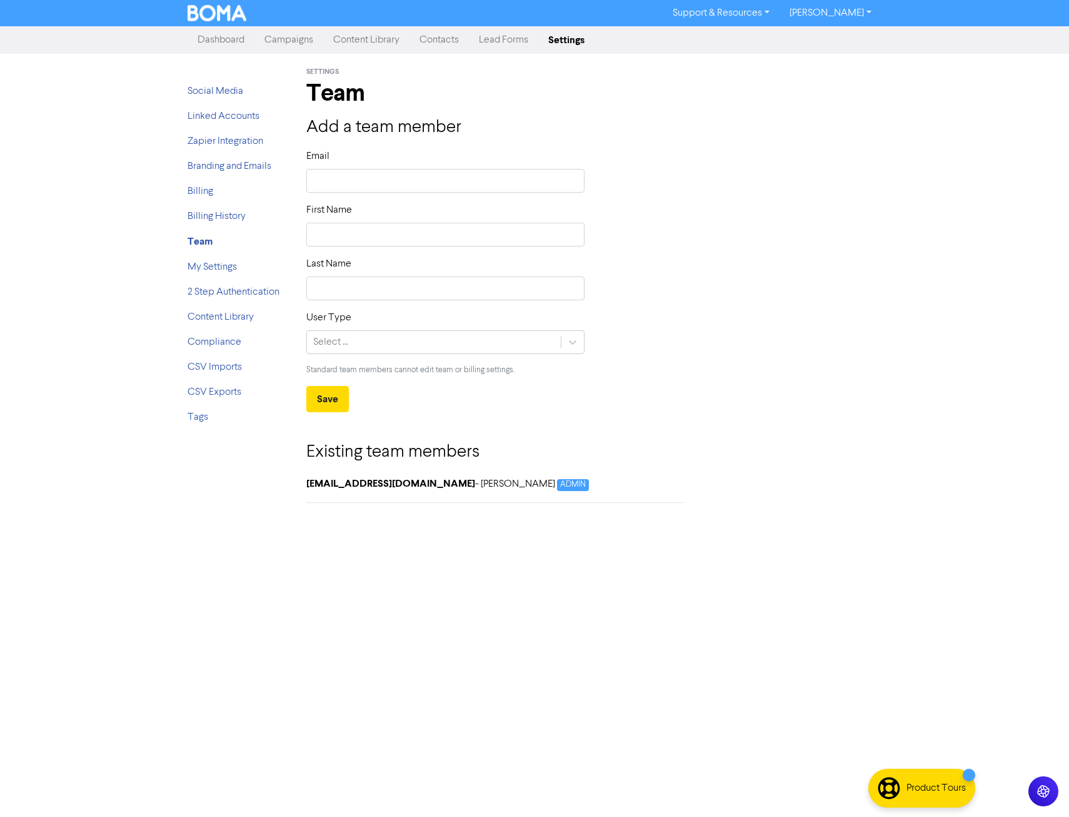
click at [416, 166] on div "Email" at bounding box center [445, 171] width 278 height 44
click at [421, 171] on input "text" at bounding box center [445, 181] width 278 height 24
type input "d"
type input "de"
type input "den"
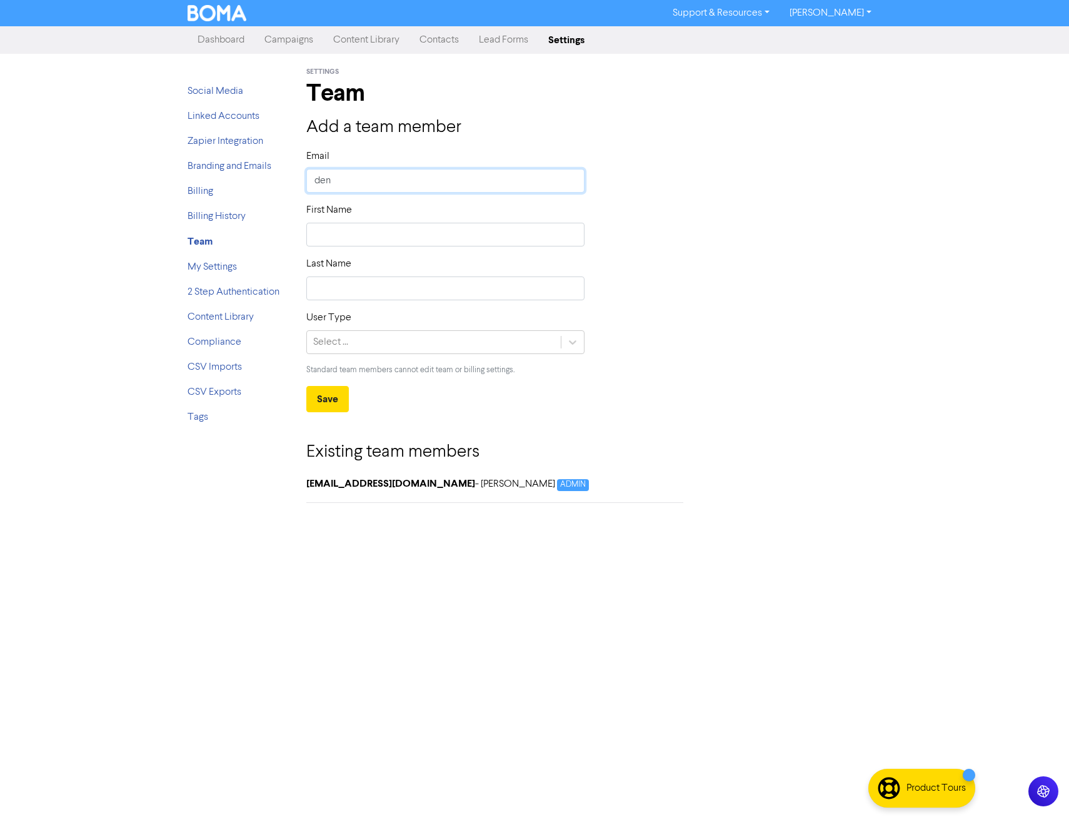
type input "deni"
type input "denic"
type input "denica@zweckgroup.com.au"
type input "D"
type input "De"
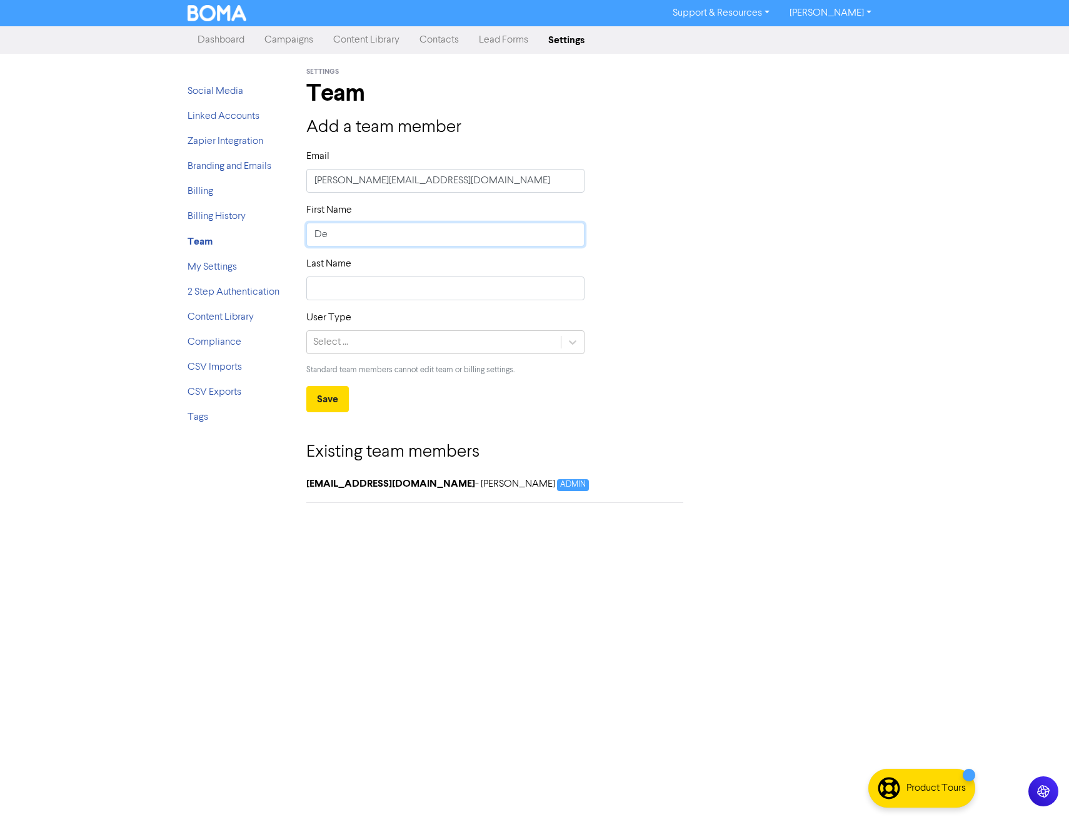
type input "Den"
type input "Deni"
type input "Denic"
type input "Denica"
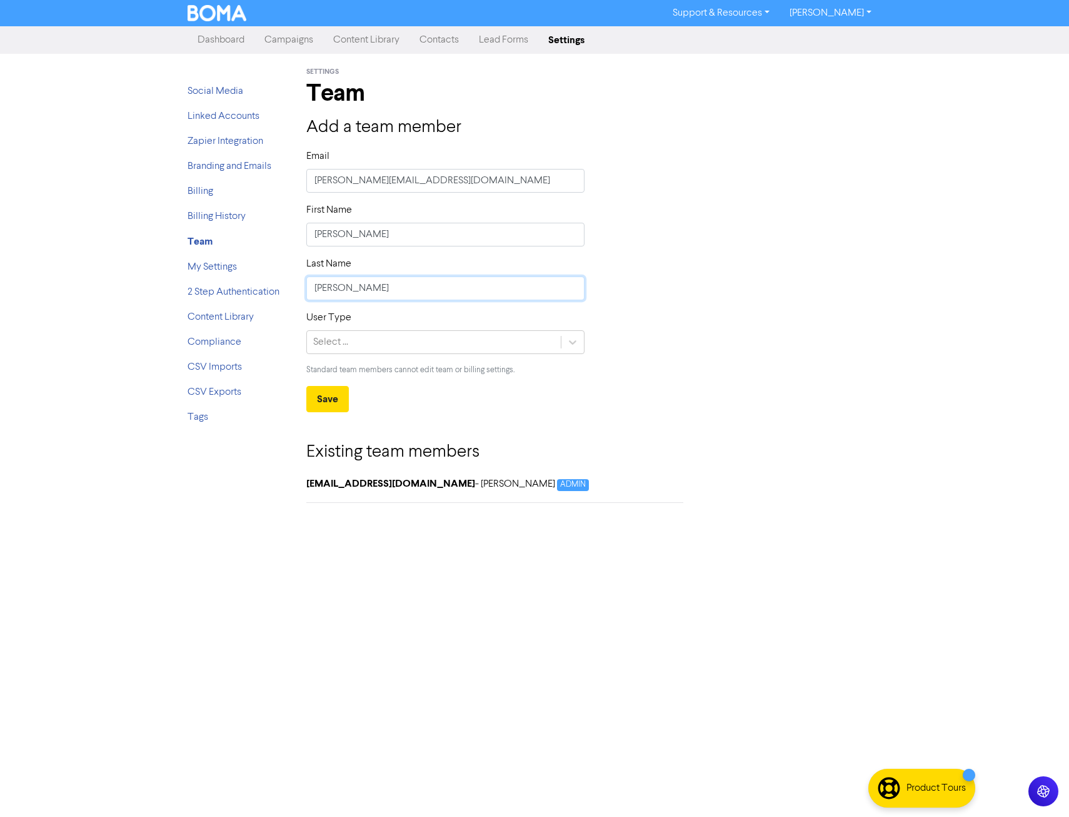
type input "van Rooyen"
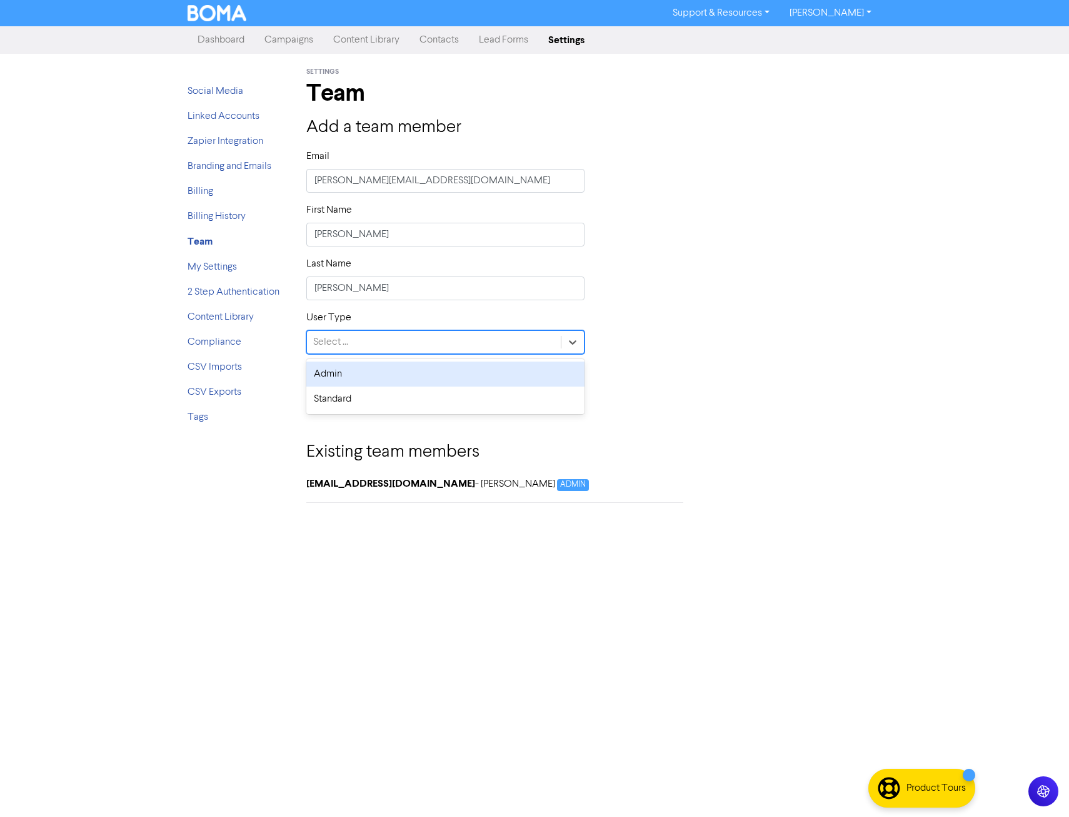
click at [450, 340] on div "Select ..." at bounding box center [434, 342] width 254 height 23
click at [411, 376] on div "Admin" at bounding box center [445, 373] width 278 height 25
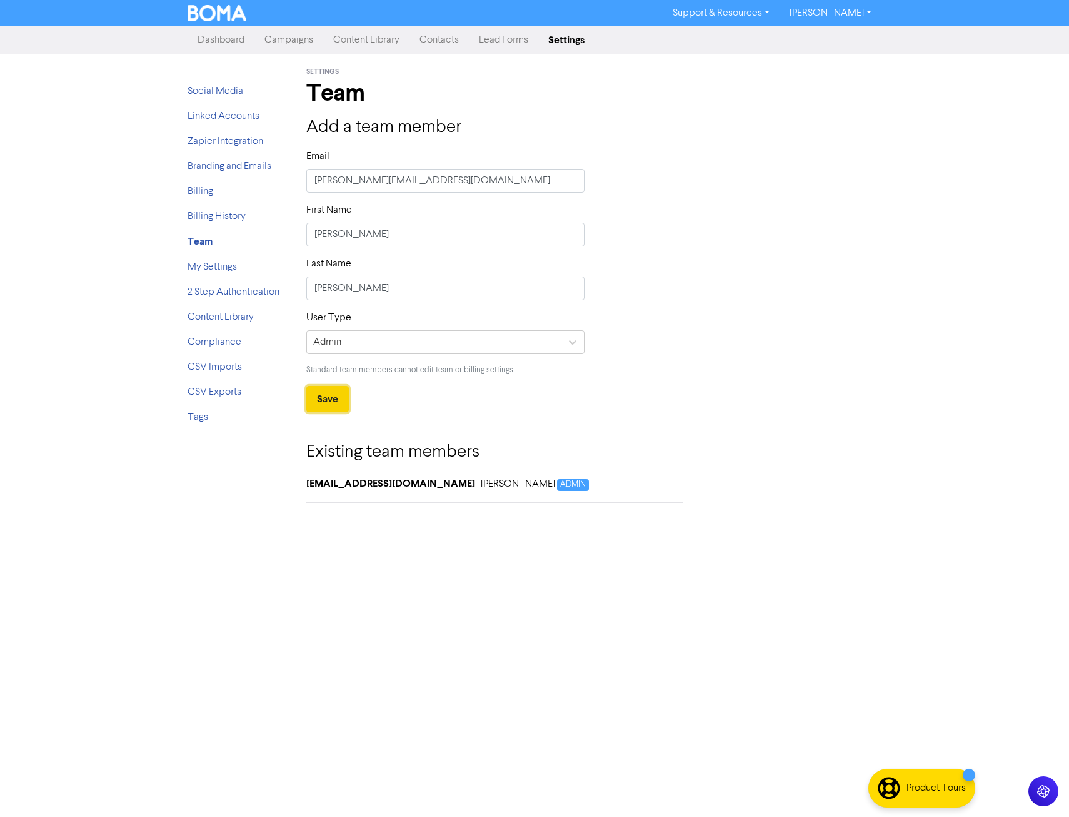
click at [333, 398] on button "Save" at bounding box center [327, 399] width 43 height 26
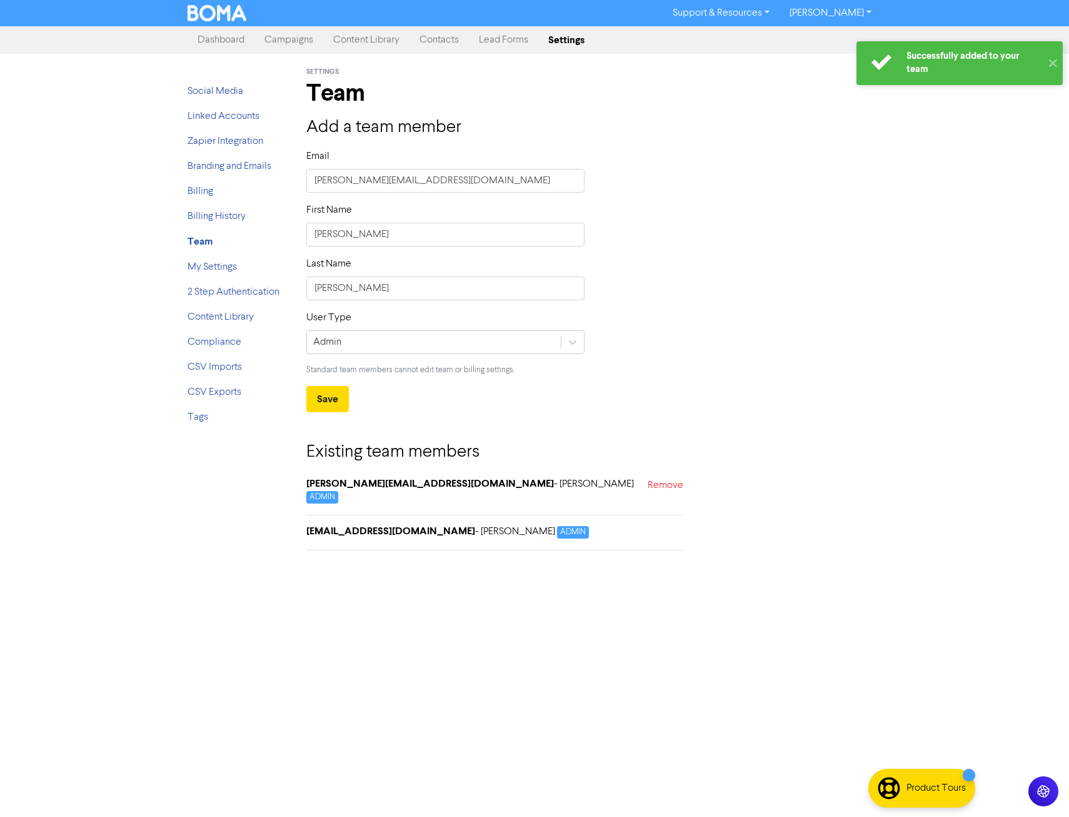
click at [525, 626] on div "Successfully added to your team ✕ Support & Resources Video Tutorials FAQ & Gui…" at bounding box center [534, 408] width 1069 height 817
click at [206, 241] on strong "Team" at bounding box center [200, 241] width 25 height 13
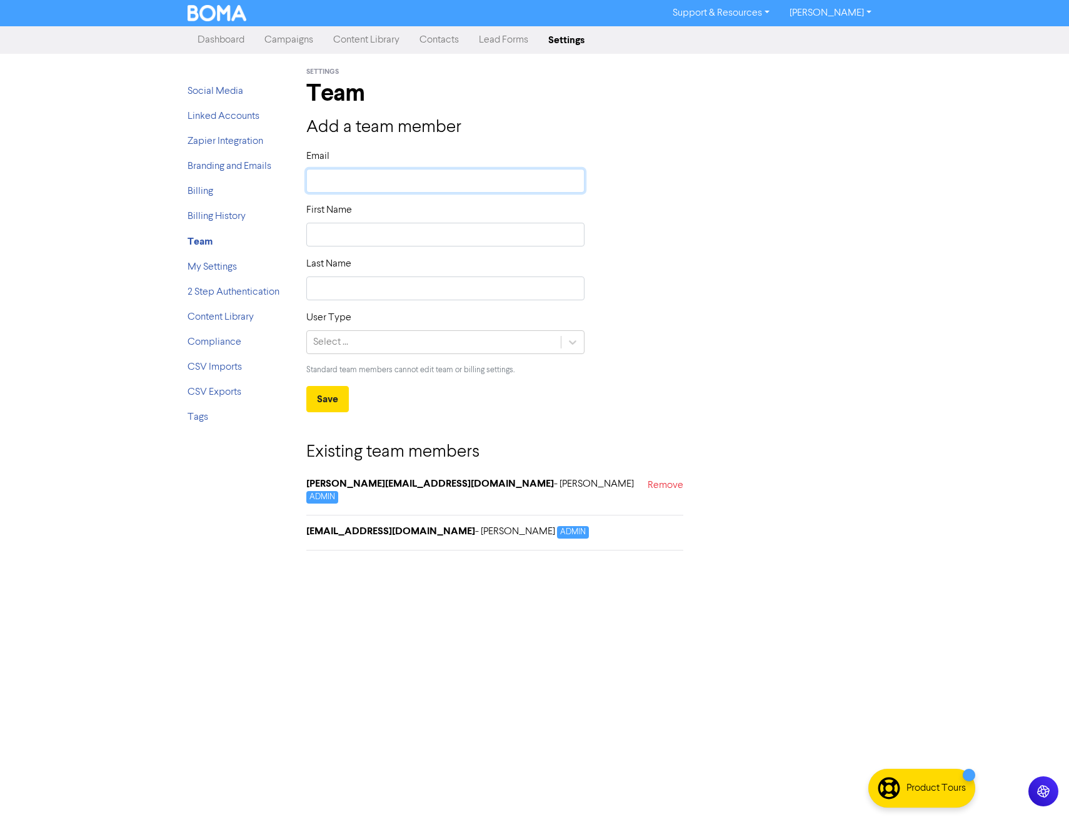
click at [393, 180] on input "text" at bounding box center [445, 181] width 278 height 24
type input "r"
type input "[PERSON_NAME][EMAIL_ADDRESS][PERSON_NAME][DOMAIN_NAME]"
type input "R"
type input "Ry"
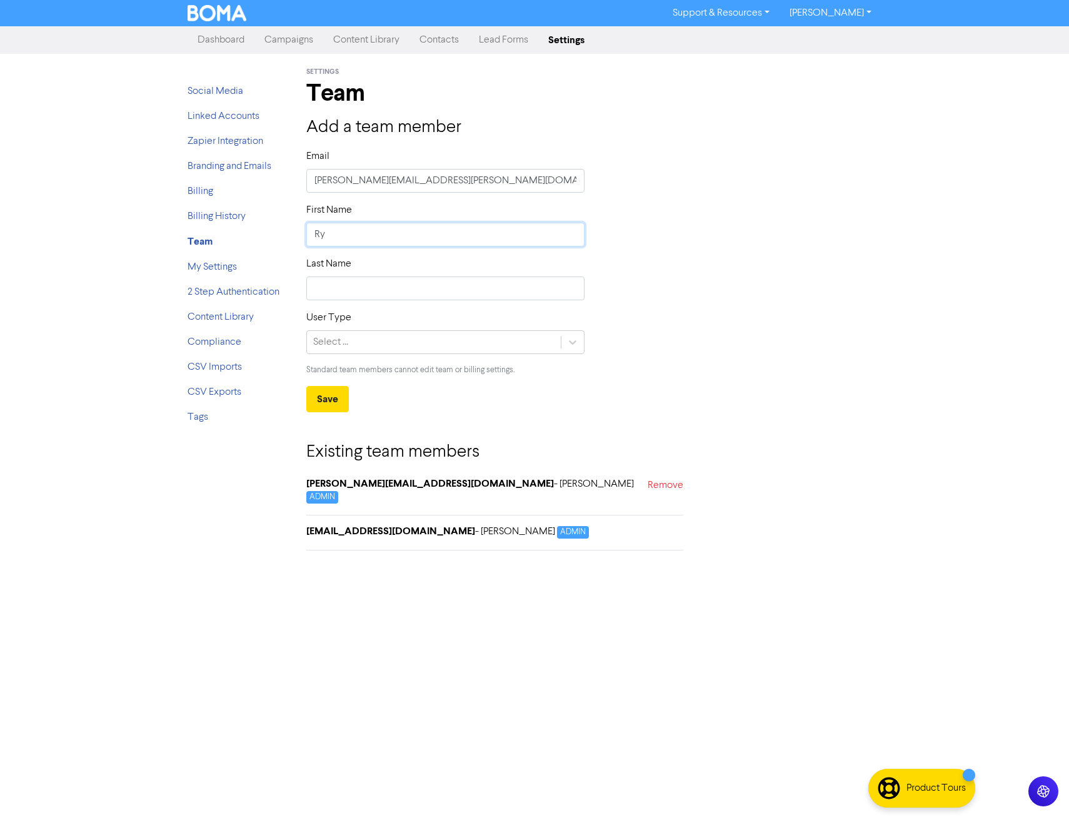
type input "Rya"
type input "Ryan"
type input "Tarrant"
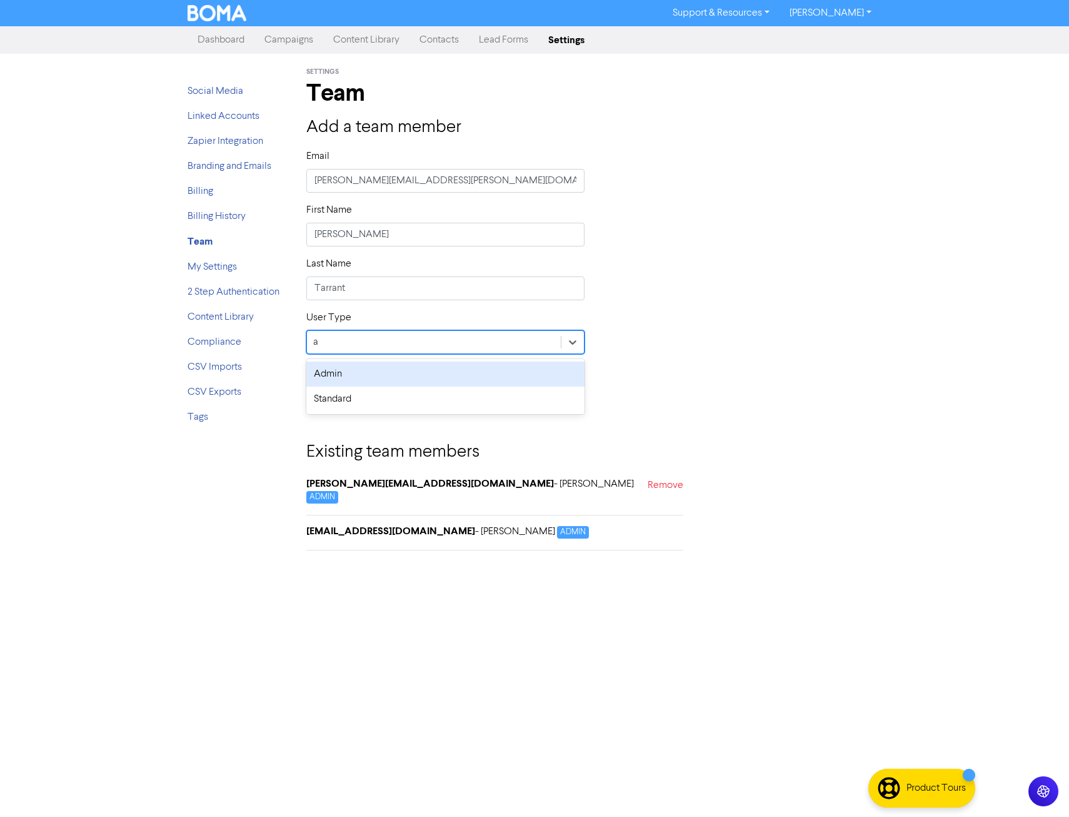
type input "ad"
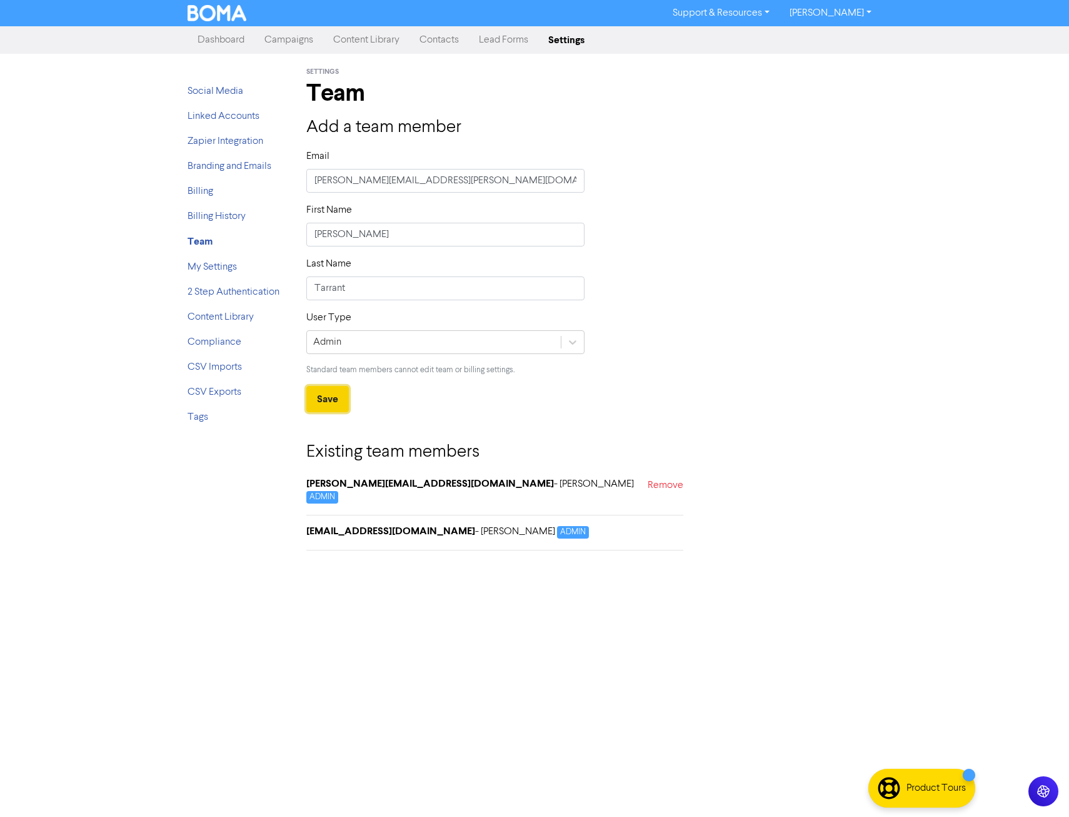
click at [326, 400] on button "Save" at bounding box center [327, 399] width 43 height 26
click at [348, 179] on input "[PERSON_NAME][EMAIL_ADDRESS][PERSON_NAME][DOMAIN_NAME]" at bounding box center [445, 181] width 278 height 24
click at [509, 174] on input "[PERSON_NAME][EMAIL_ADDRESS][PERSON_NAME][DOMAIN_NAME]" at bounding box center [445, 181] width 278 height 24
click at [867, 356] on div "Support & Resources Video Tutorials FAQ & Guides Marketing Education Ryan Tarra…" at bounding box center [534, 408] width 1069 height 817
click at [197, 243] on strong "Team" at bounding box center [200, 241] width 25 height 13
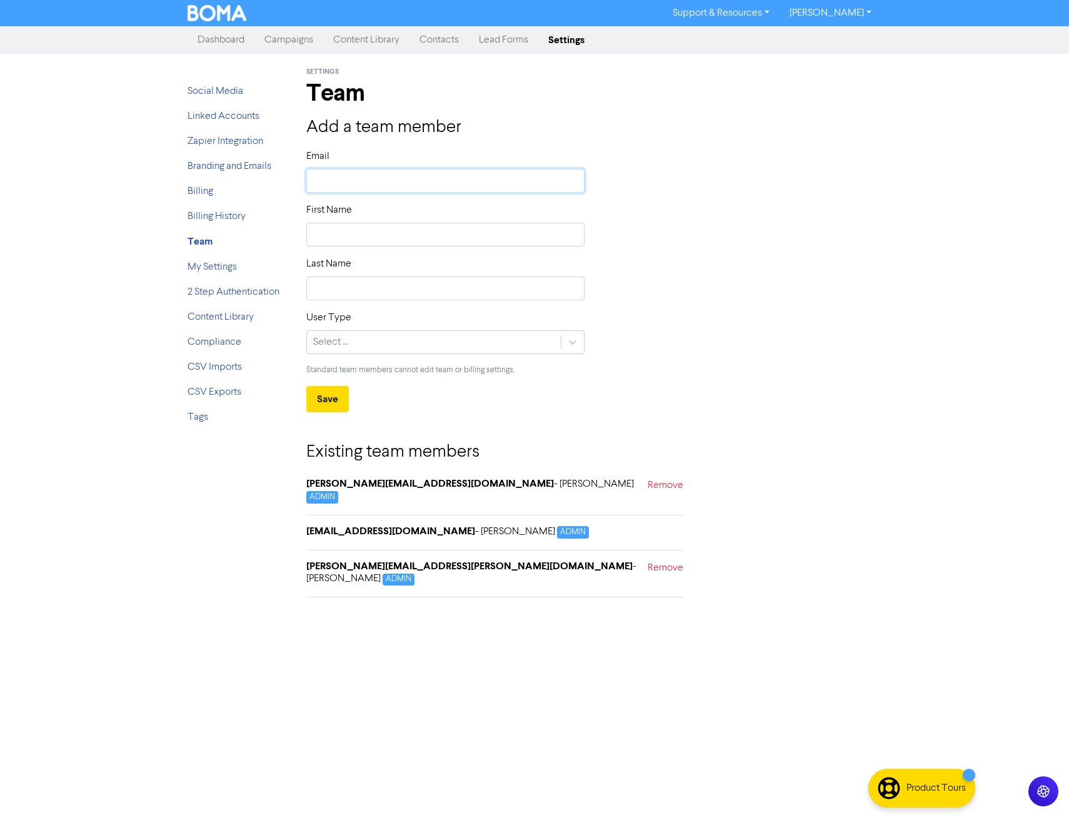
click at [380, 173] on input "text" at bounding box center [445, 181] width 278 height 24
type input "s"
type input "sa"
type input "sar"
type input "sara"
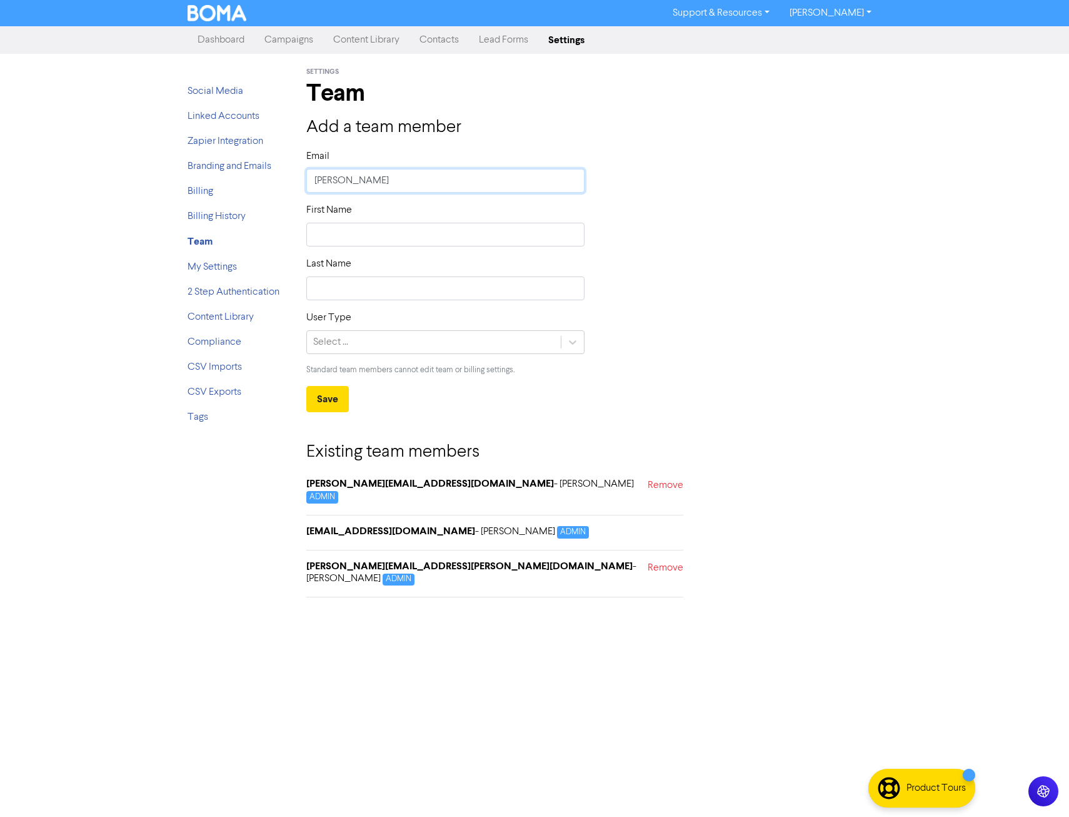
type input "sar"
type input "sa"
type input "s"
type input "S"
type input "Sa"
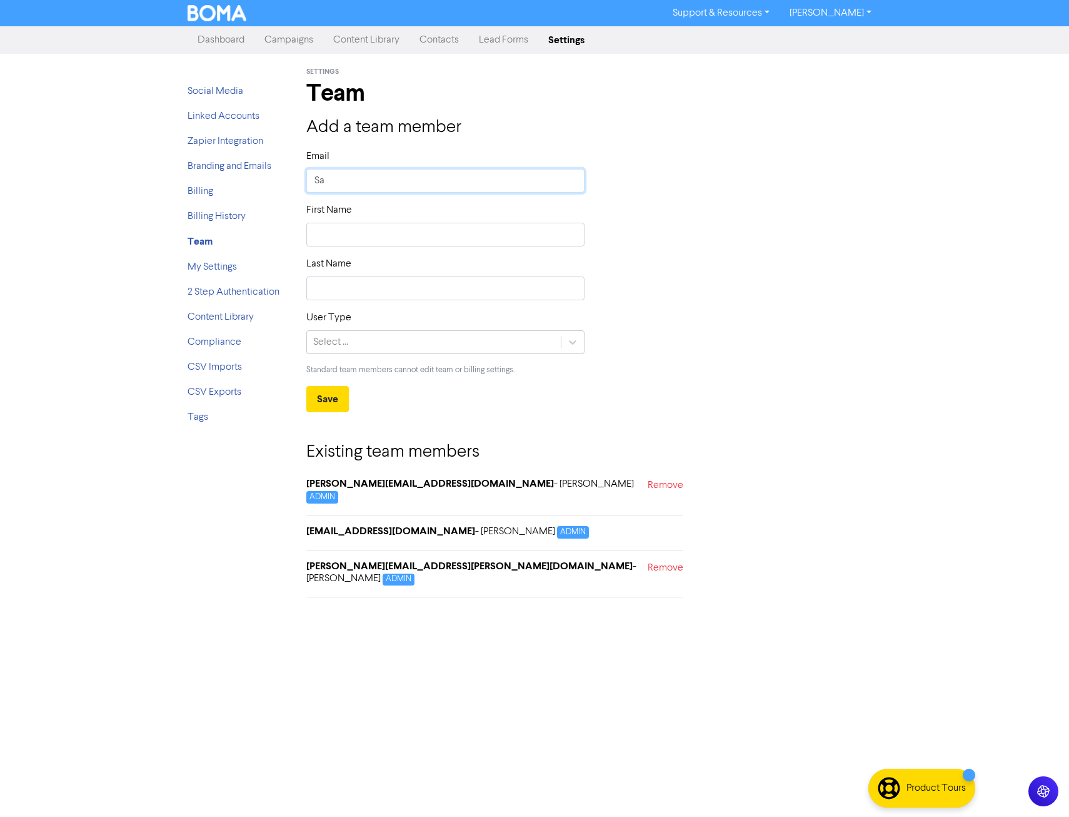
type input "Sar"
type input "Sara"
type input "Sar"
type input "Sa"
type input "S"
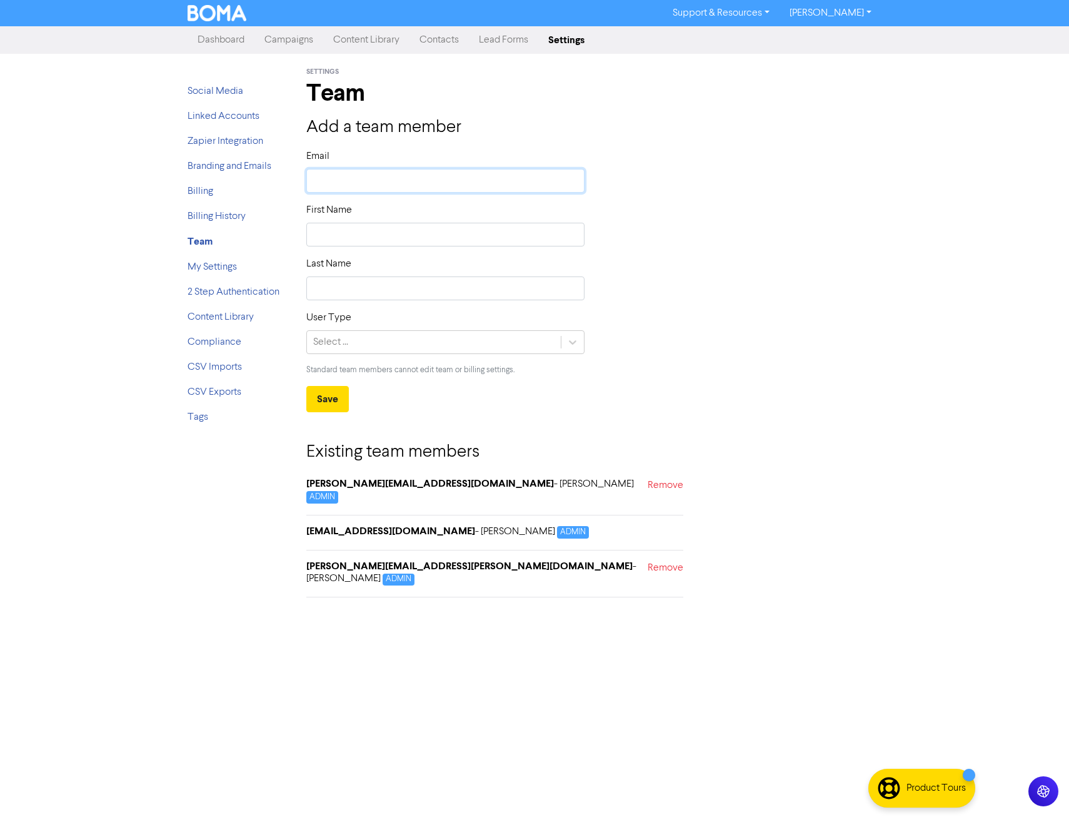
type input "S"
type input "Sa"
type input "Sar"
type input "Sara"
type input "Sarah"
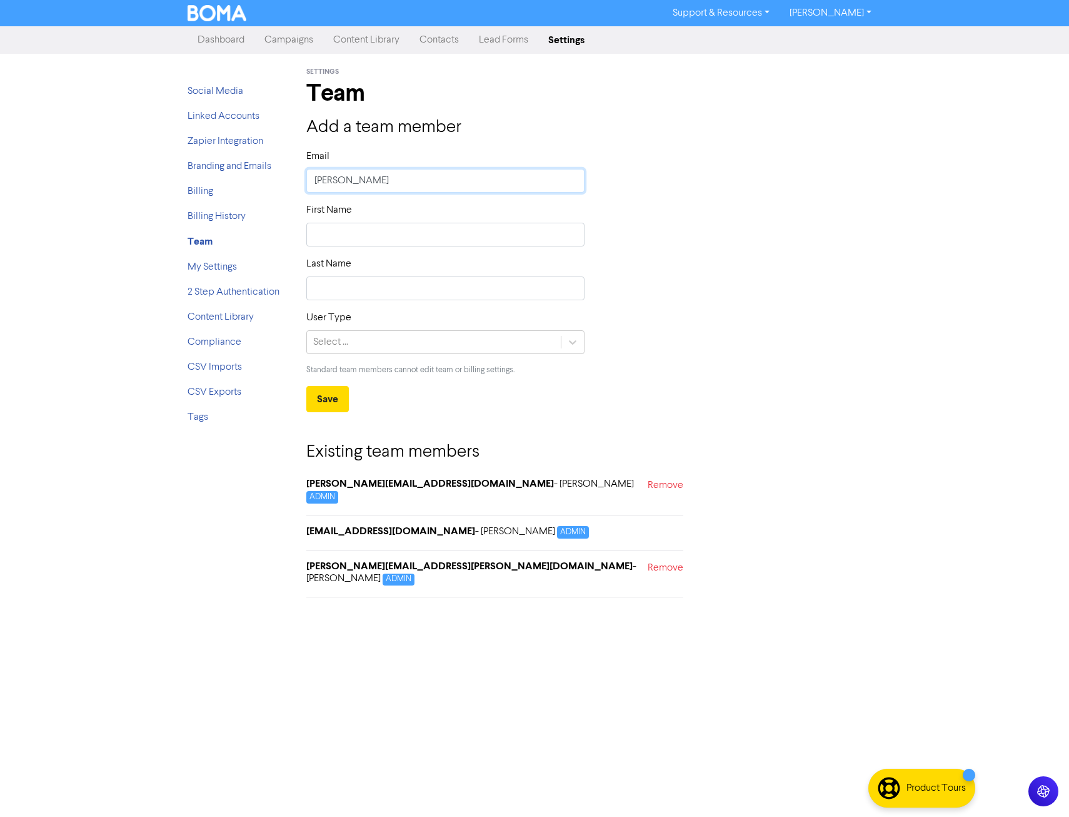
type input "Sarah."
type input "Sarah.t"
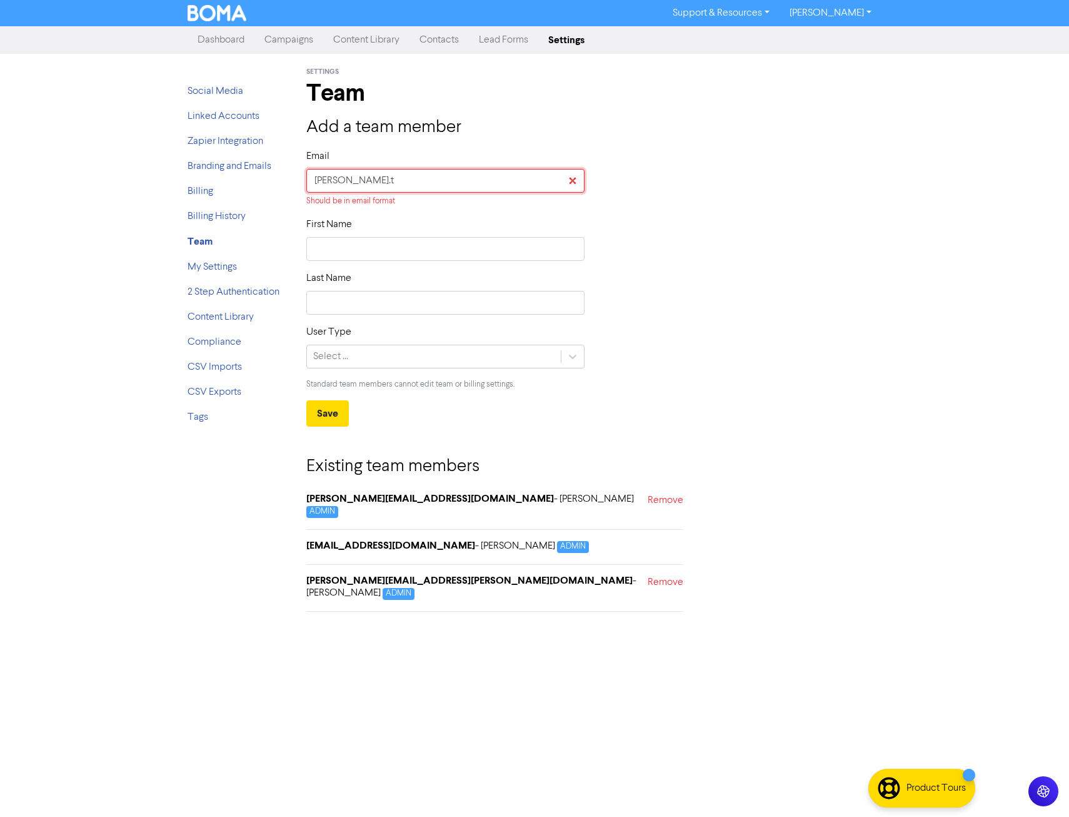
drag, startPoint x: 361, startPoint y: 183, endPoint x: 376, endPoint y: 182, distance: 15.1
click at [361, 183] on input "Sarah.t" at bounding box center [445, 181] width 278 height 24
drag, startPoint x: 377, startPoint y: 181, endPoint x: 275, endPoint y: 179, distance: 101.9
click at [275, 179] on div "Social Media Linked Accounts Zapier Integration Branding and Emails Billing Bil…" at bounding box center [534, 338] width 713 height 568
paste input "sarah.thompson@zweckgroup.com.au"
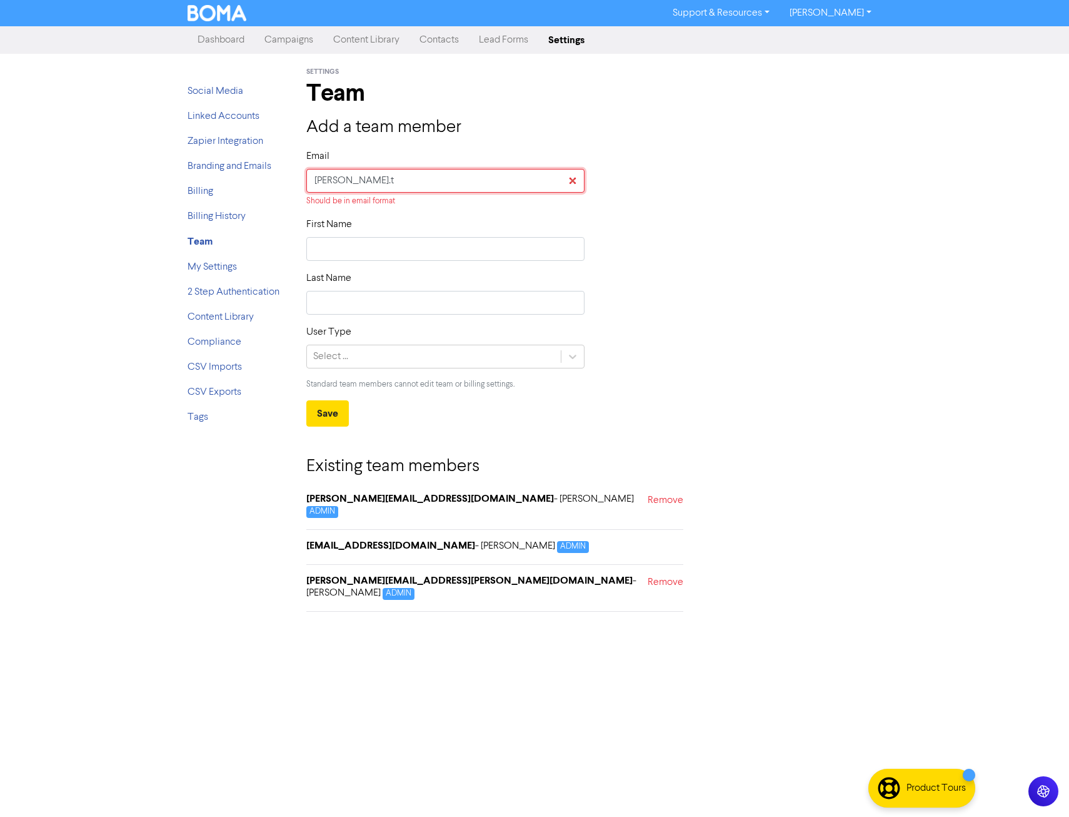
type input "sarah.thompson@zweckgroup.com.au"
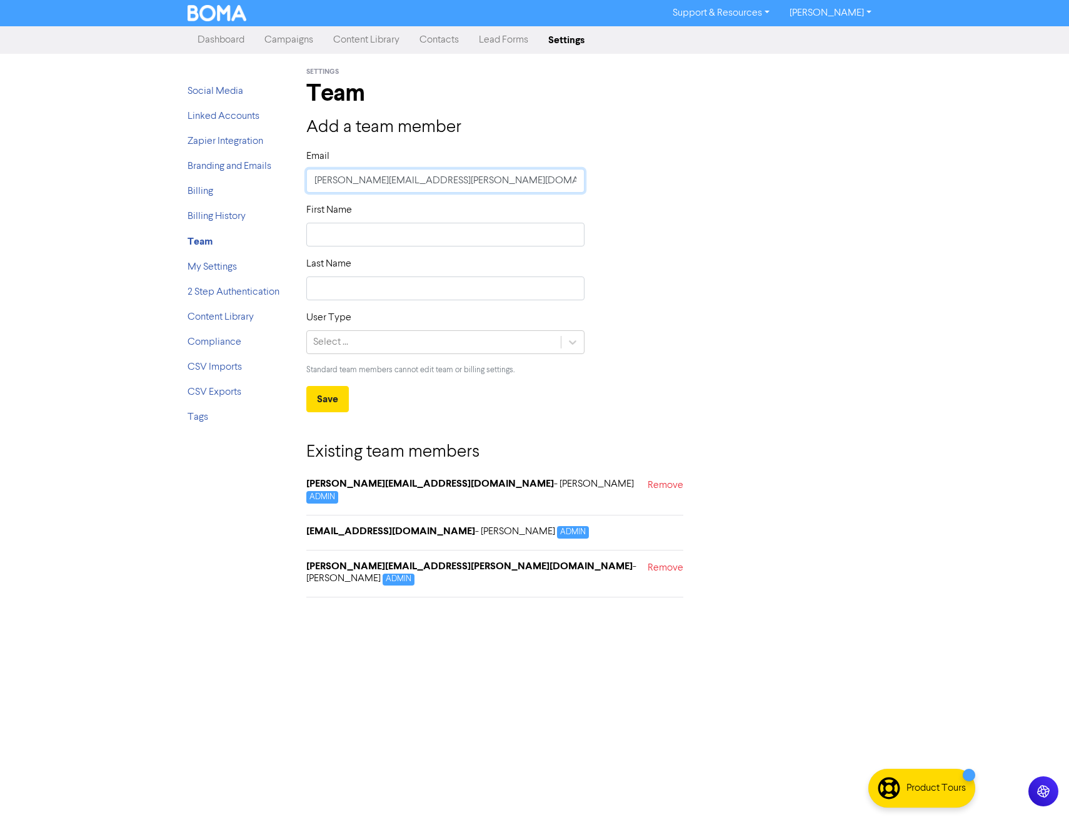
type input "sarah.thompson@zweckgroup.com.au"
type input "S"
type input "Sa"
type input "Sar"
type input "Sara"
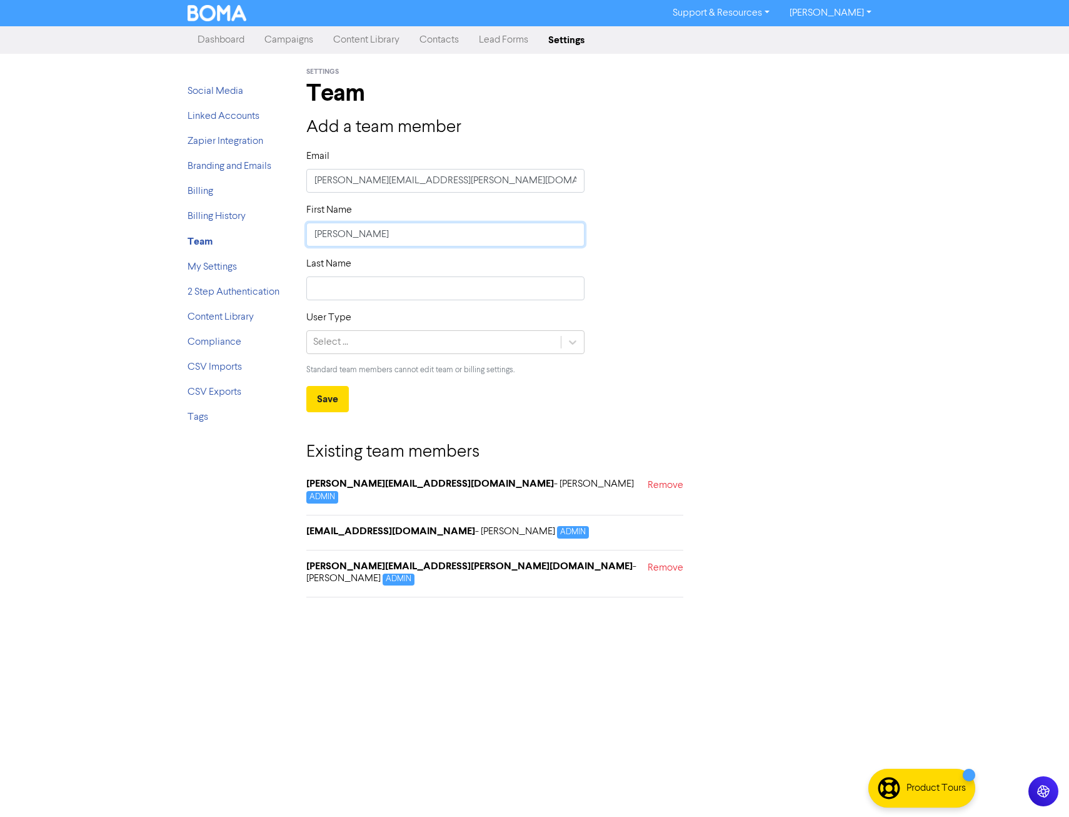
type input "Sarah"
click at [380, 340] on div "Select ..." at bounding box center [434, 342] width 254 height 23
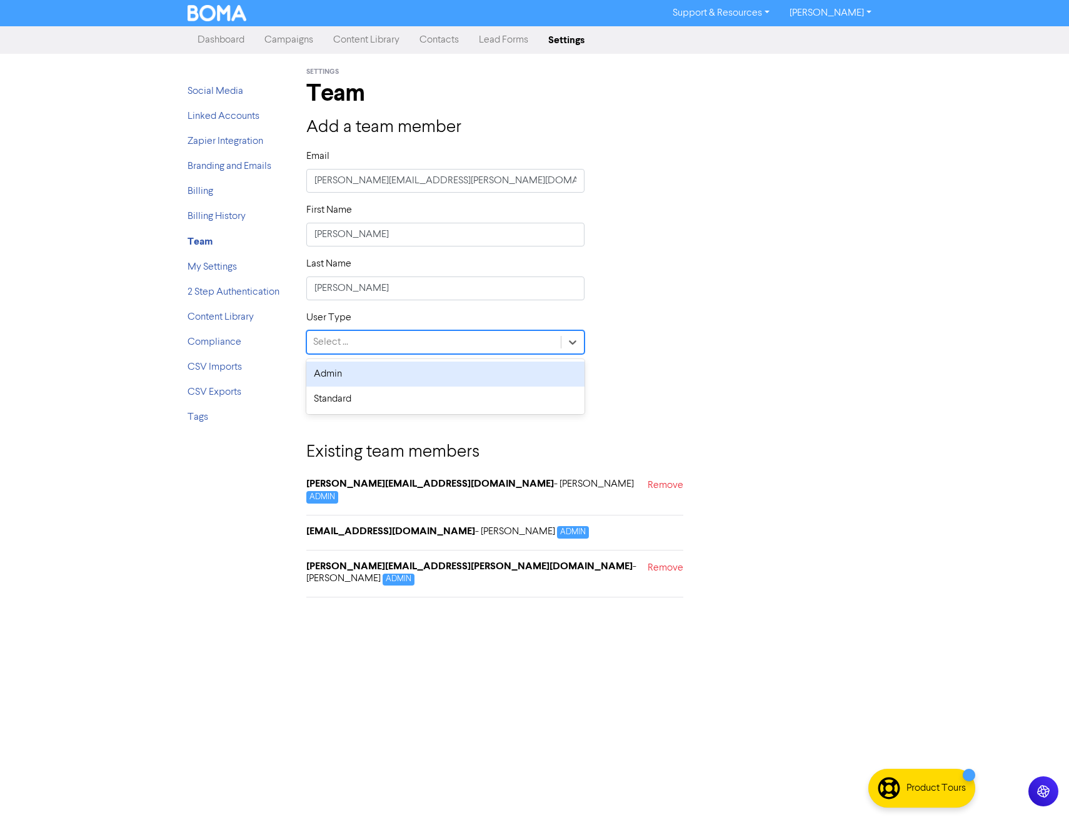
click at [377, 370] on div "Admin" at bounding box center [445, 373] width 278 height 25
click at [355, 340] on div "Admin" at bounding box center [434, 342] width 254 height 23
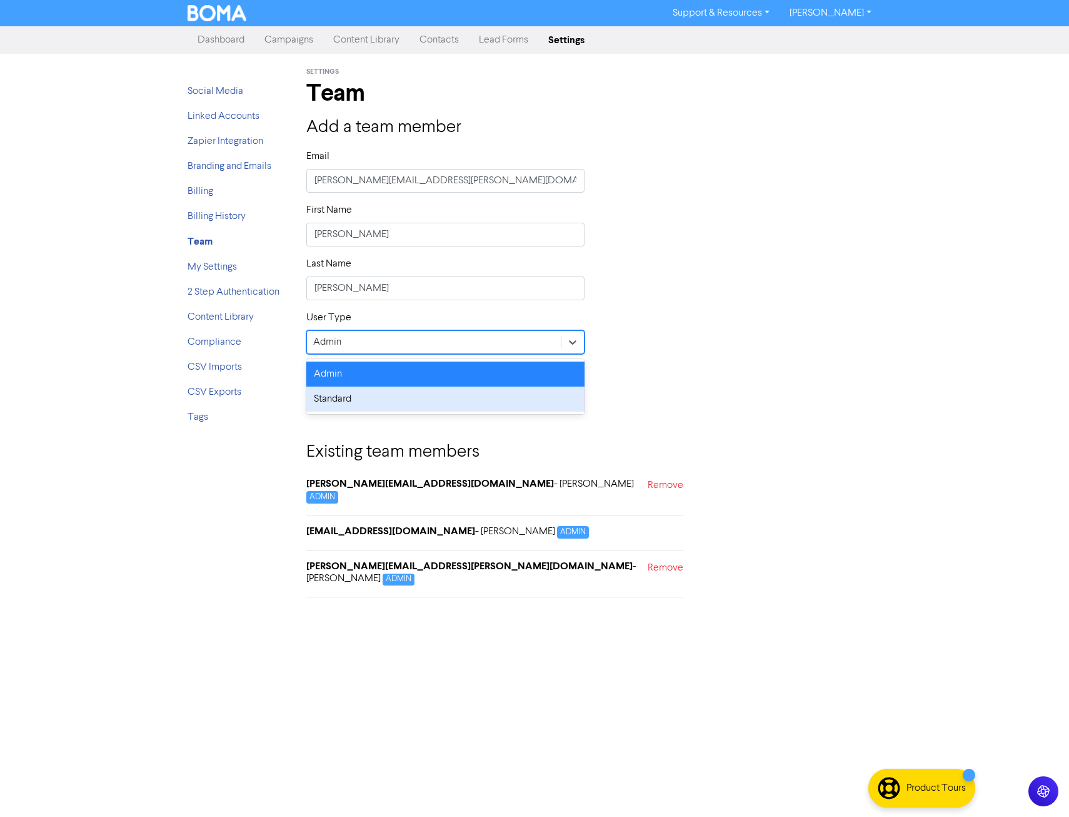
click at [354, 400] on div "Standard" at bounding box center [445, 398] width 278 height 25
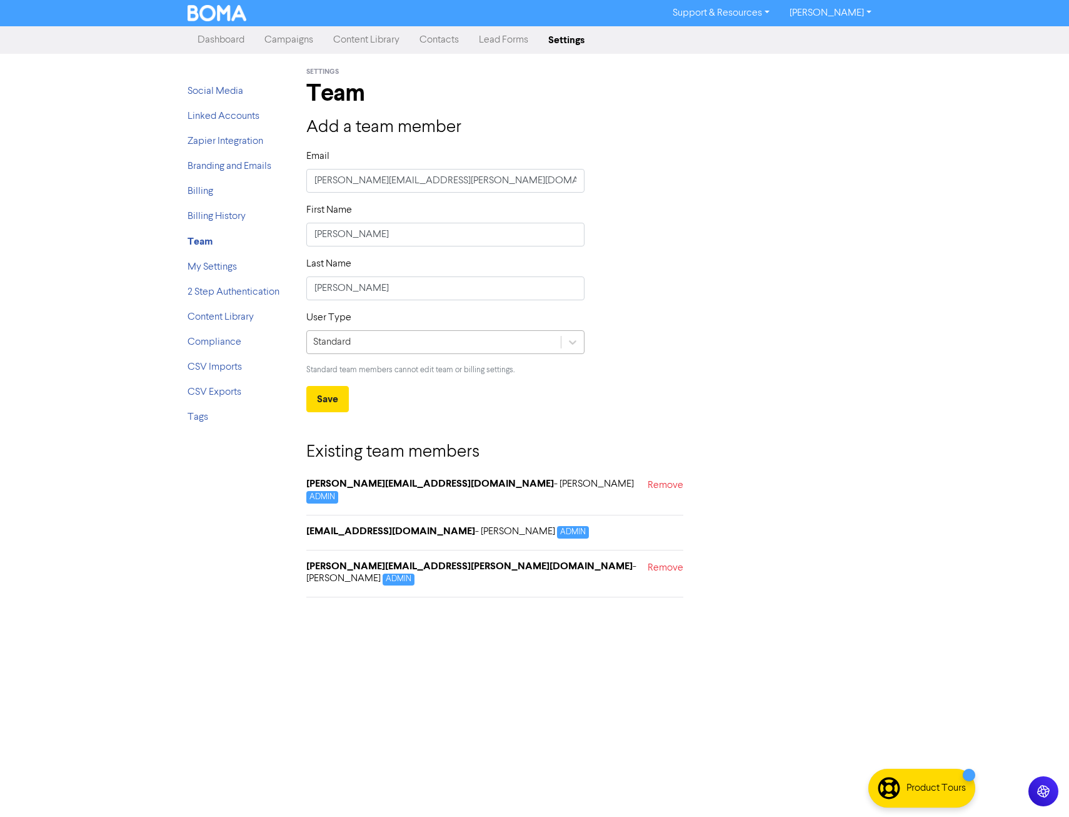
click at [353, 345] on div "Standard" at bounding box center [434, 342] width 254 height 23
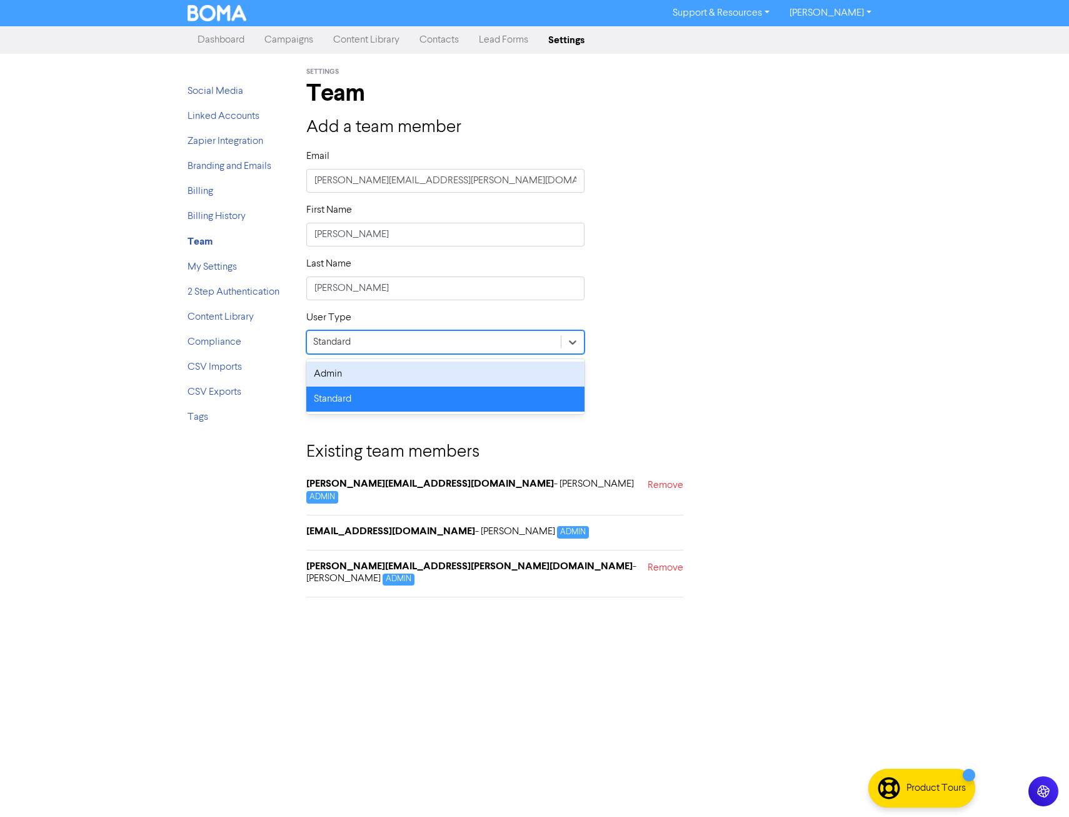
click at [350, 380] on div "Admin" at bounding box center [445, 373] width 278 height 25
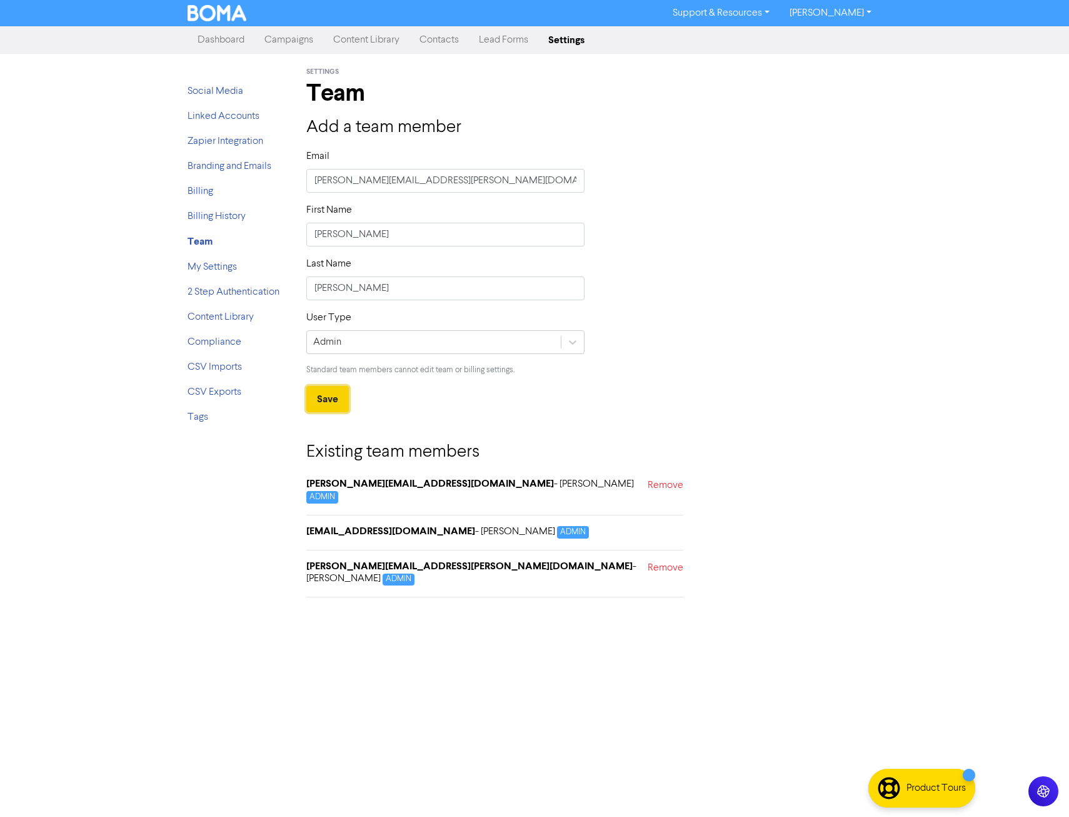
click at [335, 395] on button "Save" at bounding box center [327, 399] width 43 height 26
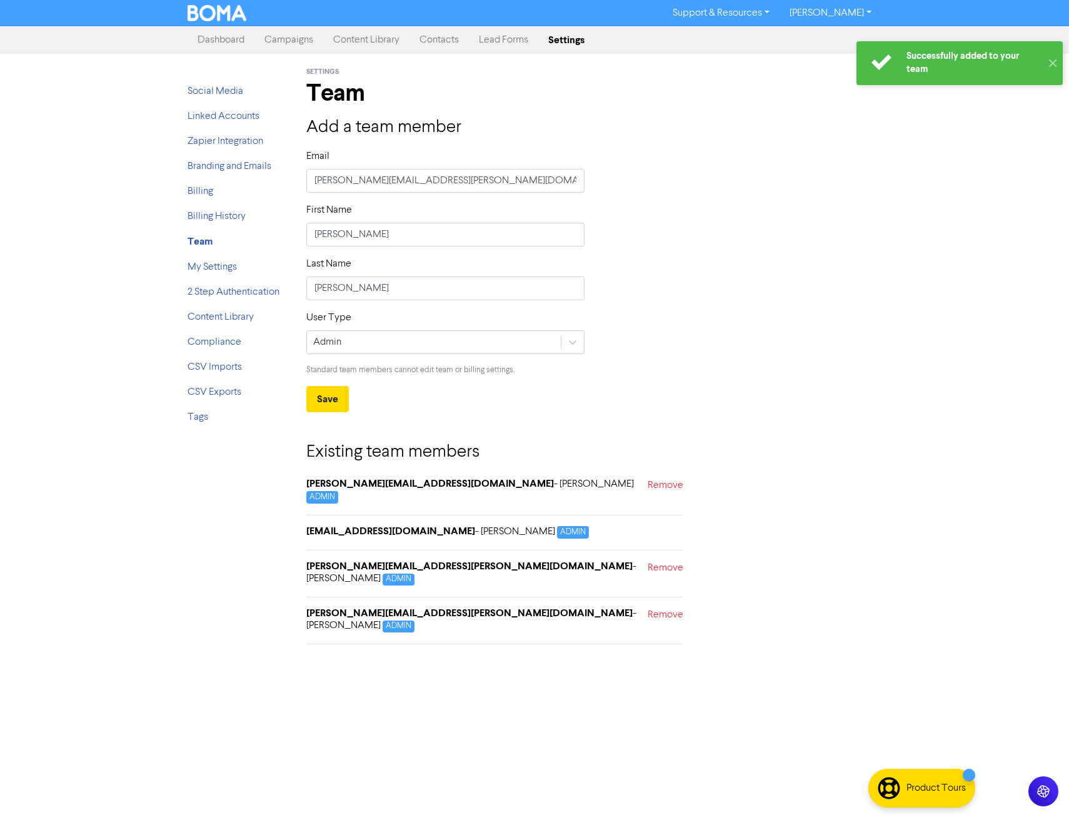
click at [887, 306] on div "Last Name Thompson" at bounding box center [594, 283] width 594 height 54
click at [919, 286] on div "Successfully added to your team ✕ Support & Resources Video Tutorials FAQ & Gui…" at bounding box center [534, 408] width 1069 height 817
click at [93, 116] on div "Support & Resources Video Tutorials FAQ & Guides Marketing Education Ryan Tarra…" at bounding box center [534, 408] width 1069 height 817
